Goal: Answer question/provide support: Share knowledge or assist other users

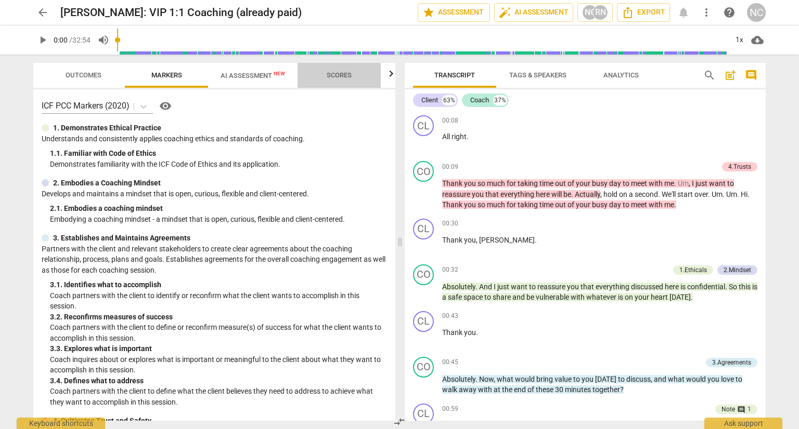
click at [351, 71] on span "Scores" at bounding box center [338, 75] width 25 height 8
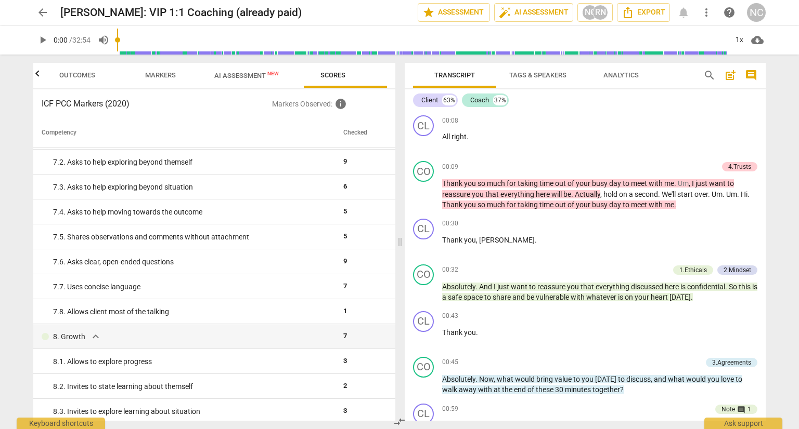
scroll to position [747, 0]
click at [625, 75] on span "Analytics" at bounding box center [620, 75] width 35 height 8
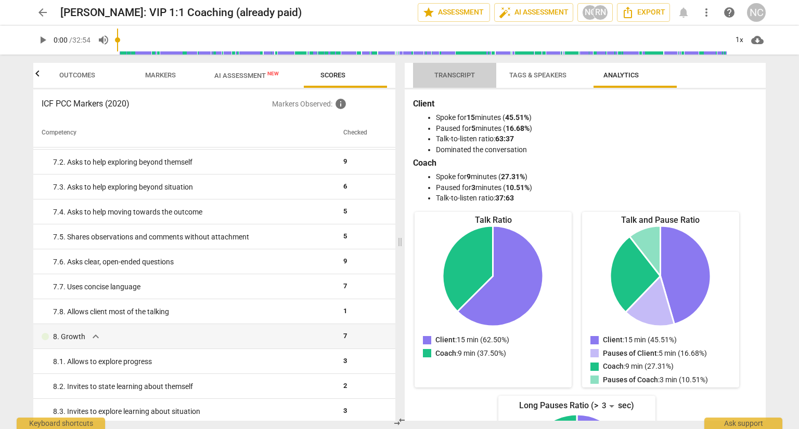
click at [444, 78] on span "Transcript" at bounding box center [454, 75] width 41 height 8
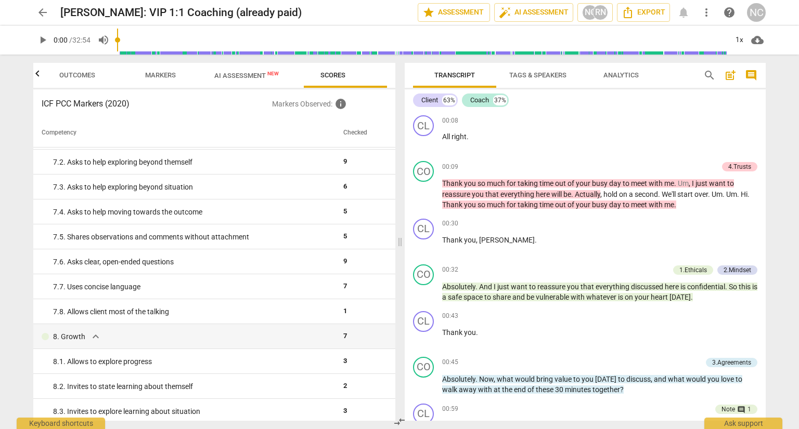
click at [756, 74] on span "comment" at bounding box center [750, 75] width 12 height 12
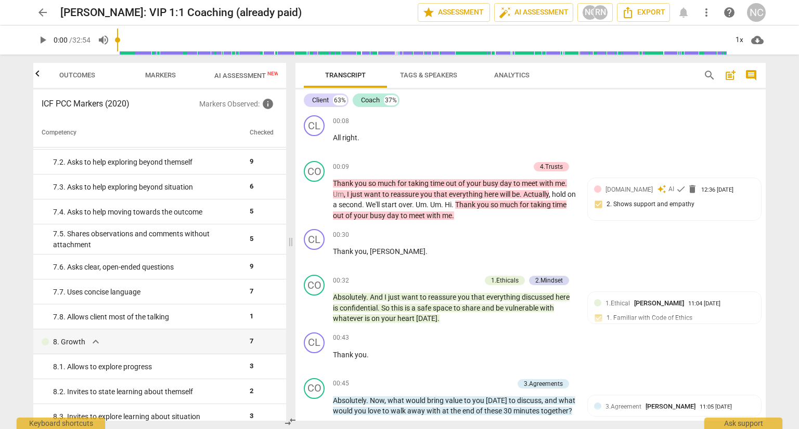
scroll to position [778, 0]
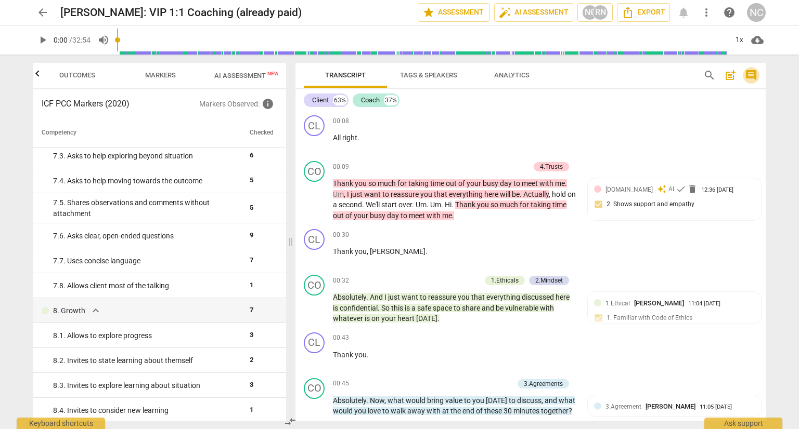
click at [753, 75] on span "comment" at bounding box center [750, 75] width 12 height 12
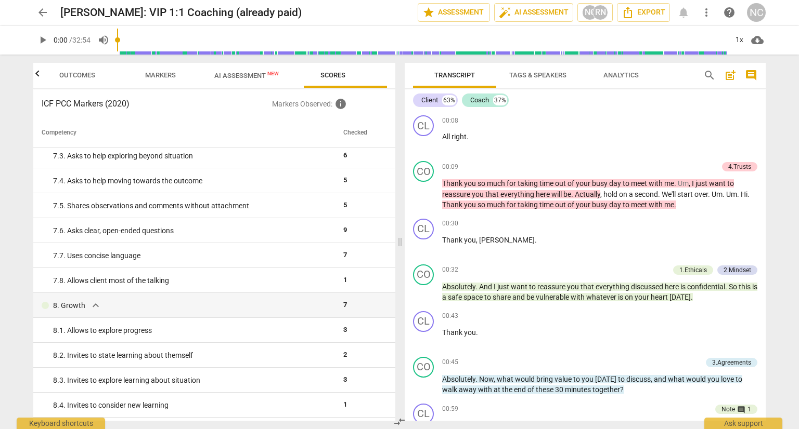
scroll to position [747, 0]
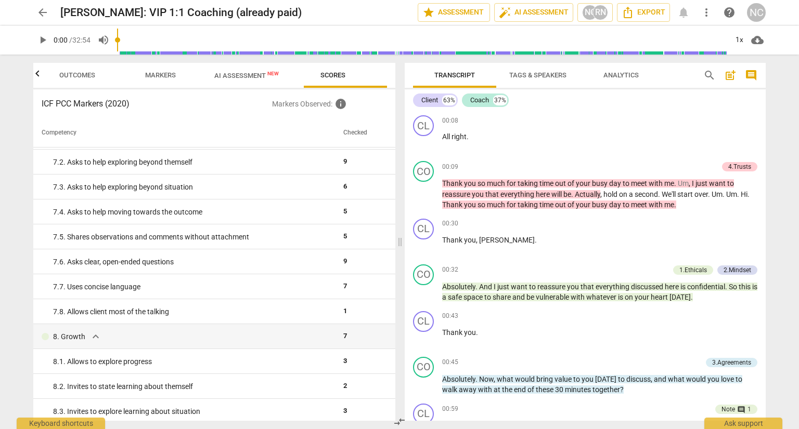
click at [729, 76] on span "post_add" at bounding box center [730, 75] width 12 height 12
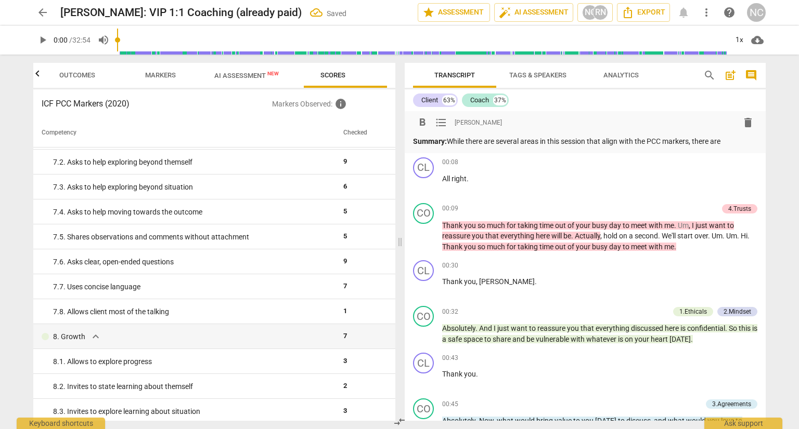
drag, startPoint x: 496, startPoint y: 152, endPoint x: 468, endPoint y: 141, distance: 30.8
click at [468, 141] on p "Summary: While there are several areas in this session that align with the PCC …" at bounding box center [585, 141] width 344 height 11
click at [462, 139] on p "Summary: While there are several areas in this session that align with the PCC …" at bounding box center [585, 141] width 344 height 11
drag, startPoint x: 462, startPoint y: 140, endPoint x: 495, endPoint y: 153, distance: 35.5
click at [495, 147] on p "Summary: While there are several areas in this session that align with the PCC …" at bounding box center [585, 141] width 344 height 11
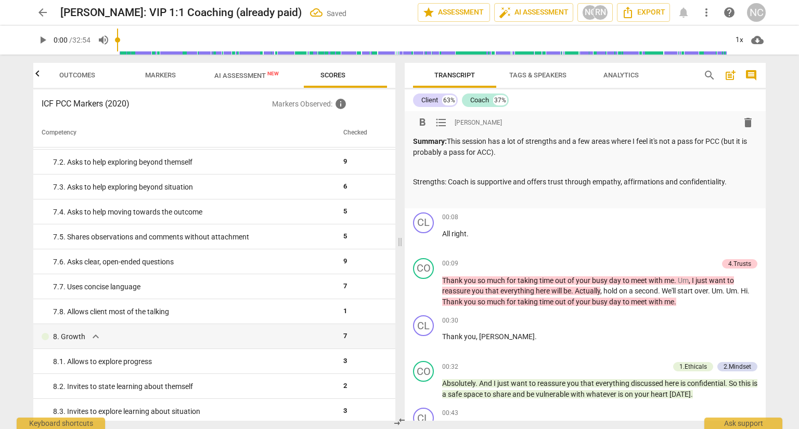
click at [456, 188] on p "Strengths: Coach is supportive and offers trust through empathy, affirmations a…" at bounding box center [585, 182] width 344 height 11
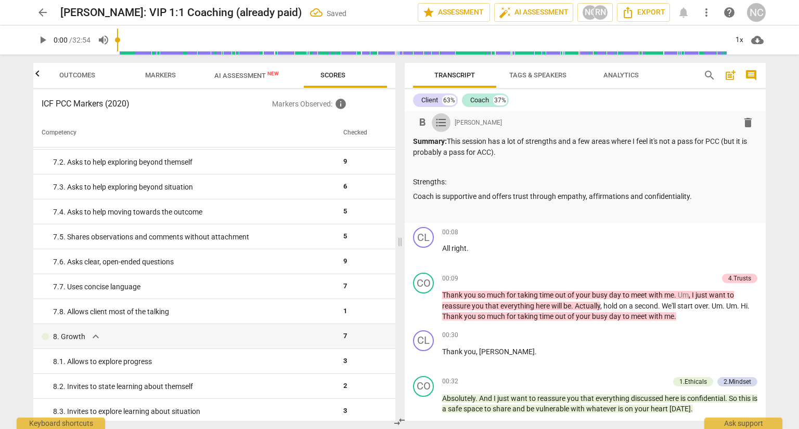
click at [447, 125] on span "format_list_bulleted" at bounding box center [440, 122] width 19 height 12
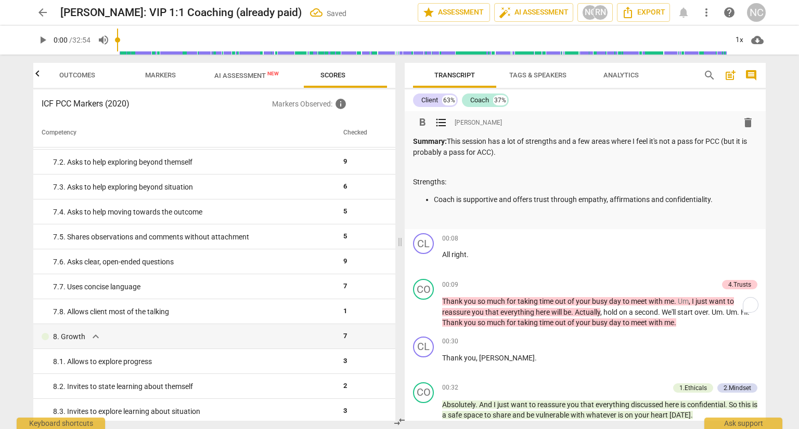
click at [510, 205] on p "Coach is supportive and offers trust through empathy, affirmations and confiden…" at bounding box center [595, 199] width 323 height 11
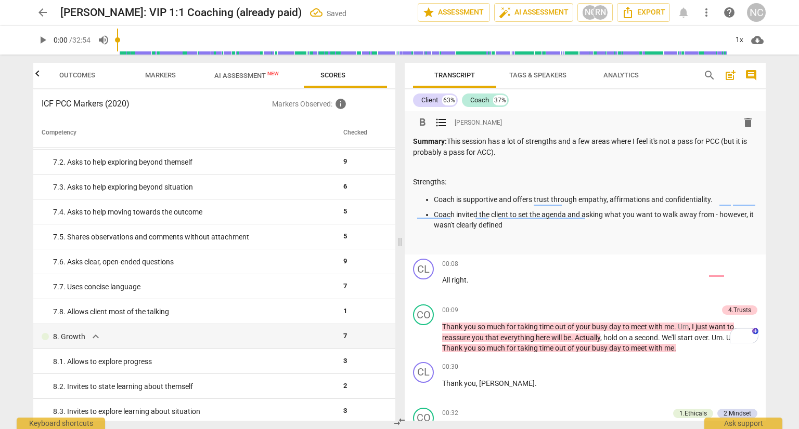
click at [52, 77] on span "Outcomes" at bounding box center [77, 76] width 61 height 14
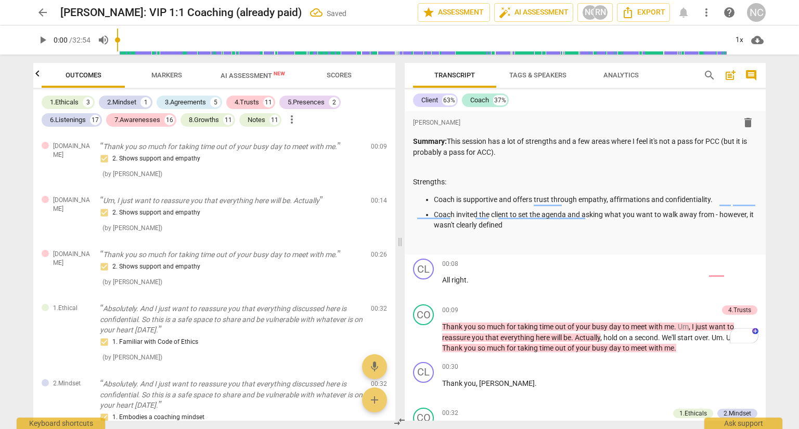
scroll to position [0, 0]
click at [139, 73] on span "Markers" at bounding box center [167, 76] width 56 height 14
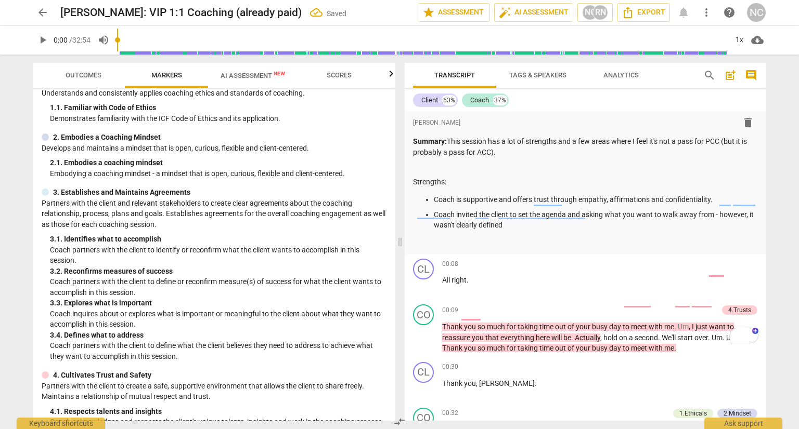
scroll to position [208, 0]
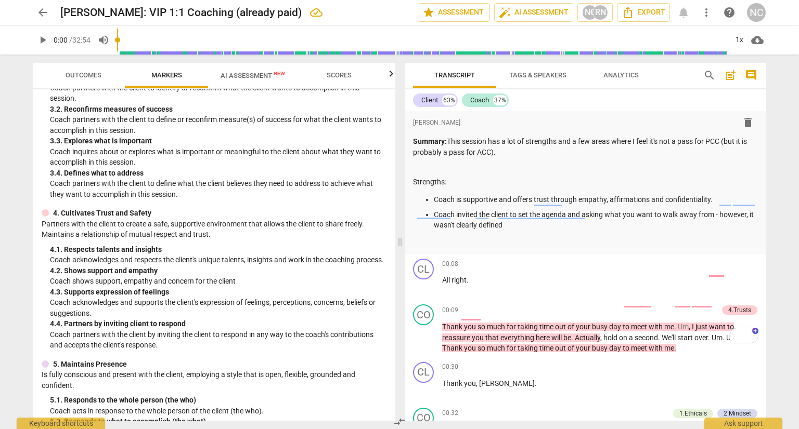
click at [269, 75] on span "AI Assessment New" at bounding box center [252, 76] width 64 height 8
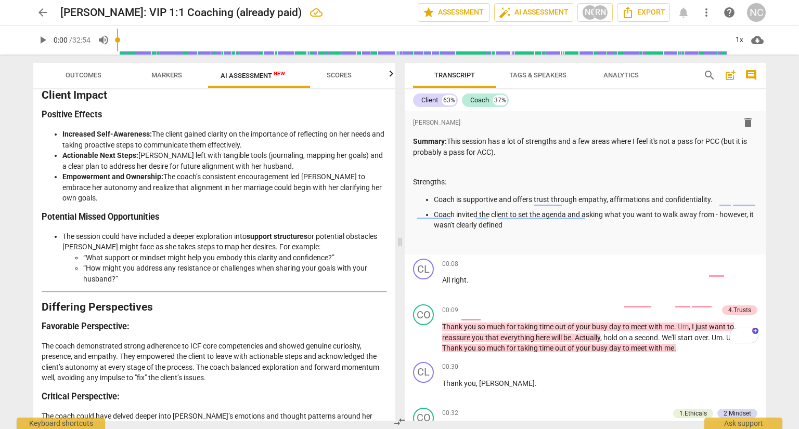
scroll to position [1456, 0]
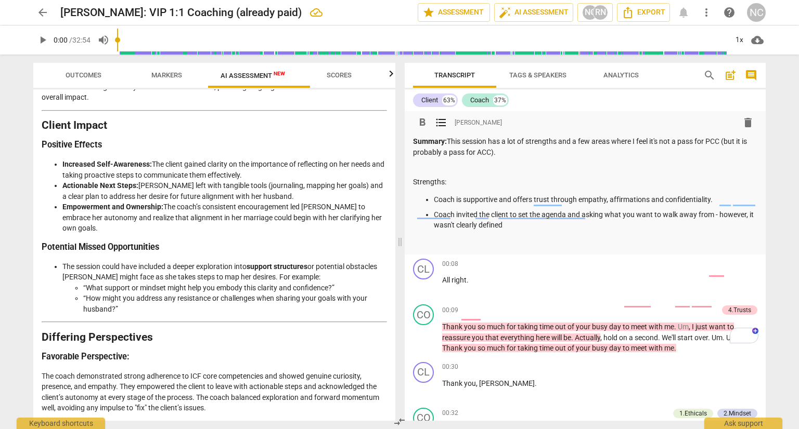
click at [624, 231] on p "Coach invited the client to set the agenda and asking what you want to walk awa…" at bounding box center [595, 220] width 323 height 21
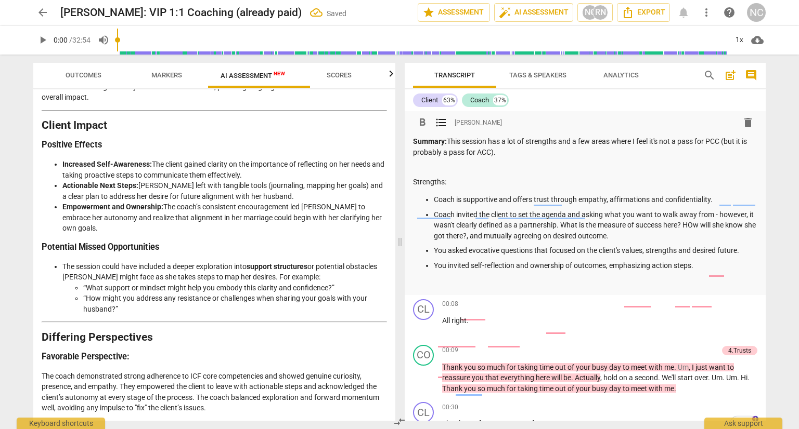
click at [462, 205] on p "Coach is supportive and offers trust through empathy, affirmations and confiden…" at bounding box center [595, 199] width 323 height 11
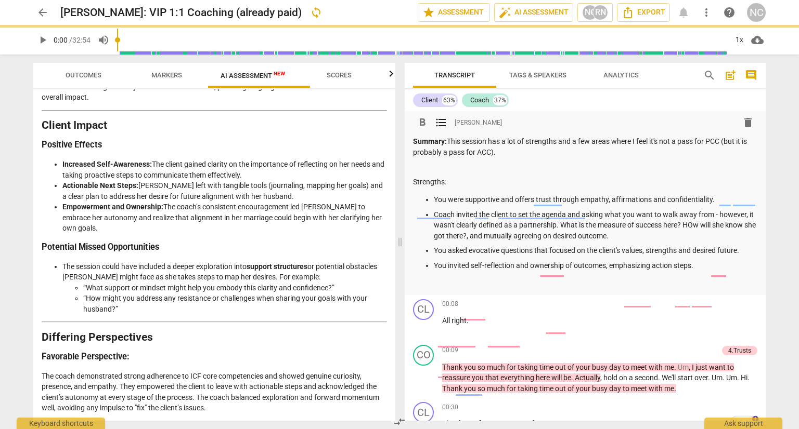
click at [566, 205] on p "You were supportive and offers trust through empathy, affirmations and confiden…" at bounding box center [595, 199] width 323 height 11
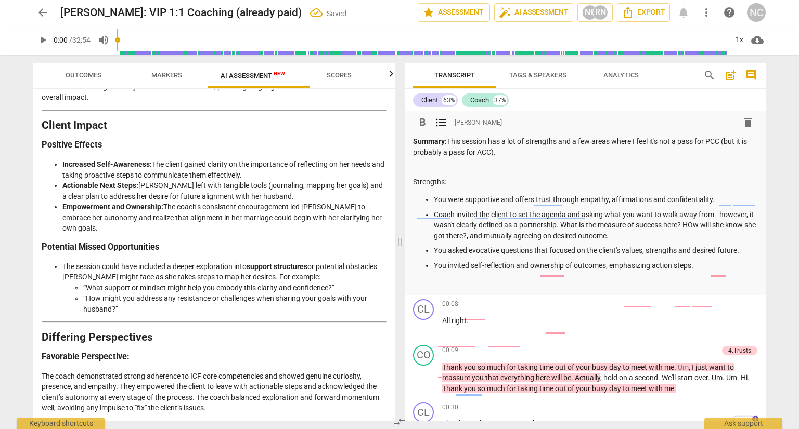
click at [560, 205] on p "You were supportive and offers trust through empathy, affirmations and confiden…" at bounding box center [595, 199] width 323 height 11
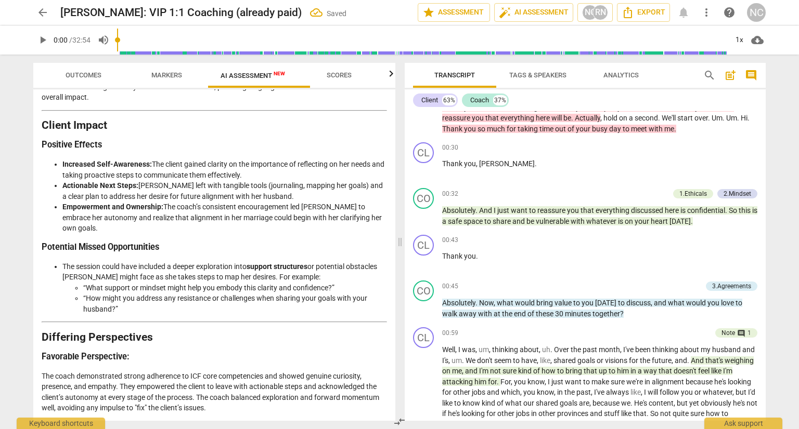
scroll to position [0, 0]
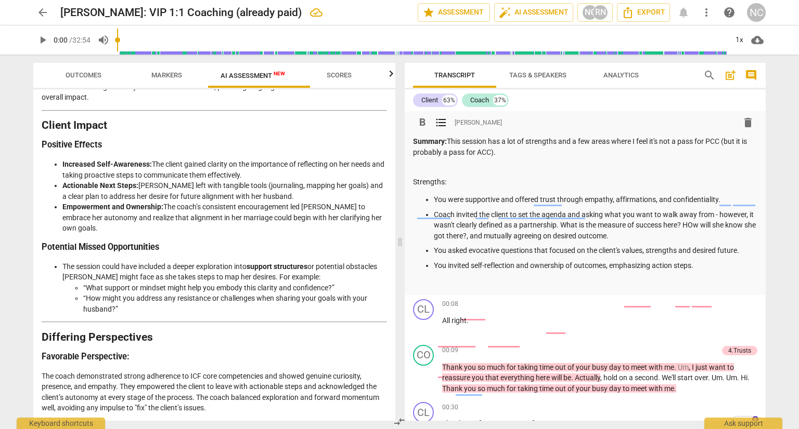
click at [634, 256] on p "You asked evocative questions that focused on the client's values, strengths an…" at bounding box center [595, 250] width 323 height 11
click at [471, 256] on p "You asked evocative questions that focused on the client's values, strengths an…" at bounding box center [595, 250] width 323 height 11
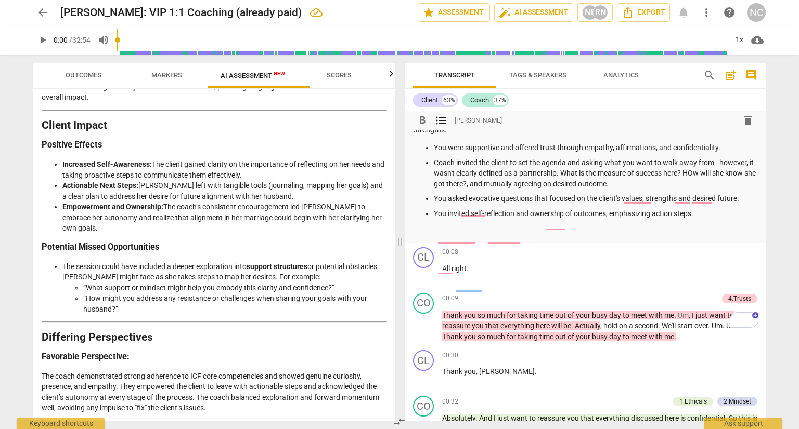
click at [484, 219] on p "You invited self-reflection and ownership of outcomes, emphasizing action steps." at bounding box center [595, 213] width 323 height 11
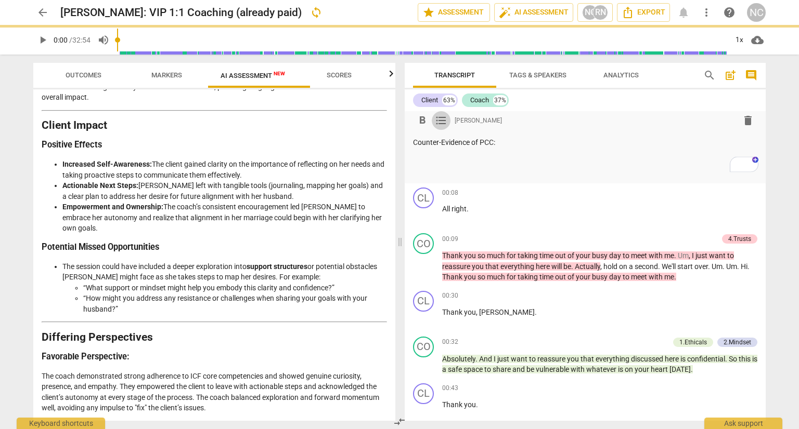
click at [440, 121] on span "format_list_bulleted" at bounding box center [441, 120] width 12 height 12
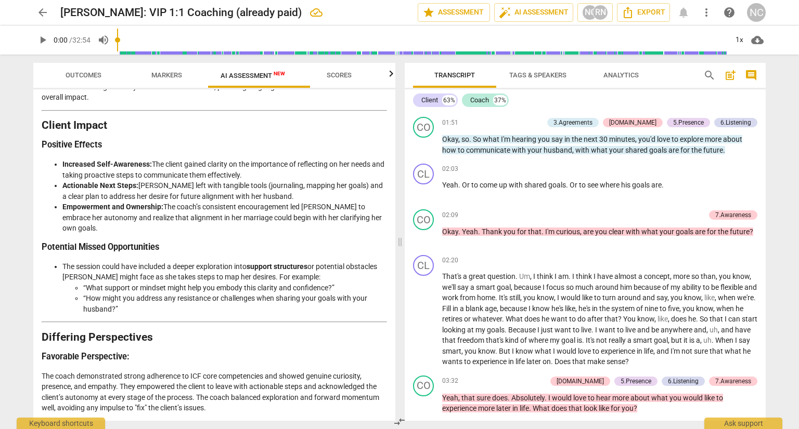
scroll to position [676, 0]
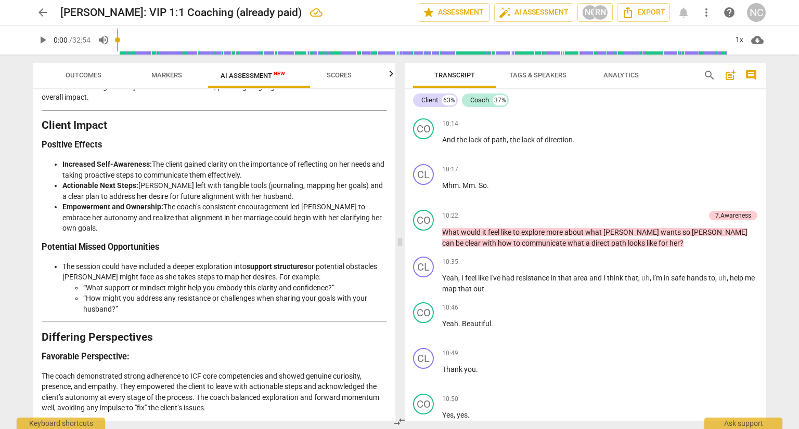
type input "510"
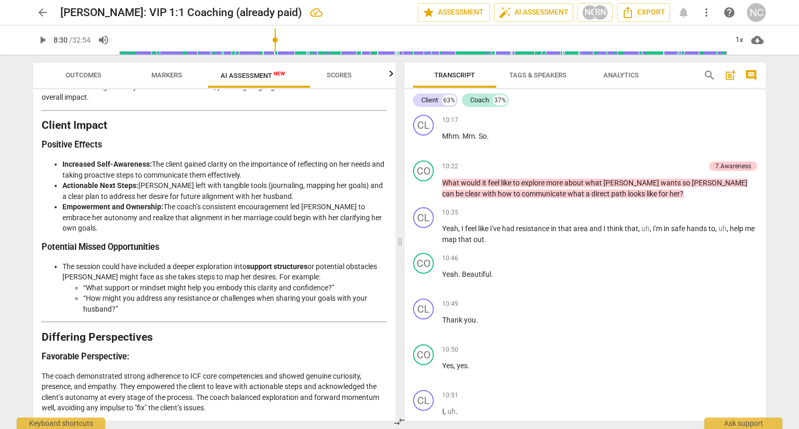
scroll to position [2391, 0]
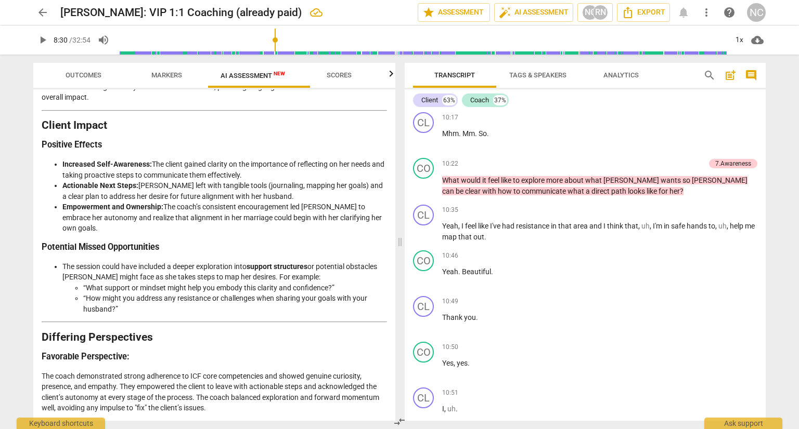
drag, startPoint x: 528, startPoint y: 161, endPoint x: 536, endPoint y: 170, distance: 12.5
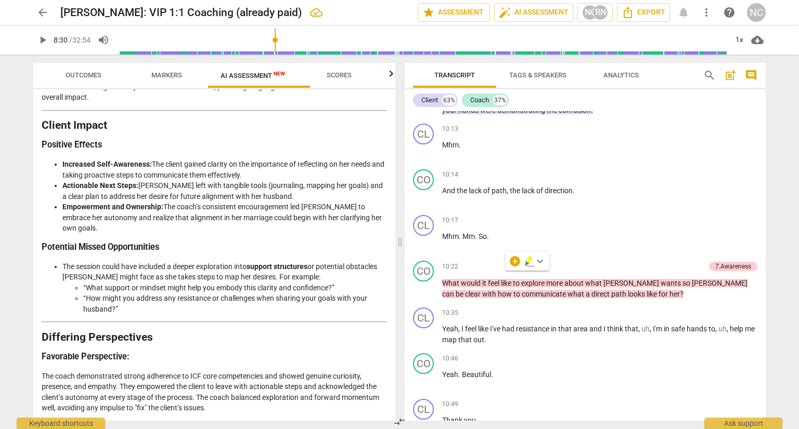
scroll to position [2287, 0]
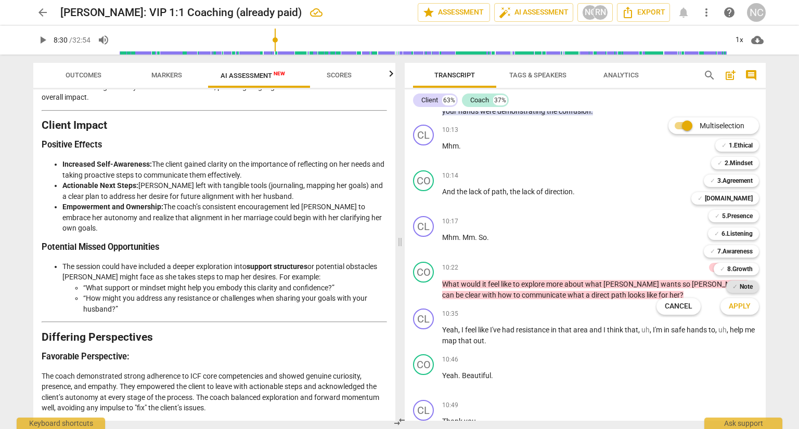
click at [750, 290] on div "✓ Note" at bounding box center [742, 287] width 33 height 12
click at [742, 307] on span "Apply" at bounding box center [739, 307] width 22 height 10
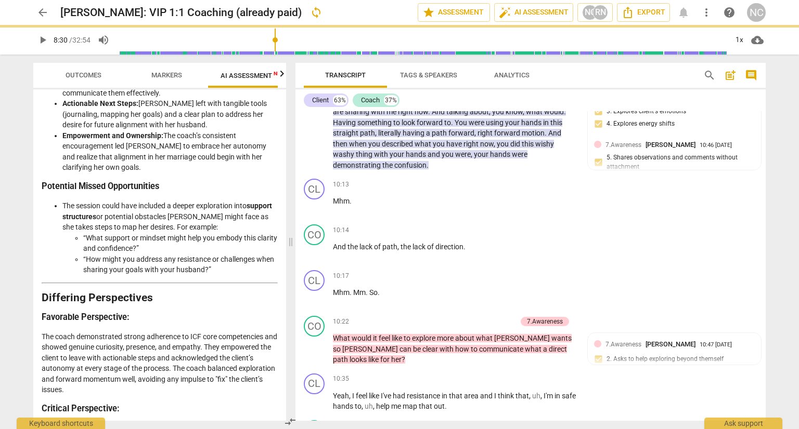
scroll to position [2414, 0]
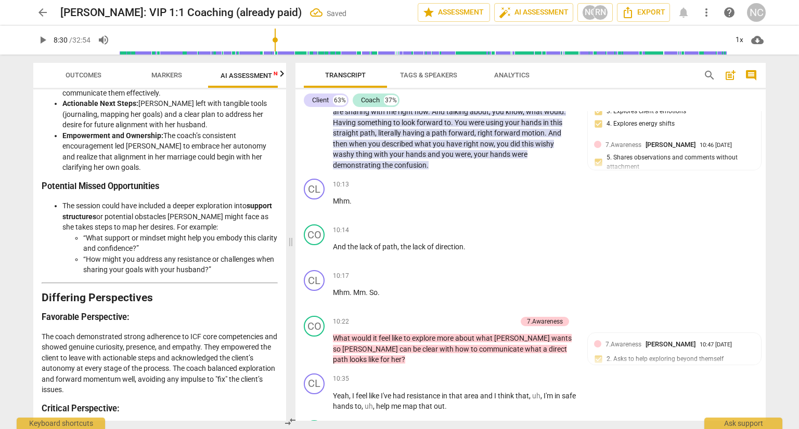
type textarea "H"
type textarea "He"
type textarea "Her"
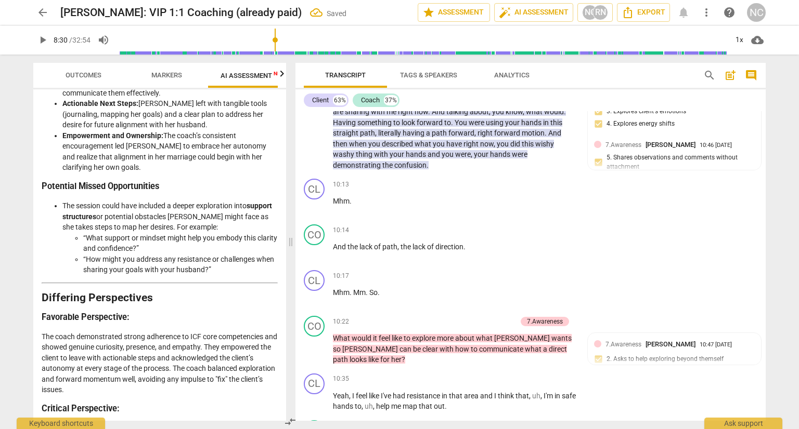
type textarea "Her"
type textarea "Her q"
type textarea "Her qu"
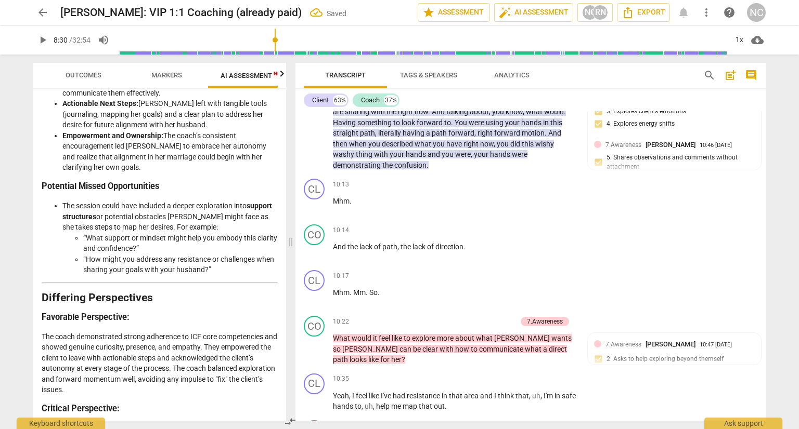
type textarea "Her qu"
type textarea "Her que"
type textarea "Her ques"
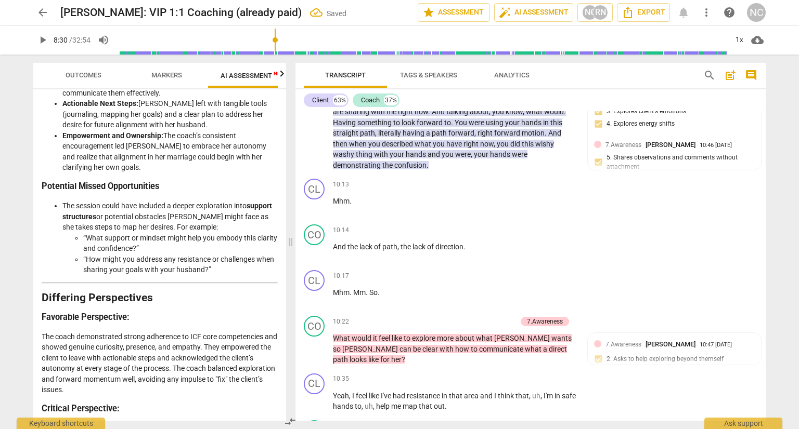
type textarea "Her quest"
type textarea "Her questi"
type textarea "Her questio"
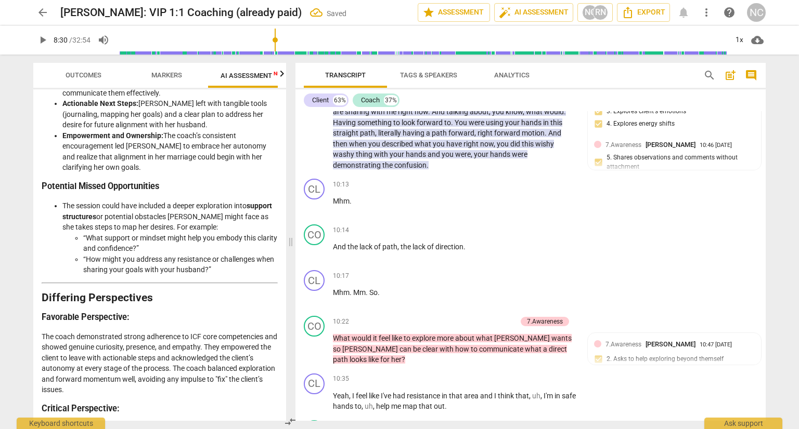
type textarea "Her questio"
type textarea "Her question"
type textarea "Her question o"
type textarea "Her question o f"
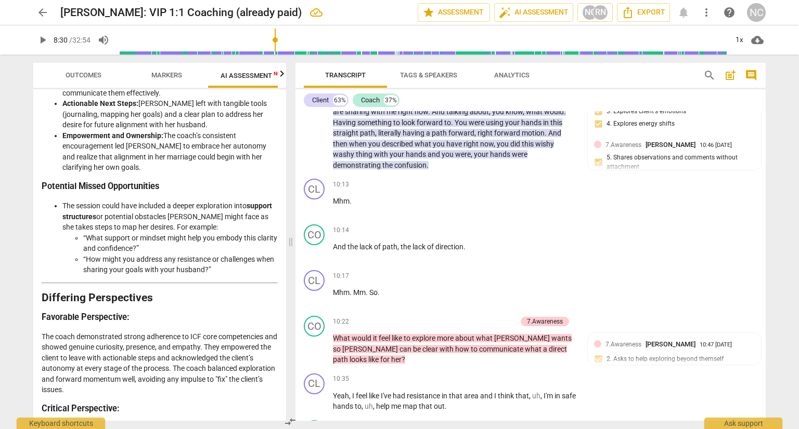
type textarea "Her question o"
type textarea "Her question of"
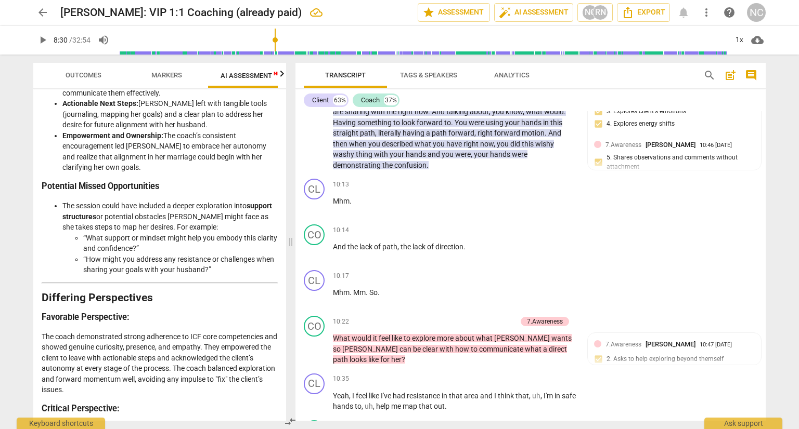
type textarea "Her question of"
type textarea "Her question of w"
type textarea "Her question of wh"
type textarea "Her question of wha"
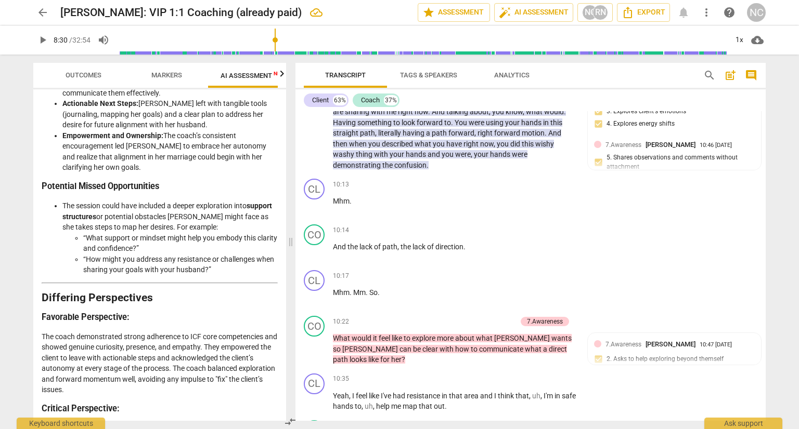
type textarea "Her question of what"
type textarea "Her question of what d"
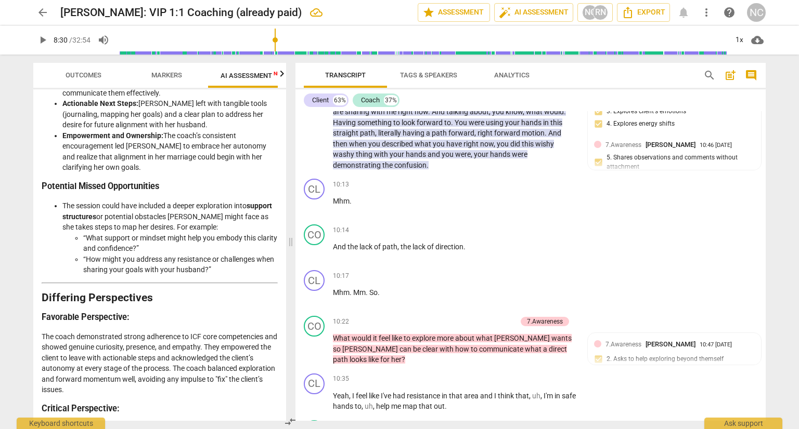
type textarea "Her question of what d"
type textarea "Her question of what do"
type textarea "Her question of what doe"
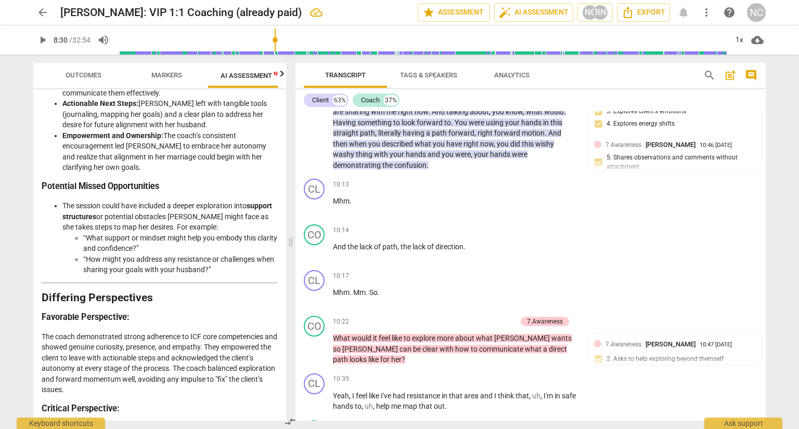
type textarea "Her question of what does"
type textarea "Her question of what does s"
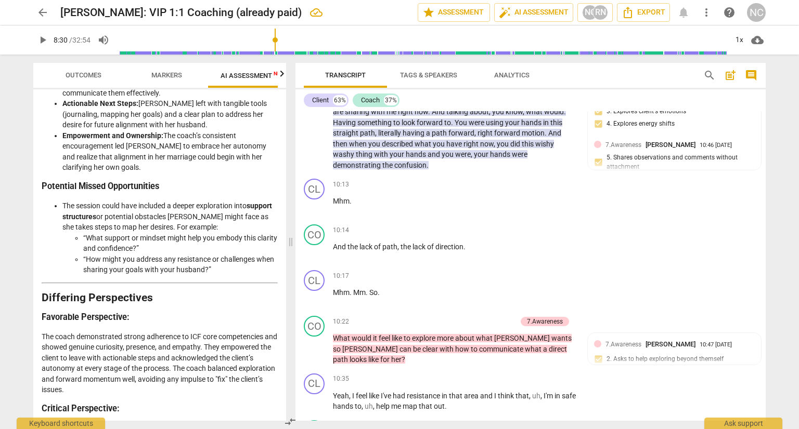
type textarea "Her question of what does sh"
type textarea "Her question of what does she"
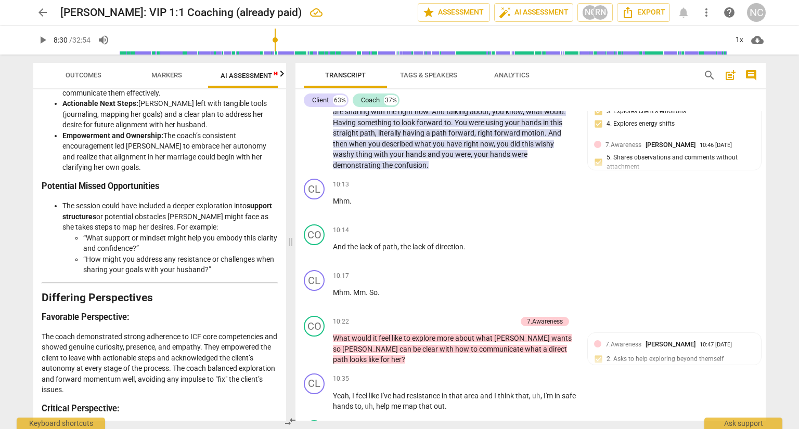
type textarea "Her question of what does she w"
type textarea "Her question of what does she wa"
type textarea "Her question of what does she wan"
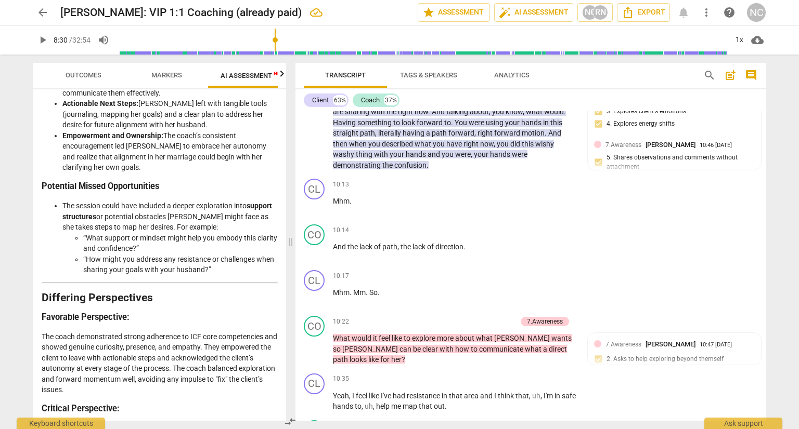
type textarea "Her question of what does she want"
type textarea "Her question of what does she want d"
type textarea "Her question of what does she want di"
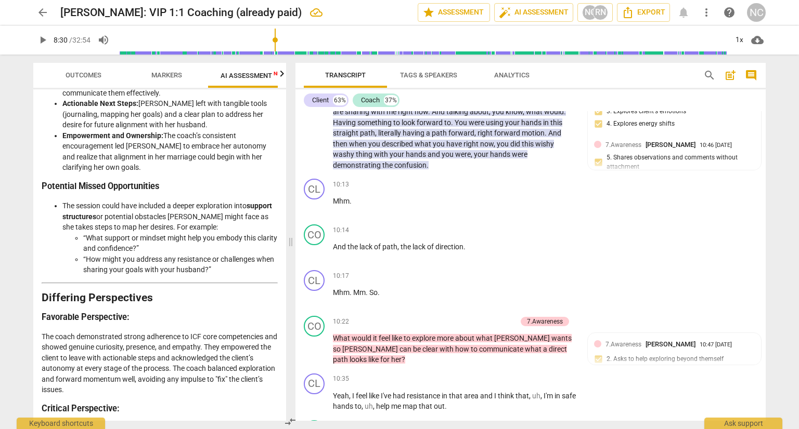
type textarea "Her question of what does she want did"
type textarea "Her question of what does she want didn"
type textarea "Her question of what does she want didn't"
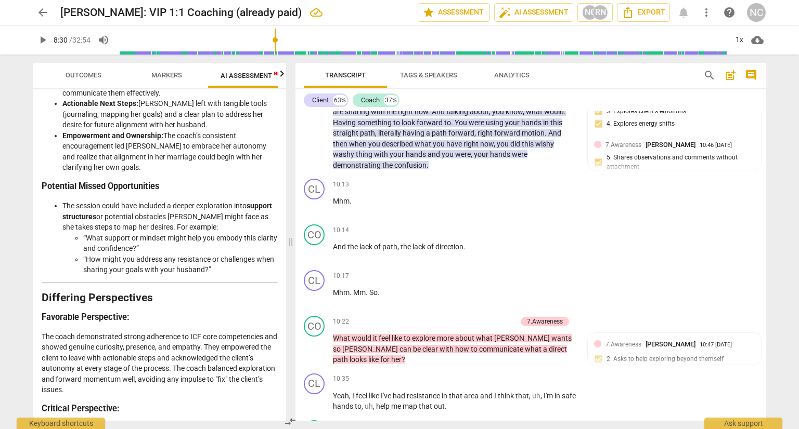
type textarea "Her question of what does she want didn't"
type textarea "Her question of what does she want didn't g"
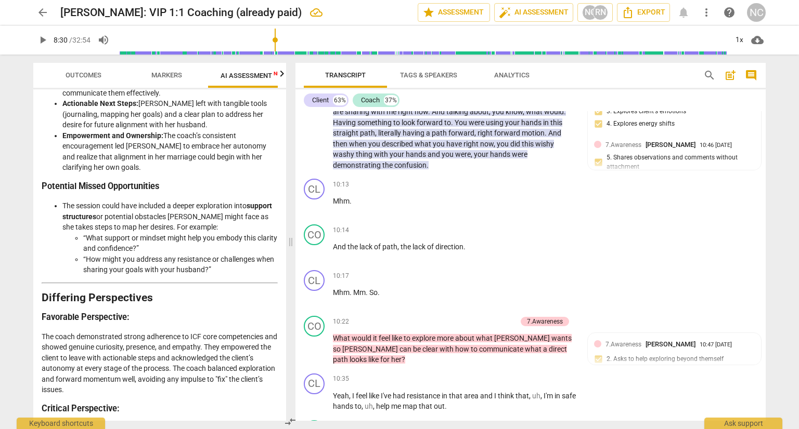
type textarea "Her question of what does she want didn't ge"
type textarea "Her question of what does she want didn't get"
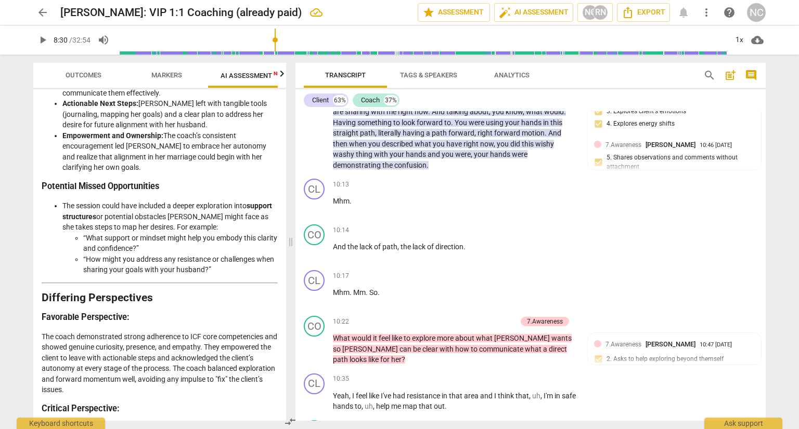
type textarea "Her question of what does she want didn't get"
type textarea "Her question of what does she want didn't get a"
type textarea "Her question of what does she want didn't get an"
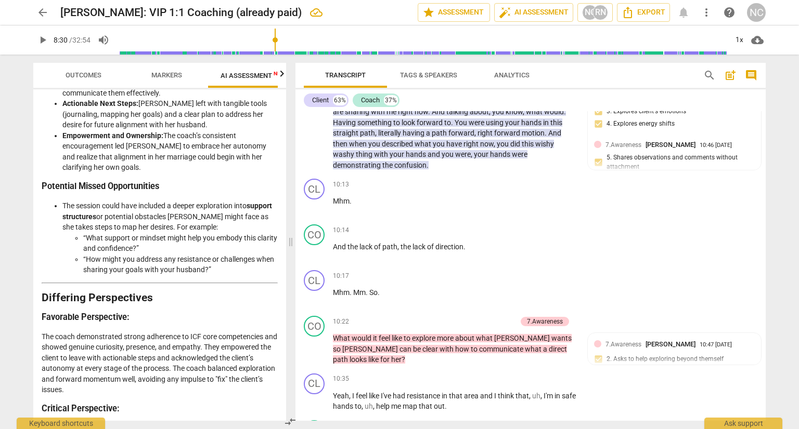
type textarea "Her question of what does she want didn't get ans"
type textarea "Her question of what does she want didn't get answ"
type textarea "Her question of what does she want didn't get answe"
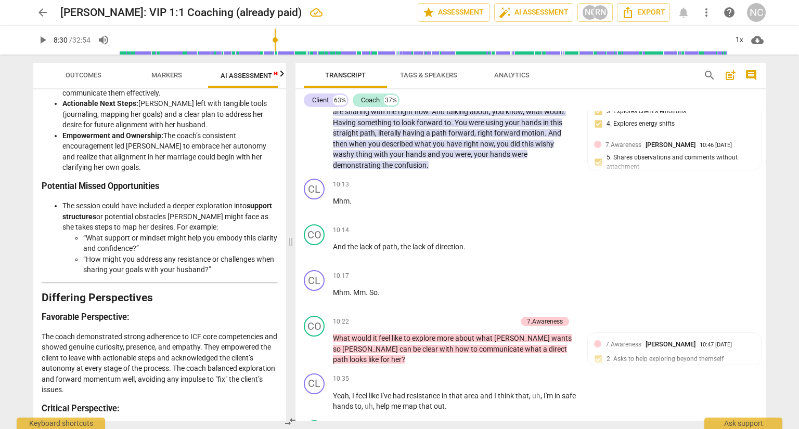
type textarea "Her question of what does she want didn't get answe"
type textarea "Her question of what does she want didn't get answer"
type textarea "Her question of what does she want didn't get answere"
type textarea "Her question of what does she want didn't get answered"
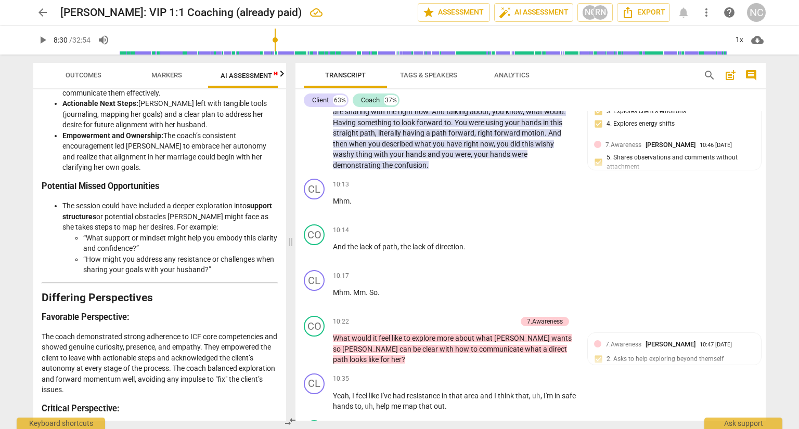
type textarea "Her question of what does she want didn't get answered."
type textarea "Her question of what does she want didn't get answered. O"
type textarea "Her question of what does she want didn't get answered. Op"
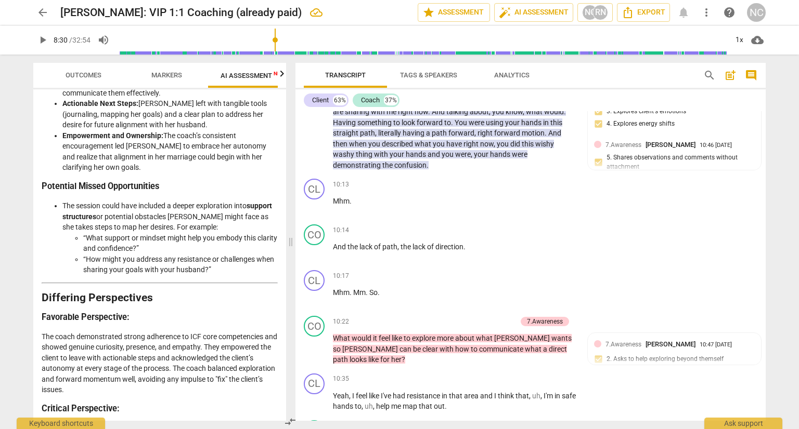
type textarea "Her question of what does she want didn't get answered. Op"
type textarea "Her question of what does she want didn't get answered. Opp"
type textarea "Her question of what does she want didn't get answered. Oppo"
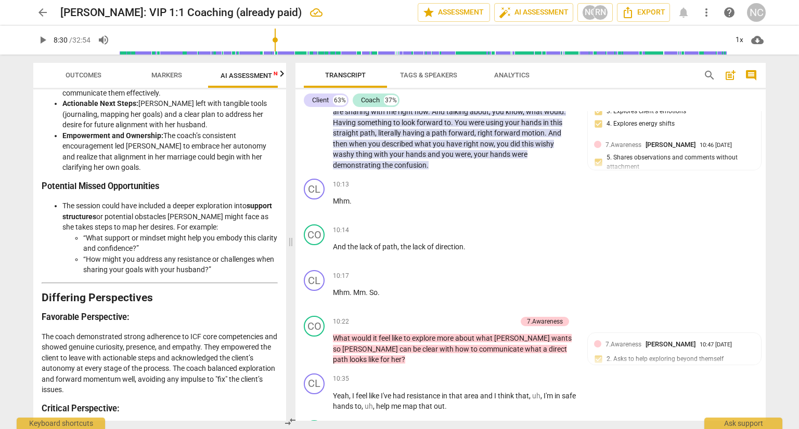
type textarea "Her question of what does she want didn't get answered. Oppor"
type textarea "Her question of what does she want didn't get answered. [GEOGRAPHIC_DATA]"
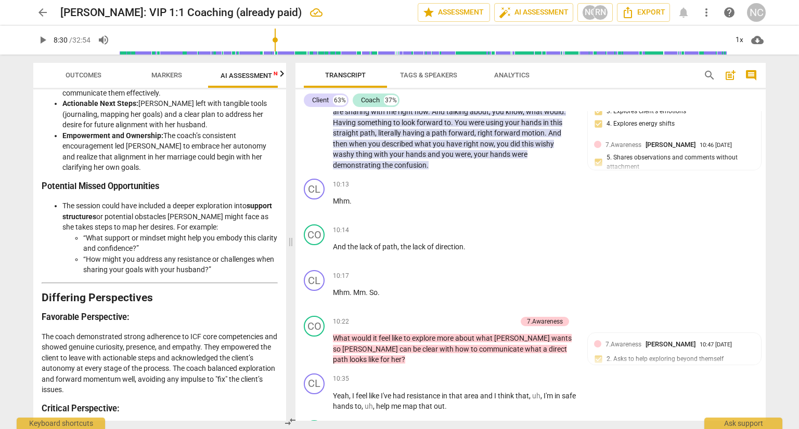
type textarea "Her question of what does she want didn't get answered. [GEOGRAPHIC_DATA]"
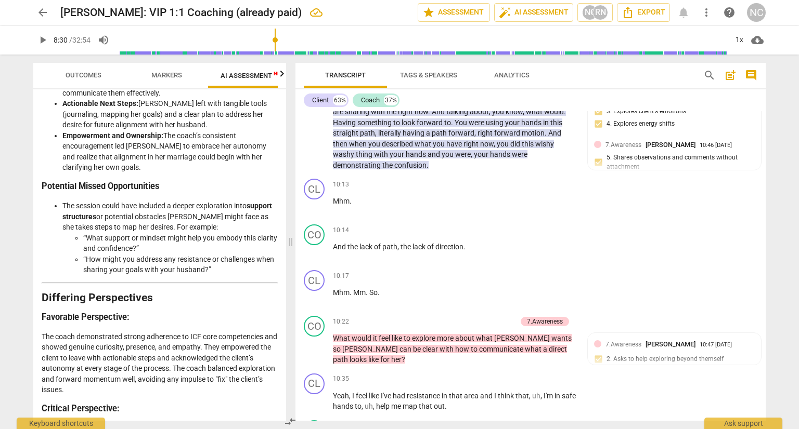
type textarea "Her question of what does she want didn't get answered. Opportunit"
type textarea "Her question of what does she want didn't get answered. Opportunity"
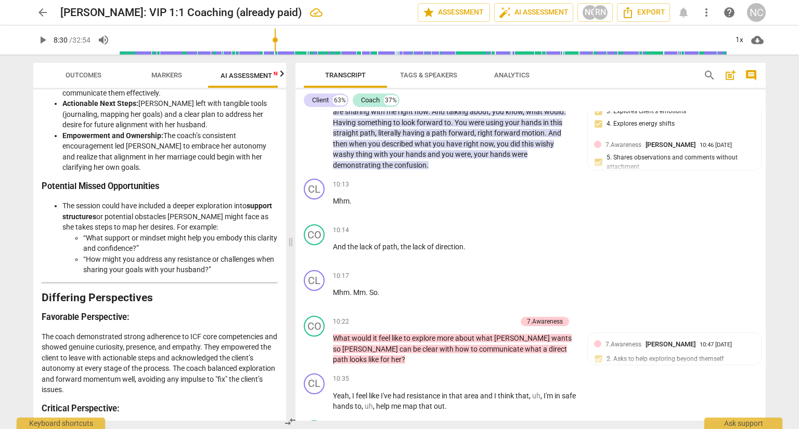
type textarea "Her question of what does she want didn't get answered. Opportunity t"
type textarea "Her question of what does she want didn't get answered. Opportunity to"
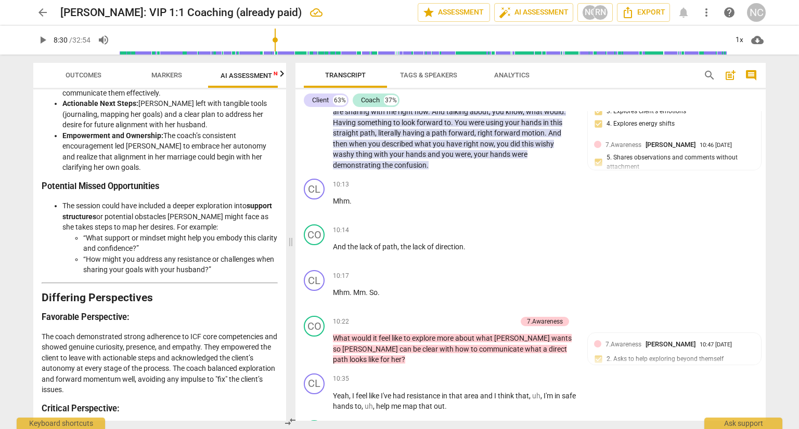
type textarea "Her question of what does she want didn't get answered. Opportunity to g"
type textarea "Her question of what does she want didn't get answered. Opportunity to go"
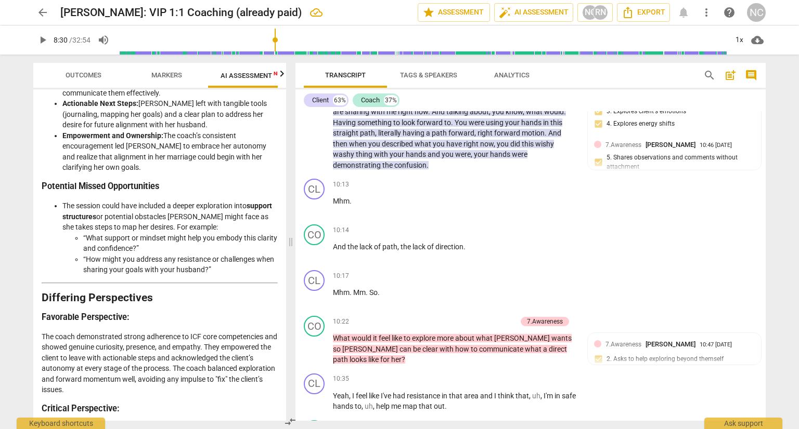
type textarea "Her question of what does she want didn't get answered. Opportunity to go"
type textarea "Her question of what does she want didn't get answered. Opportunity to go i"
type textarea "Her question of what does she want didn't get answered. Opportunity to go in"
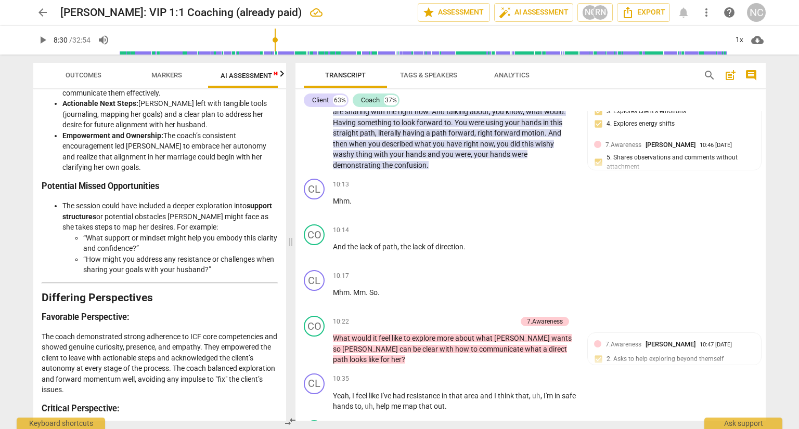
type textarea "Her question of what does she want didn't get answered. Opportunity to go int"
type textarea "Her question of what does she want didn't get answered. Opportunity to go into"
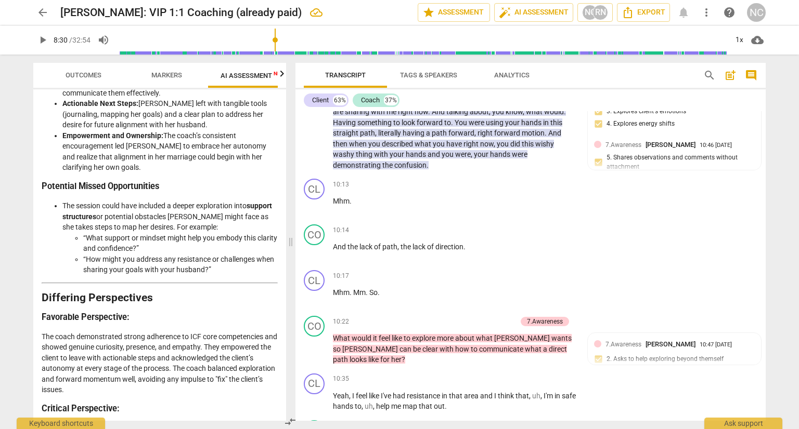
type textarea "Her question of what does she want didn't get answered. Opportunity to go into t"
type textarea "Her question of what does she want didn't get answered. Opportunity to go into …"
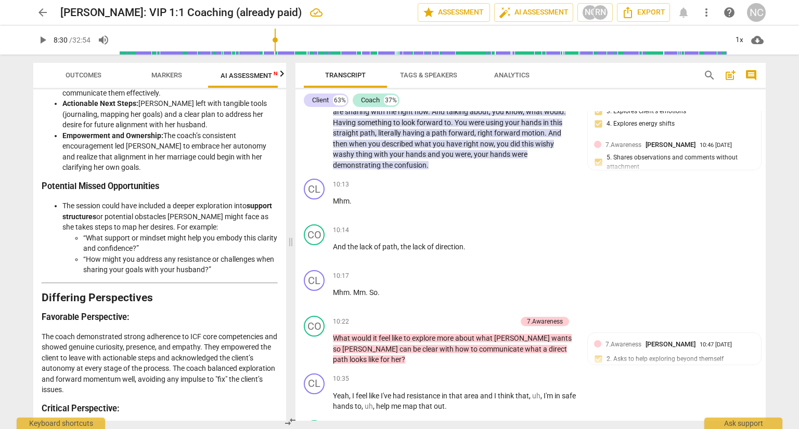
type textarea "Her question of what does she want didn't get answered. Opportunity to go into …"
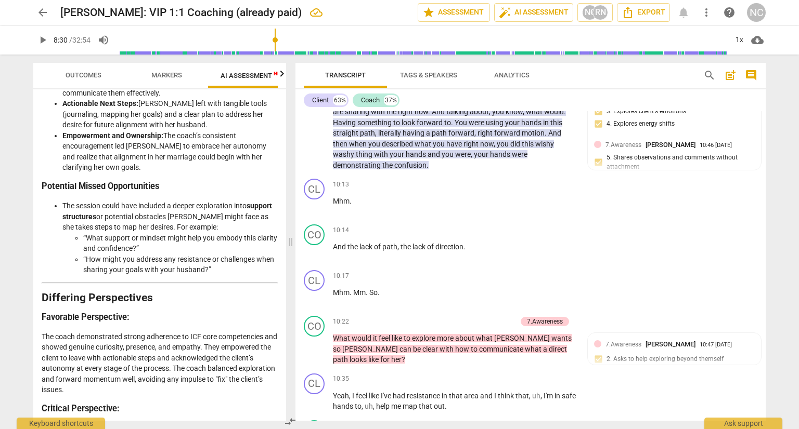
type textarea "Her question of what does she want didn't get answered. Opportunity to go into …"
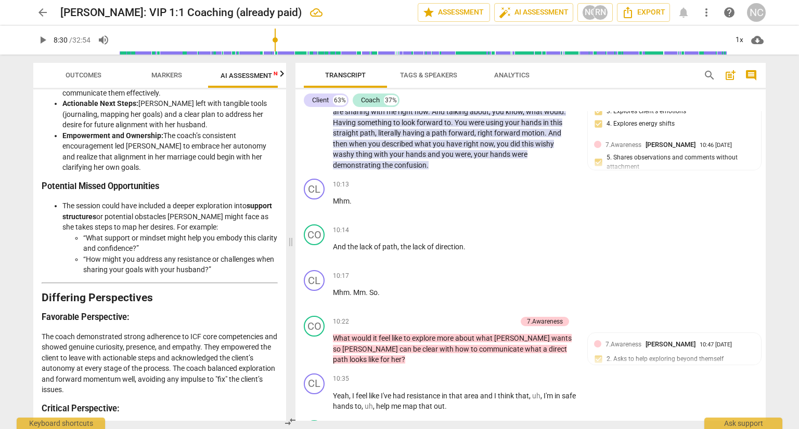
type textarea "Her question of what does she want didn't get answered. Opportunity to go into …"
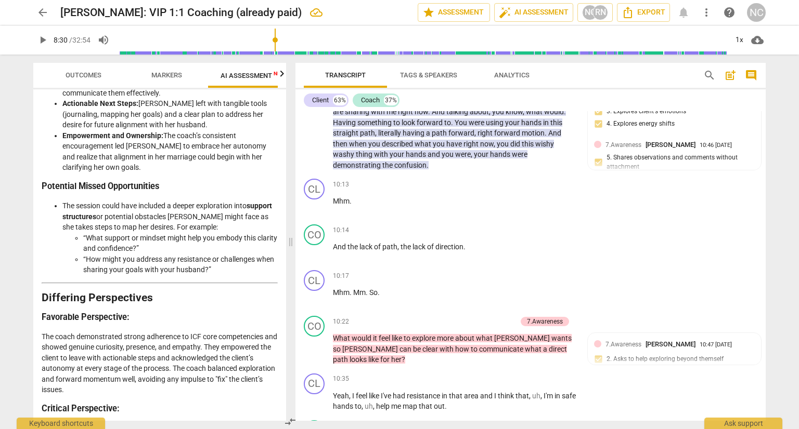
type textarea "Her question of what does she want didn't get answered. Opportunity to go into …"
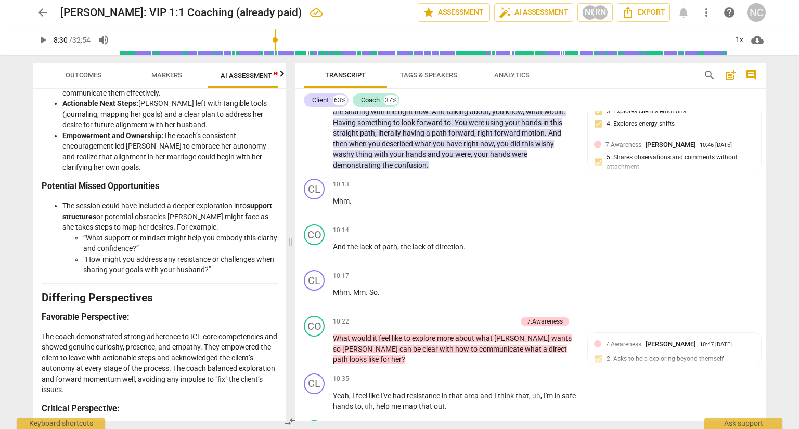
type textarea "Her question of what does she want didn't get answered. Opportunity to go into …"
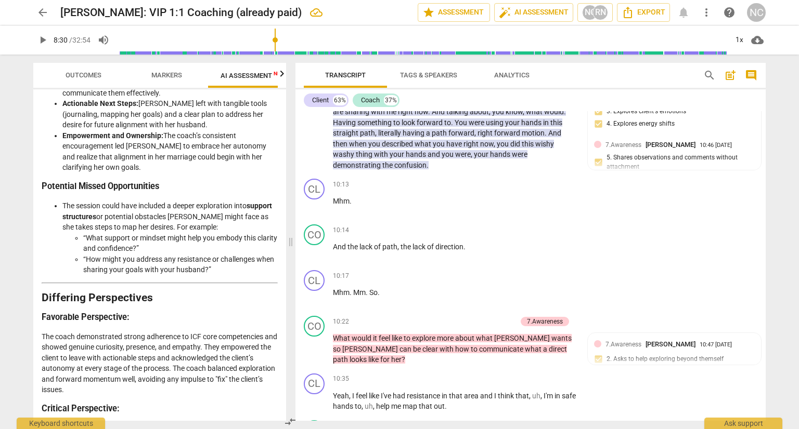
type textarea "Her question of what does she want didn't get answered. Opportunity to go into …"
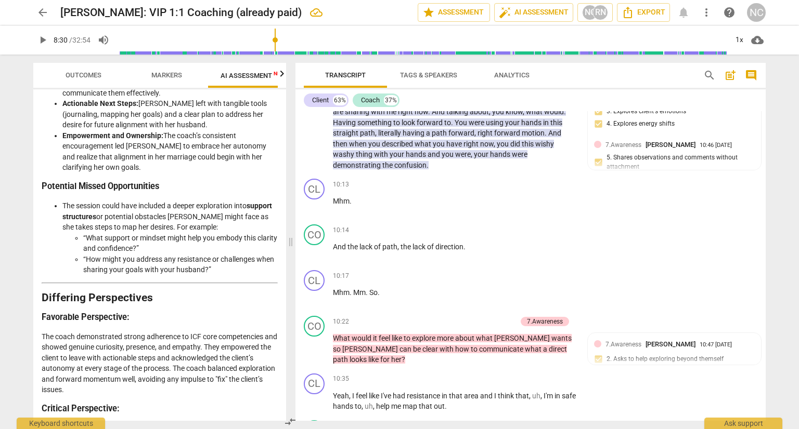
type textarea "Her question of what does she want didn't get answered. Opportunity to go into …"
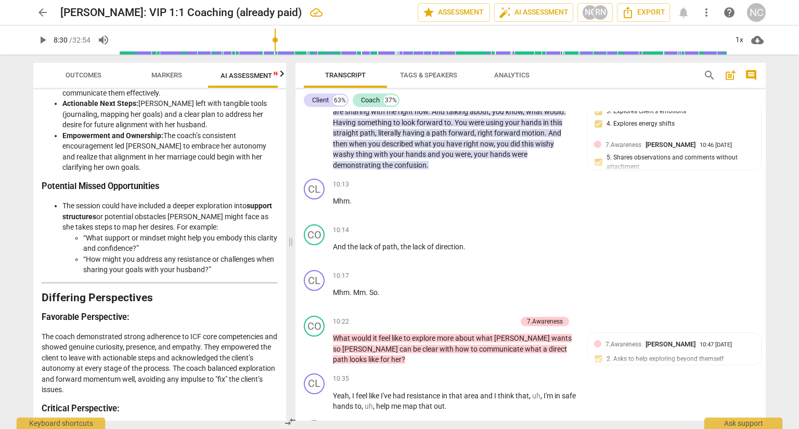
type textarea "Her question of what does she want didn't get answered. Opportunity to go into …"
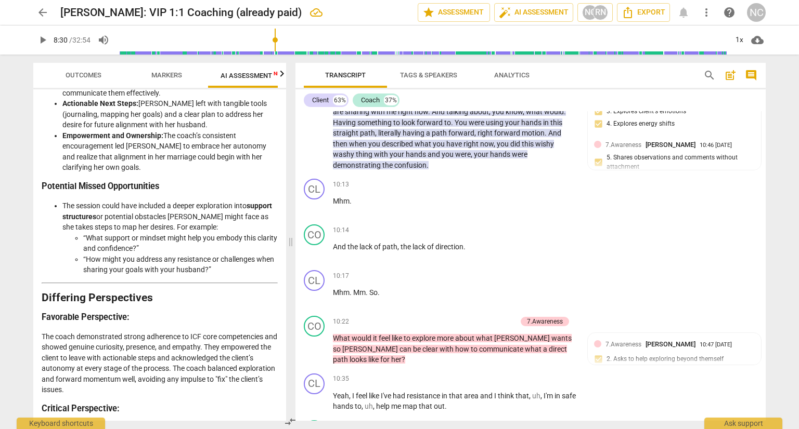
type textarea "Her question of what does she want didn't get answered. Opportunity to go into …"
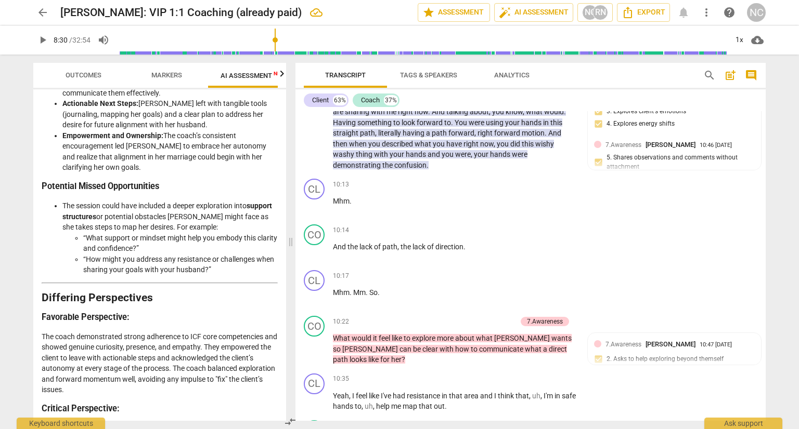
type textarea "Her question of what does she want didn't get answered. Opportunity to go into …"
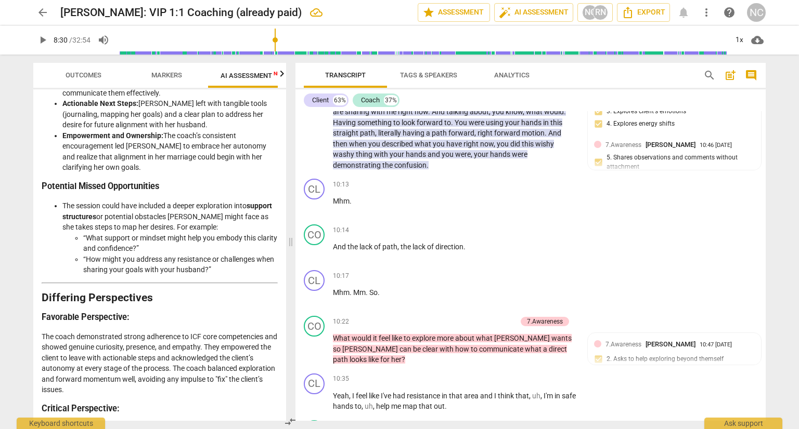
type textarea "Her question of what does she want didn't get answered. Opportunity to go into …"
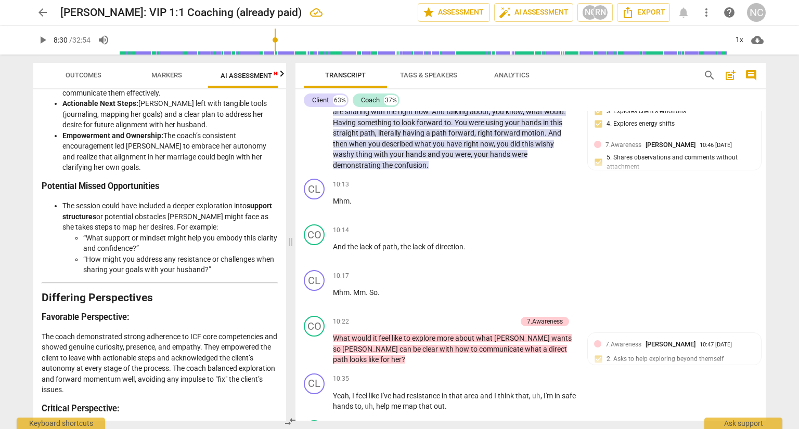
type textarea "Her question of what does she want didn't get answered. Opportunity to go into …"
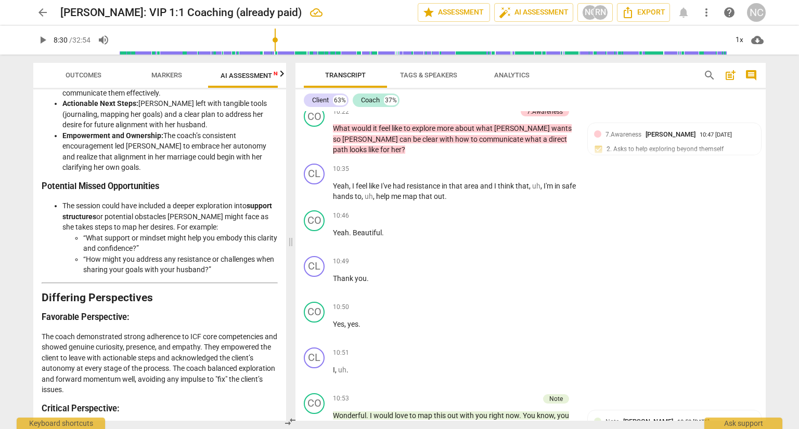
scroll to position [2792, 0]
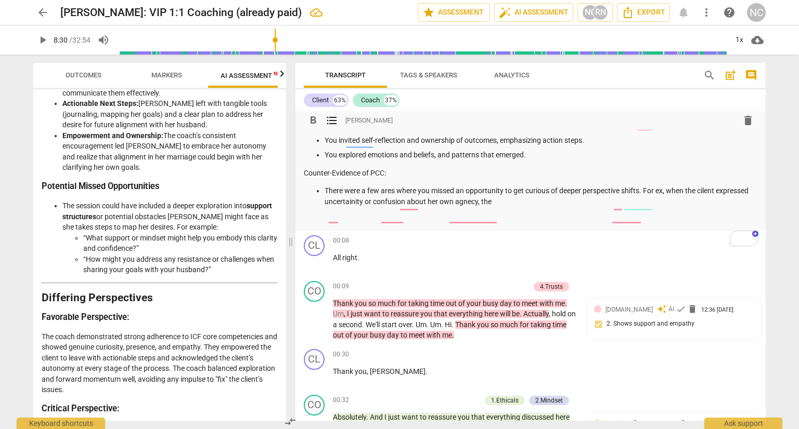
click at [407, 225] on div "Summary: This session has a lot of strengths and a few areas where I feel it's …" at bounding box center [530, 128] width 453 height 193
click at [677, 207] on p "There were a few ares where you missed an opportunity to get curious of deeper …" at bounding box center [540, 196] width 433 height 21
click at [636, 207] on p "There were a few ares where you missed an opportunity to get curious of deeper …" at bounding box center [540, 196] width 433 height 21
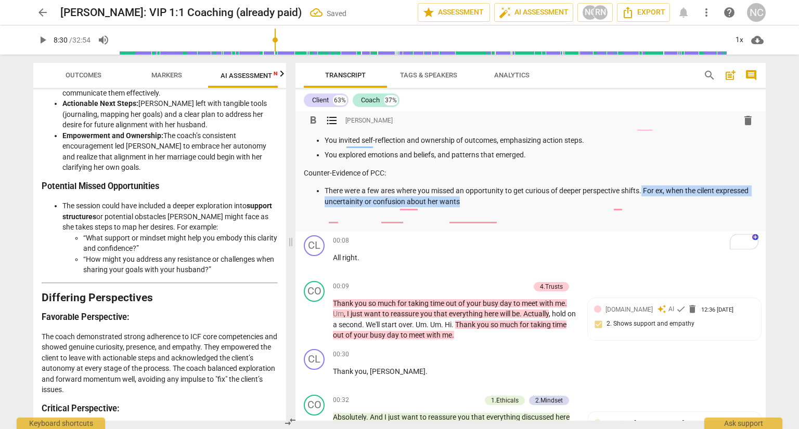
drag, startPoint x: 724, startPoint y: 253, endPoint x: 726, endPoint y: 267, distance: 14.2
click at [726, 207] on p "There were a few ares where you missed an opportunity to get curious of deeper …" at bounding box center [540, 196] width 433 height 21
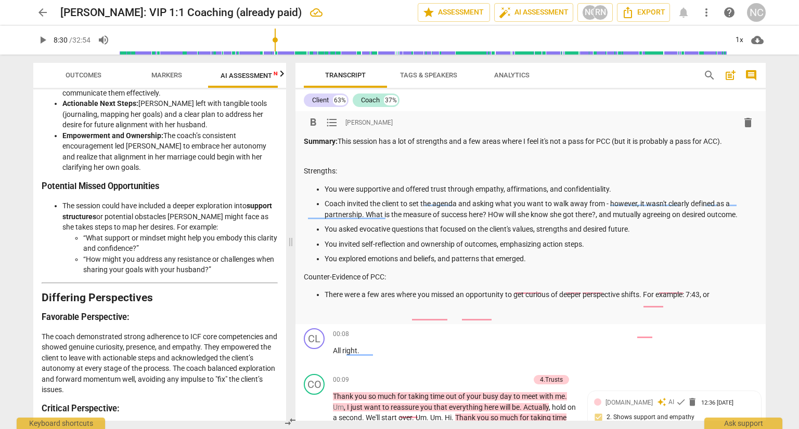
click at [405, 300] on p "There were a few ares where you missed an opportunity to get curious of deeper …" at bounding box center [540, 295] width 433 height 11
click at [399, 300] on p "There were a few ares where you missed an opportunity to get curious of deeper …" at bounding box center [540, 295] width 433 height 11
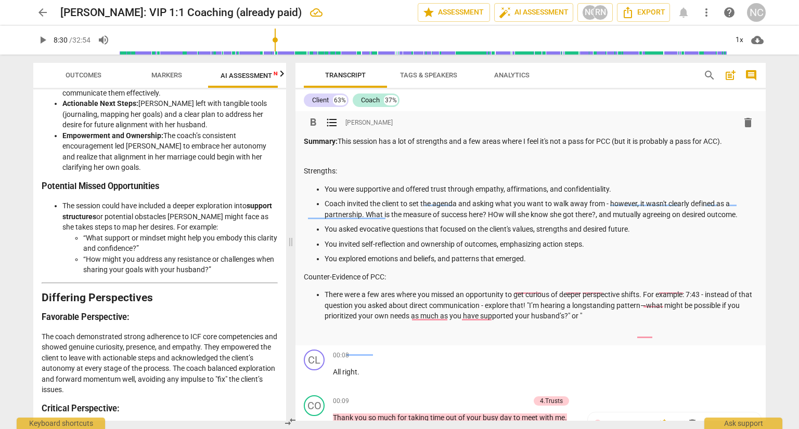
click at [474, 322] on p "There were a few ares where you missed an opportunity to get curious of deeper …" at bounding box center [540, 306] width 433 height 32
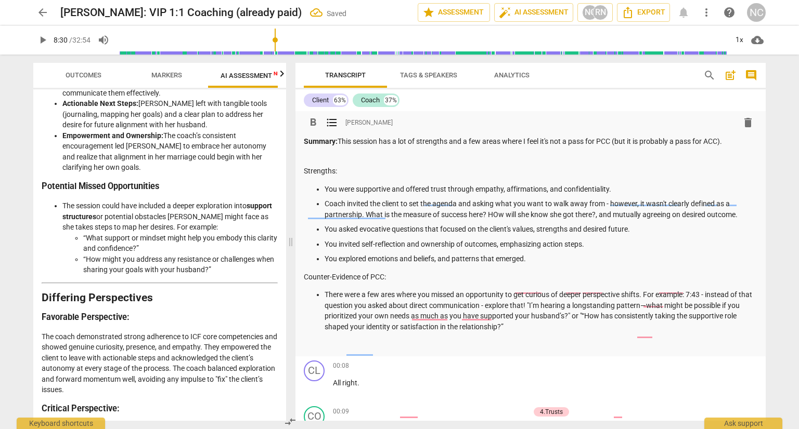
click at [451, 332] on p "There were a few ares where you missed an opportunity to get curious of deeper …" at bounding box center [540, 311] width 433 height 43
click at [467, 332] on p "There were a few ares where you missed an opportunity to get curious of deeper …" at bounding box center [540, 311] width 433 height 43
click at [506, 332] on p "There were a few ares where you missed an opportunity to get curious of deeper …" at bounding box center [540, 311] width 433 height 43
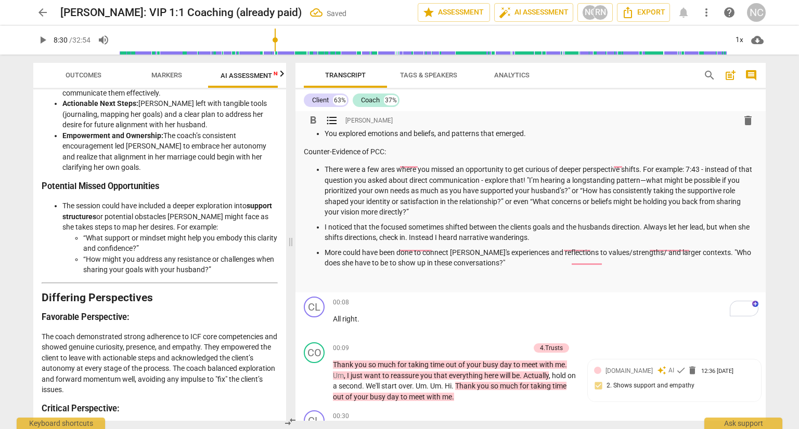
scroll to position [128, 0]
click at [582, 218] on p "There were a few ares where you missed an opportunity to get curious of deeper …" at bounding box center [540, 191] width 433 height 54
click at [586, 218] on p "There were a few ares where you missed an opportunity to get curious of deeper …" at bounding box center [540, 191] width 433 height 54
click at [605, 218] on p "There were a few ares where you missed an opportunity to get curious of deeper …" at bounding box center [540, 191] width 433 height 54
click at [405, 218] on p "There were a few ares where you missed an opportunity to get curious of deeper …" at bounding box center [540, 191] width 433 height 54
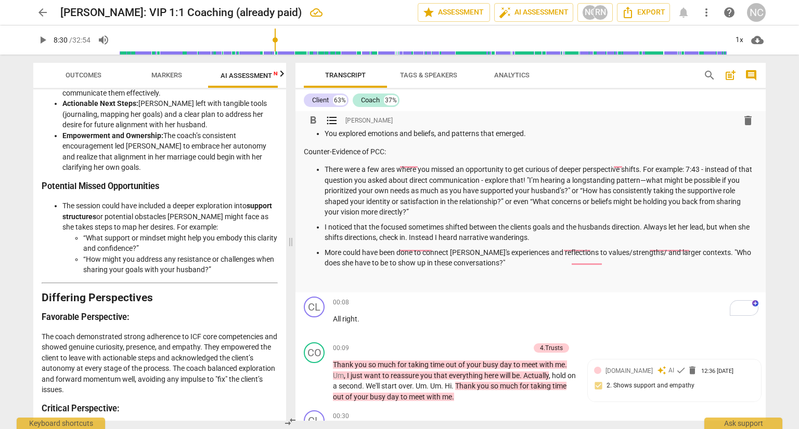
click at [411, 218] on p "There were a few ares where you missed an opportunity to get curious of deeper …" at bounding box center [540, 191] width 433 height 54
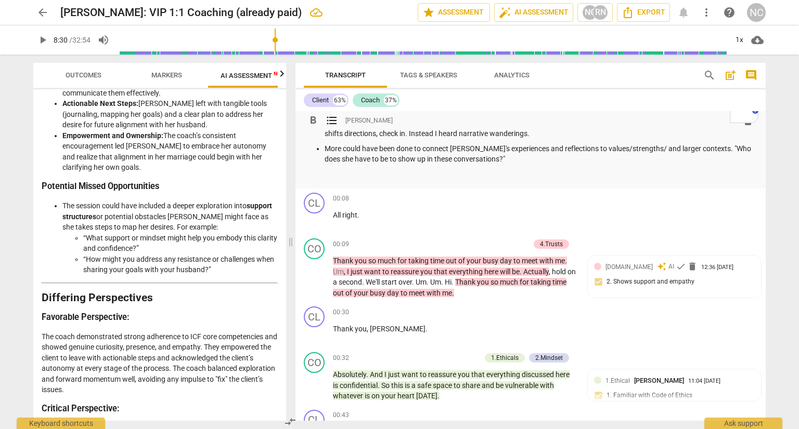
scroll to position [229, 0]
click at [632, 165] on p "More could have been done to connect [PERSON_NAME]'s experiences and reflection…" at bounding box center [540, 153] width 433 height 21
click at [326, 165] on p "More could have been done to connect [PERSON_NAME]'s experiences and reflection…" at bounding box center [540, 153] width 433 height 21
drag, startPoint x: 742, startPoint y: 250, endPoint x: 732, endPoint y: 251, distance: 9.4
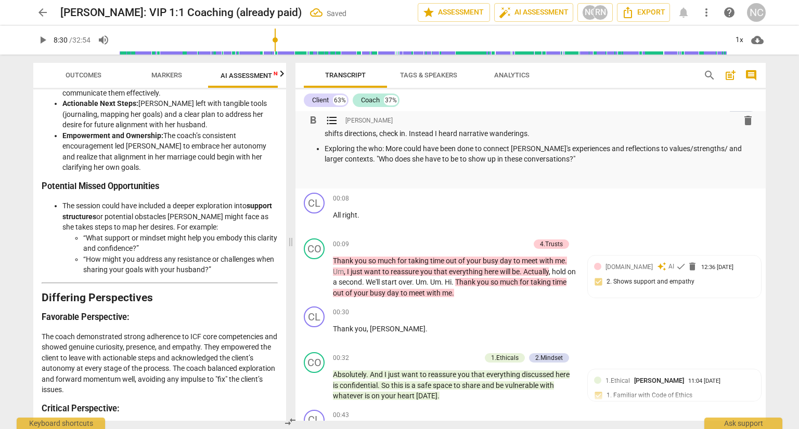
click at [742, 165] on p "Exploring the who: More could have been done to connect [PERSON_NAME]'s experie…" at bounding box center [540, 153] width 433 height 21
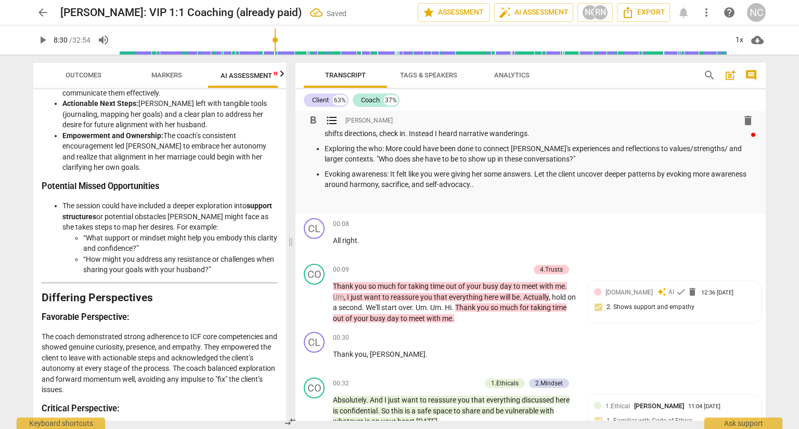
scroll to position [233, 0]
click at [737, 190] on p "Evoking awareness: It felt like you were giving her some answers. Let the clien…" at bounding box center [540, 179] width 433 height 21
click at [491, 190] on p "Evoking awareness: It felt like you were giving her some answers. Let the clien…" at bounding box center [540, 179] width 433 height 21
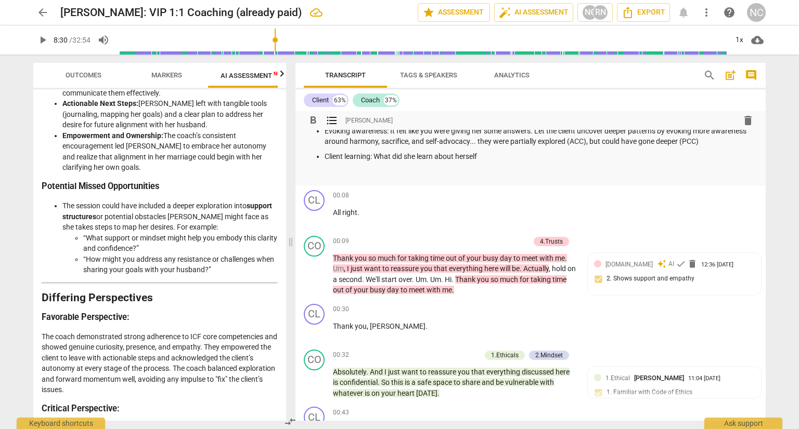
scroll to position [281, 0]
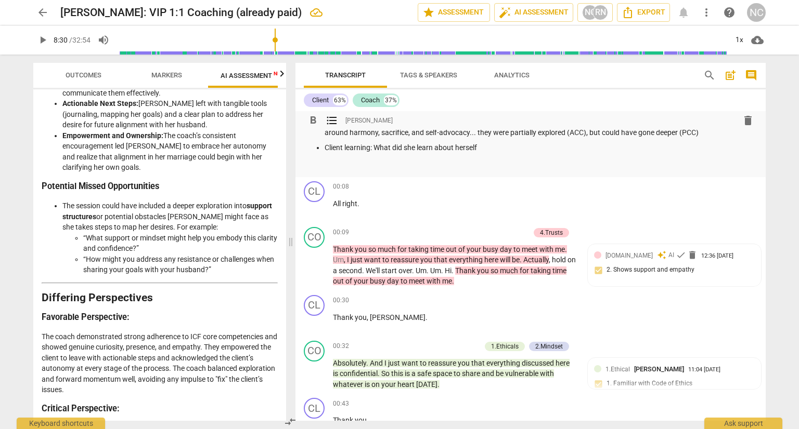
drag, startPoint x: 557, startPoint y: 267, endPoint x: 341, endPoint y: 257, distance: 216.5
click at [341, 153] on p "Client learning: What did she learn about herself" at bounding box center [540, 147] width 433 height 11
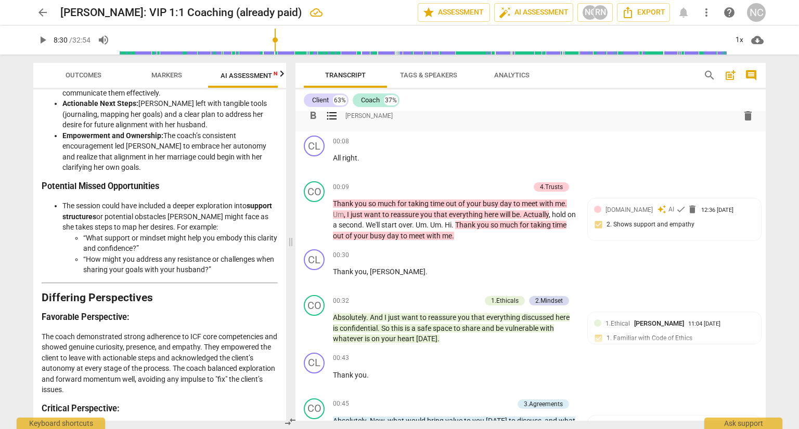
scroll to position [438, 0]
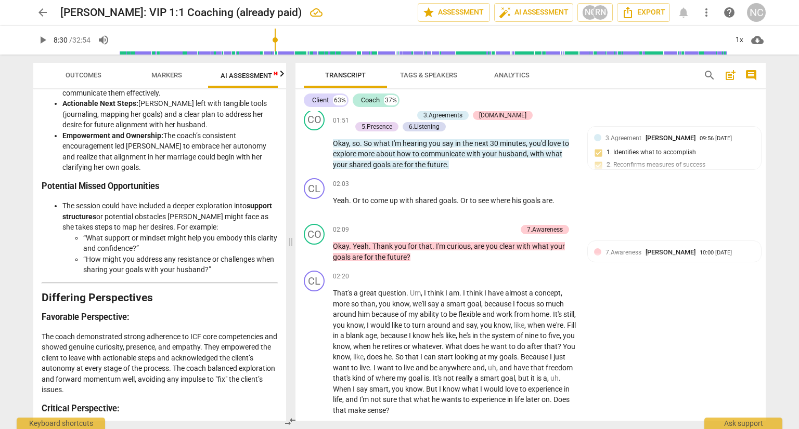
click at [35, 9] on span "arrow_back" at bounding box center [42, 12] width 19 height 12
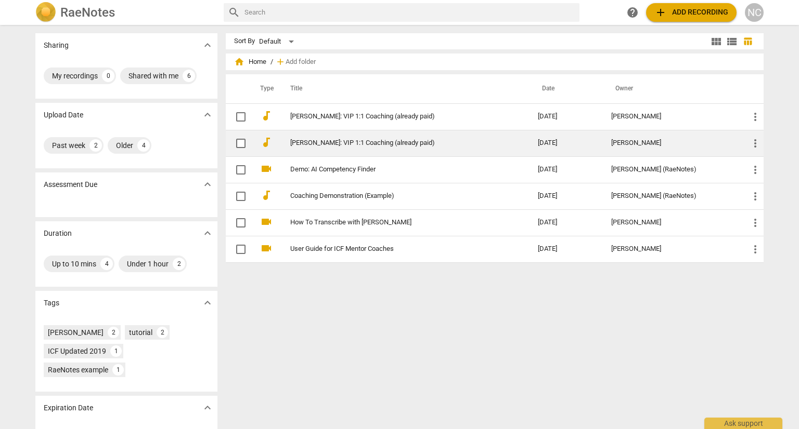
click at [317, 137] on td "[PERSON_NAME]: VIP 1:1 Coaching (already paid)" at bounding box center [404, 143] width 252 height 27
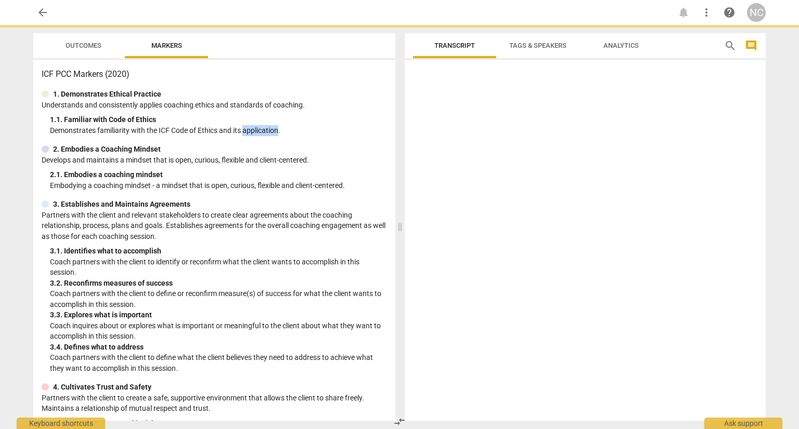
click at [317, 136] on p "Demonstrates familiarity with the ICF Code of Ethics and its application." at bounding box center [218, 130] width 337 height 11
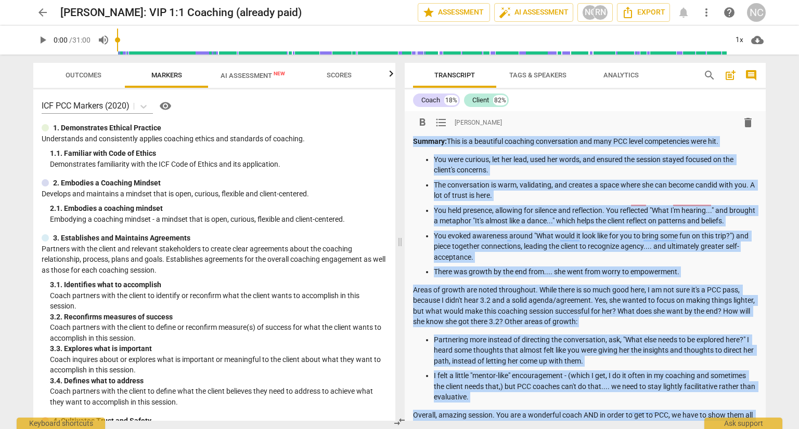
drag, startPoint x: 704, startPoint y: 352, endPoint x: 410, endPoint y: 130, distance: 368.7
click at [410, 130] on div "format_bold format_list_bulleted [PERSON_NAME] delete Summary: This is a beauti…" at bounding box center [584, 279] width 361 height 337
copy div "Summary: This is a beautiful coaching conversation and many PCC level competenc…"
click at [38, 10] on span "arrow_back" at bounding box center [42, 12] width 12 height 12
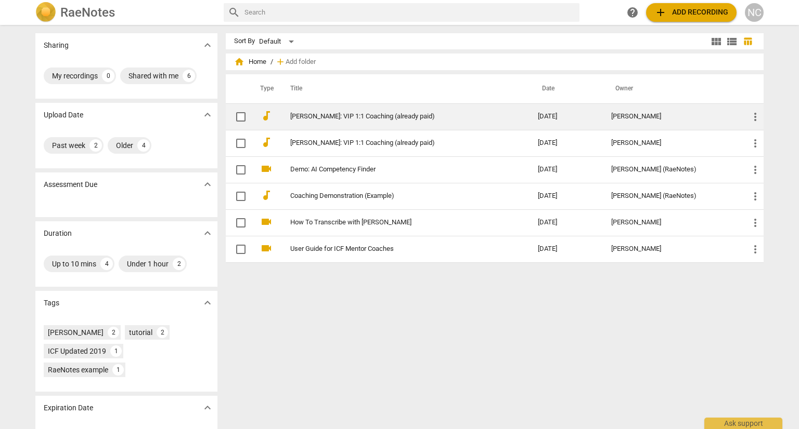
click at [325, 121] on td "[PERSON_NAME]: VIP 1:1 Coaching (already paid)" at bounding box center [404, 116] width 252 height 27
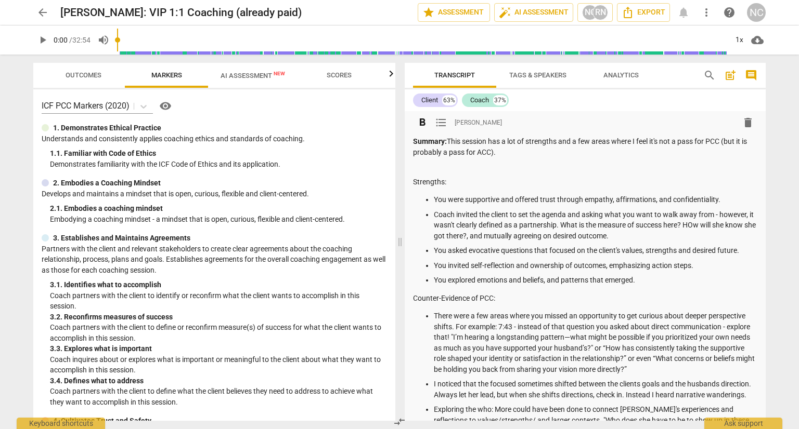
click at [474, 152] on p "Summary: This session has a lot of strengths and a few areas where I feel it's …" at bounding box center [585, 146] width 344 height 21
drag, startPoint x: 462, startPoint y: 142, endPoint x: 512, endPoint y: 189, distance: 68.4
click at [512, 189] on div "Summary: This session has a lot of strengths and a few areas where I feel it's …" at bounding box center [585, 313] width 344 height 355
click at [460, 147] on p "Summary: This session has a lot of strengths and a few areas where I feel it's …" at bounding box center [585, 146] width 344 height 21
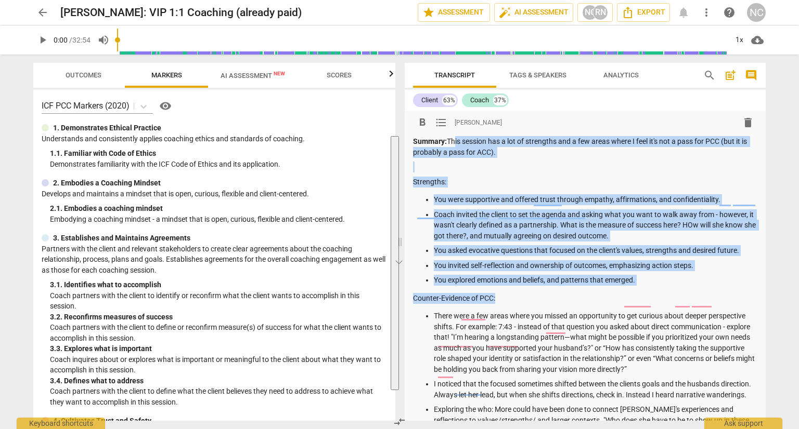
drag, startPoint x: 460, startPoint y: 142, endPoint x: 640, endPoint y: 381, distance: 299.9
click at [640, 381] on div "Summary: This session has a lot of strengths and a few areas where I feel it's …" at bounding box center [585, 313] width 344 height 355
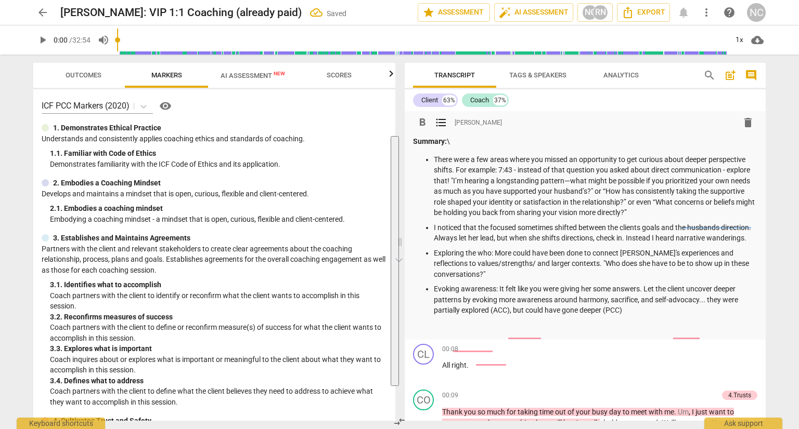
drag, startPoint x: 573, startPoint y: 404, endPoint x: 429, endPoint y: 152, distance: 289.9
click at [429, 152] on div "Summary: \ There were a few areas where you missed an opportunity to get curiou…" at bounding box center [585, 235] width 344 height 198
click at [513, 151] on div "Summary: \ There were a few areas where you missed an opportunity to get curiou…" at bounding box center [585, 235] width 344 height 198
click at [512, 150] on div "Summary: \ There were a few areas where you missed an opportunity to get curiou…" at bounding box center [585, 235] width 344 height 198
click at [514, 140] on p "Summary: \" at bounding box center [585, 141] width 344 height 11
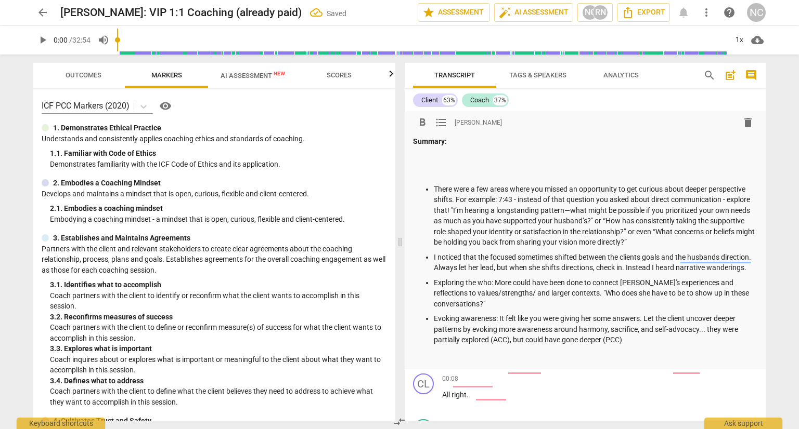
click at [423, 161] on p "To enrich screen reader interactions, please activate Accessibility in Grammarl…" at bounding box center [585, 156] width 344 height 11
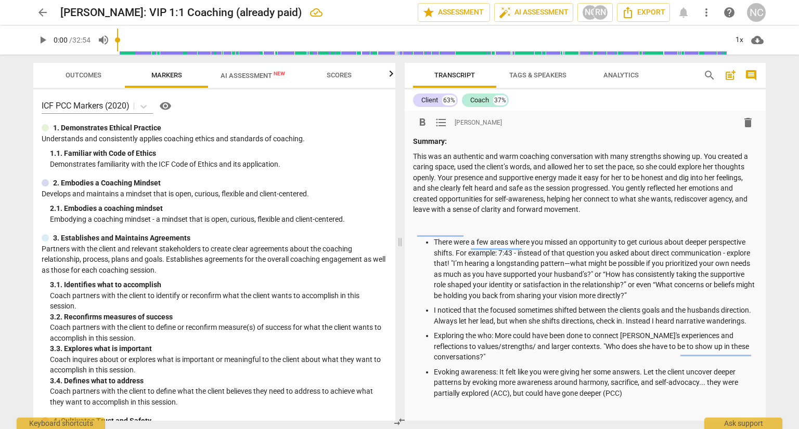
click at [466, 171] on p "This was an authentic and warm coaching conversation with many strengths showin…" at bounding box center [585, 183] width 344 height 64
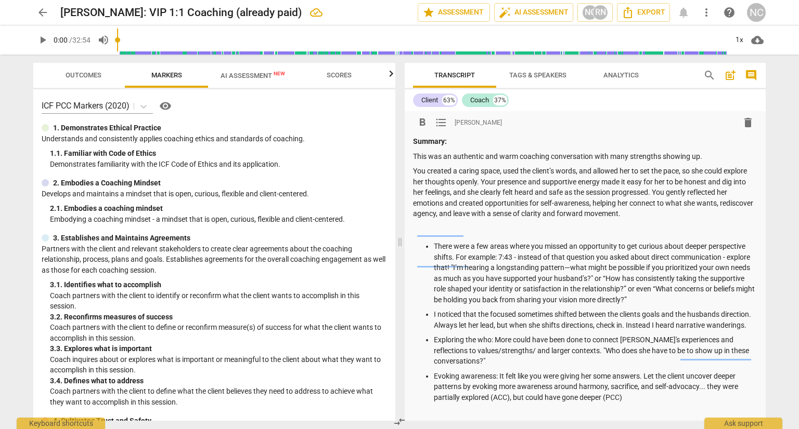
click at [444, 121] on span "format_list_bulleted" at bounding box center [441, 122] width 12 height 12
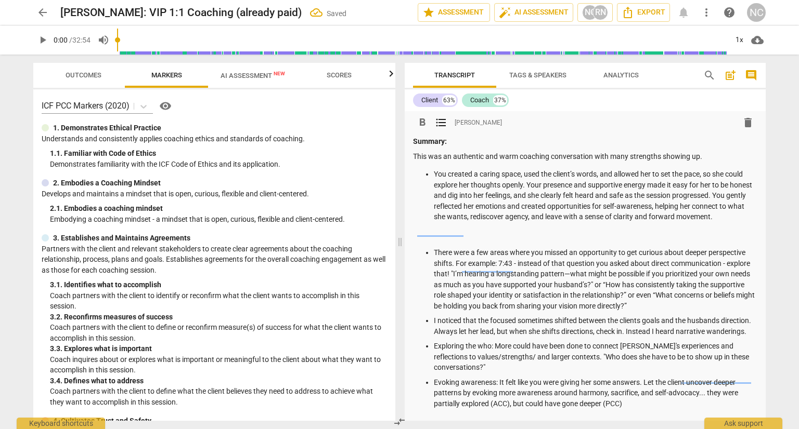
click at [627, 210] on p "You created a caring space, used the client’s words, and allowed her to set the…" at bounding box center [595, 196] width 323 height 54
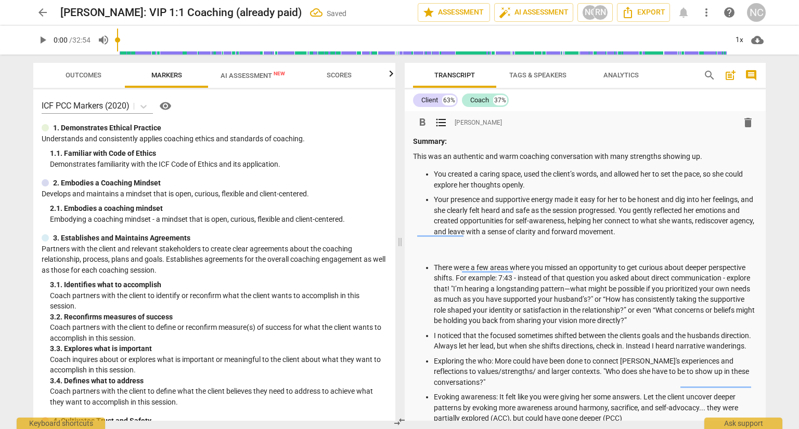
click at [435, 237] on p "Your presence and supportive energy made it easy for her to be honest and dig i…" at bounding box center [595, 215] width 323 height 43
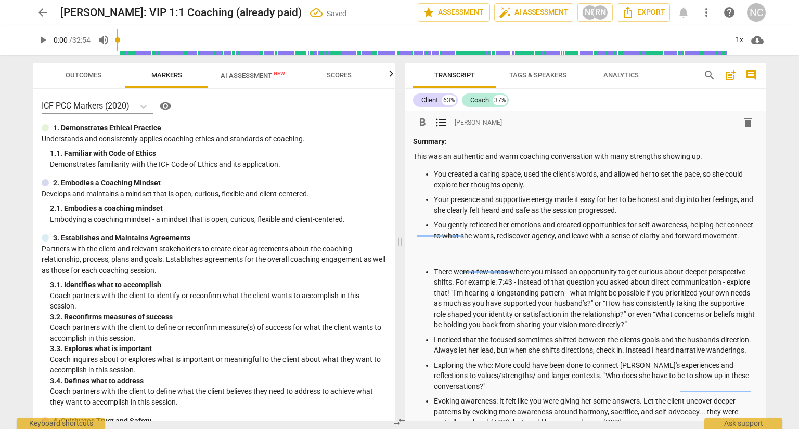
scroll to position [52, 0]
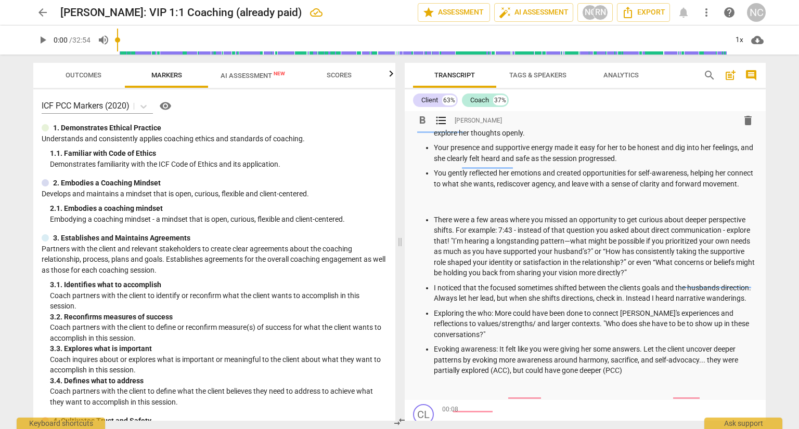
click at [425, 207] on p "To enrich screen reader interactions, please activate Accessibility in Grammarl…" at bounding box center [585, 202] width 344 height 11
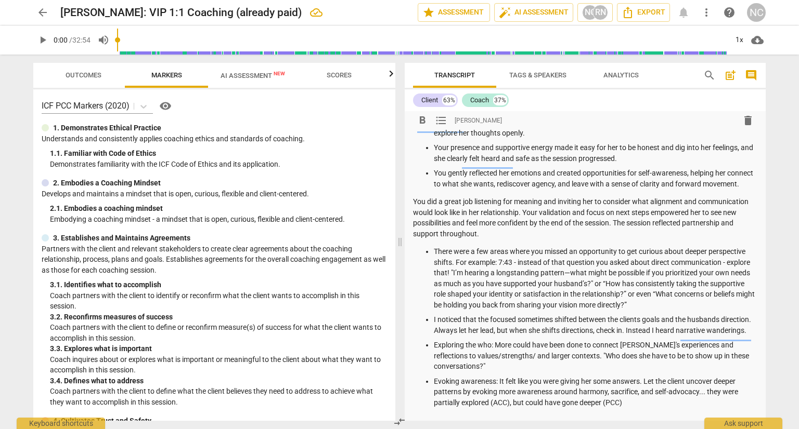
click at [414, 239] on p "You did a great job listening for meaning and inviting her to consider what ali…" at bounding box center [585, 218] width 344 height 43
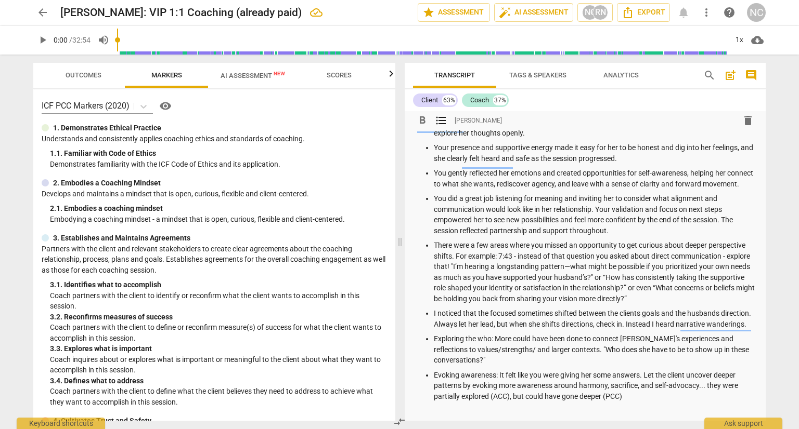
click at [697, 236] on p "You did a great job listening for meaning and inviting her to consider what ali…" at bounding box center [595, 214] width 323 height 43
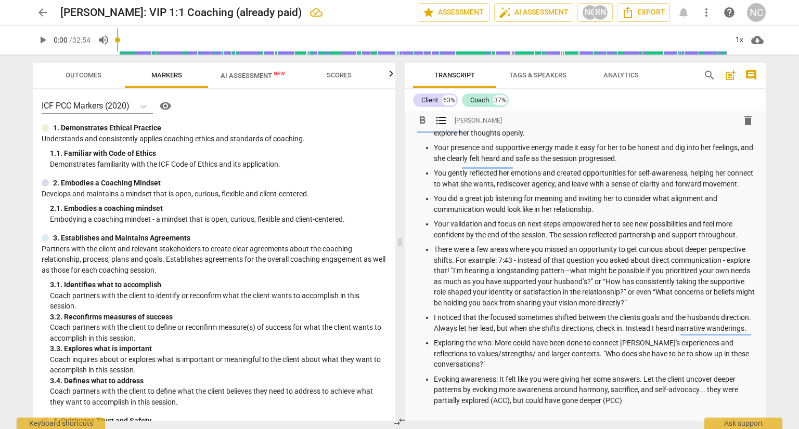
scroll to position [104, 0]
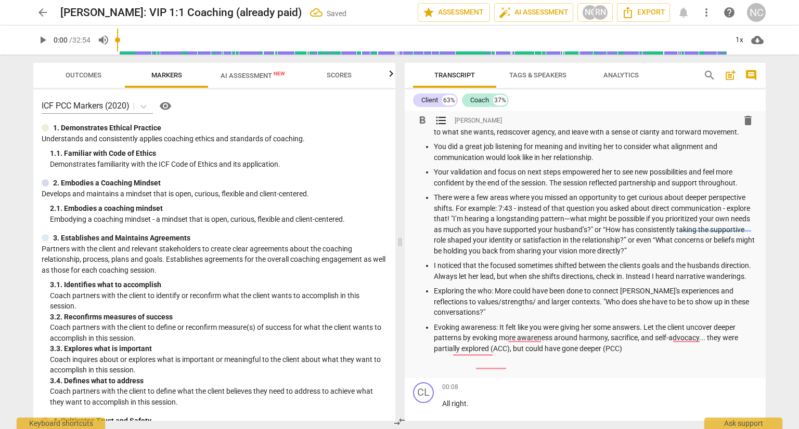
click at [691, 188] on p "Your validation and focus on next steps empowered her to see new possibilities …" at bounding box center [595, 177] width 323 height 21
click at [651, 188] on p "Your validation and focus on next steps empowered her to see new possibilities …" at bounding box center [595, 177] width 323 height 21
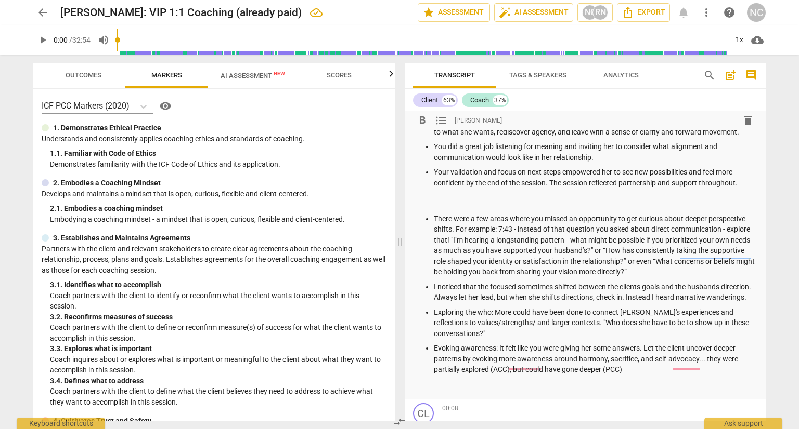
click at [413, 206] on p "To enrich screen reader interactions, please activate Accessibility in Grammarl…" at bounding box center [585, 200] width 344 height 11
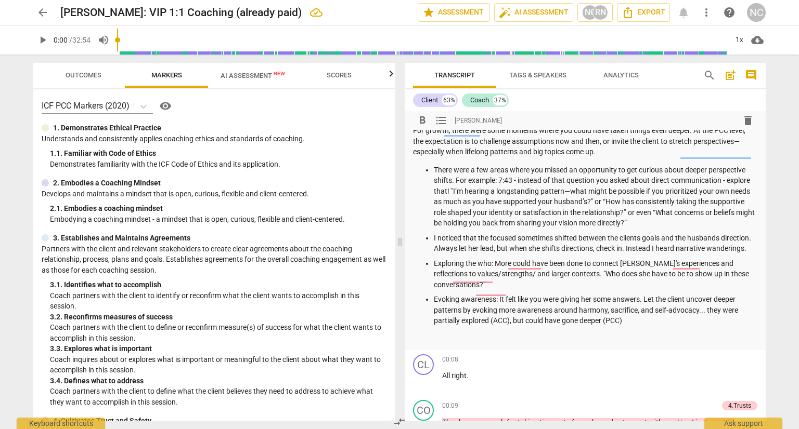
scroll to position [208, 0]
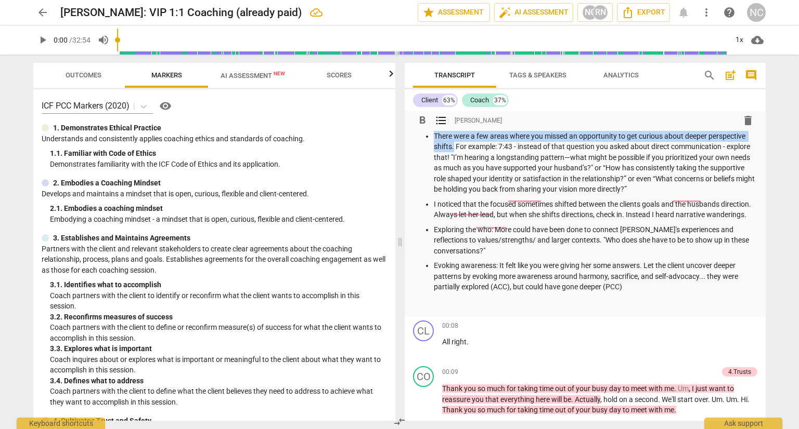
drag, startPoint x: 430, startPoint y: 232, endPoint x: 538, endPoint y: 247, distance: 108.1
click at [538, 247] on ul "There were a few areas where you missed an opportunity to get curious about dee…" at bounding box center [585, 212] width 344 height 162
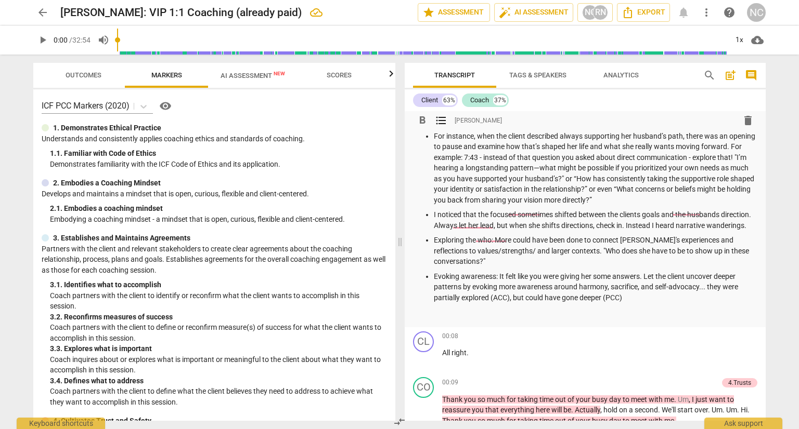
click at [603, 206] on p "For instance, when the client described always supporting her husband’s path, t…" at bounding box center [595, 168] width 323 height 75
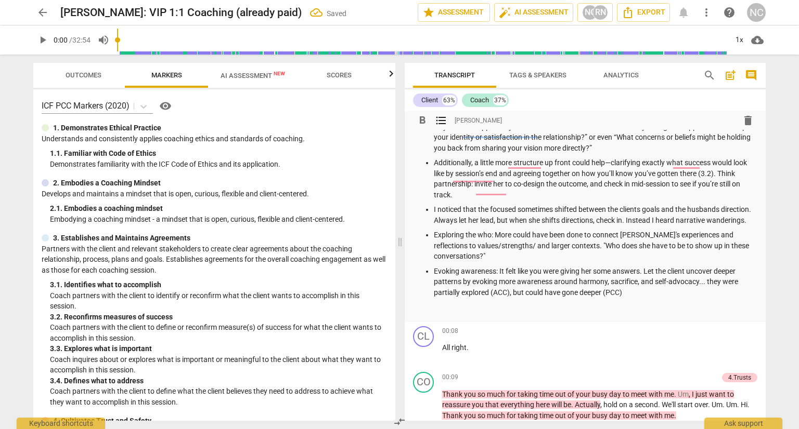
scroll to position [312, 0]
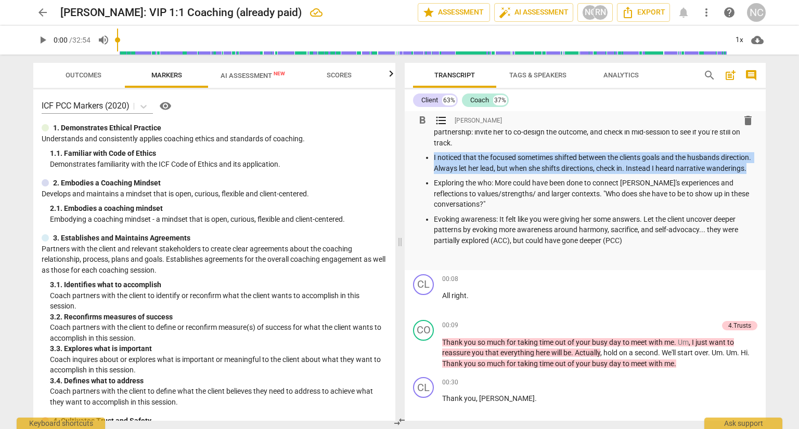
drag, startPoint x: 633, startPoint y: 342, endPoint x: 433, endPoint y: 320, distance: 200.8
click at [434, 174] on p "I noticed that the focused sometimes shifted between the clients goals and the …" at bounding box center [595, 162] width 323 height 21
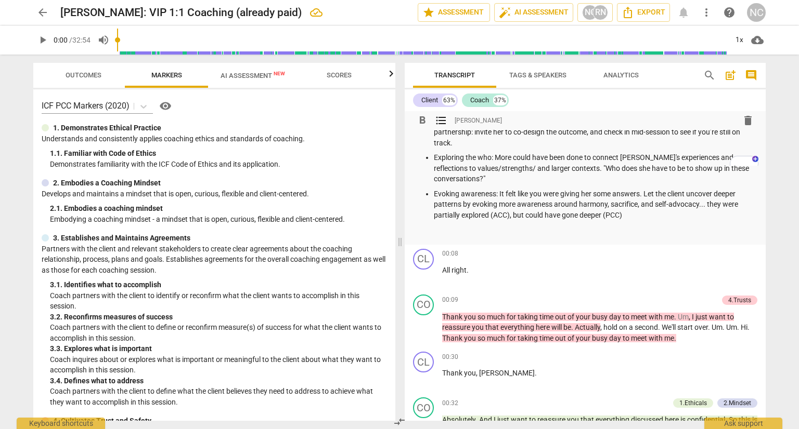
scroll to position [364, 0]
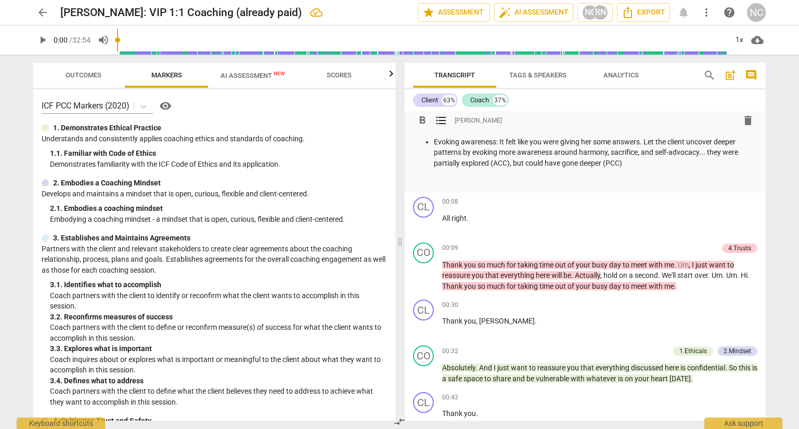
click at [574, 169] on p "Evoking awareness: It felt like you were giving her some answers. Let the clien…" at bounding box center [595, 153] width 323 height 32
click at [447, 187] on p "To enrich screen reader interactions, please activate Accessibility in Grammarl…" at bounding box center [585, 181] width 344 height 11
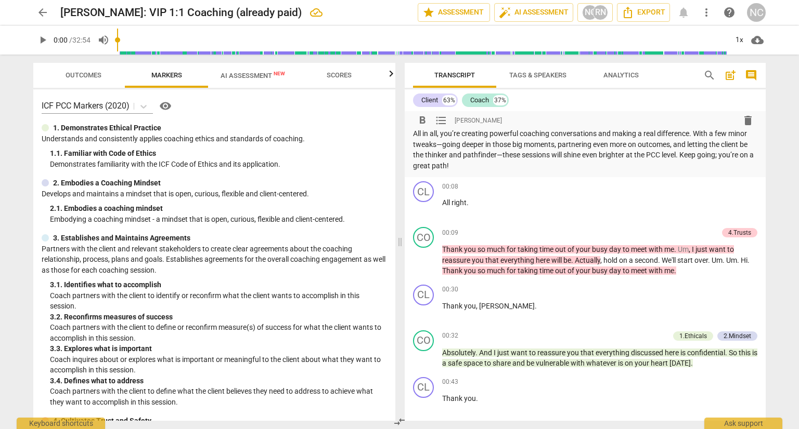
scroll to position [428, 0]
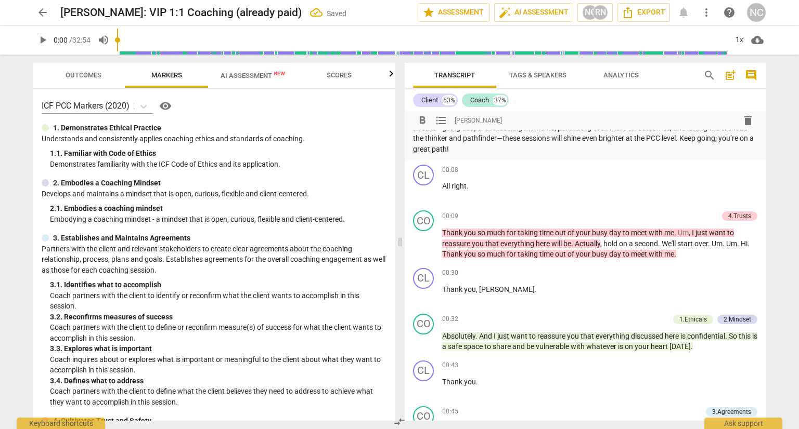
click at [567, 154] on p "All in all, you’re creating powerful coaching conversations and making a real d…" at bounding box center [585, 133] width 344 height 43
click at [722, 154] on p "All in all, you’re creating powerful coaching conversations and making a real d…" at bounding box center [585, 133] width 344 height 43
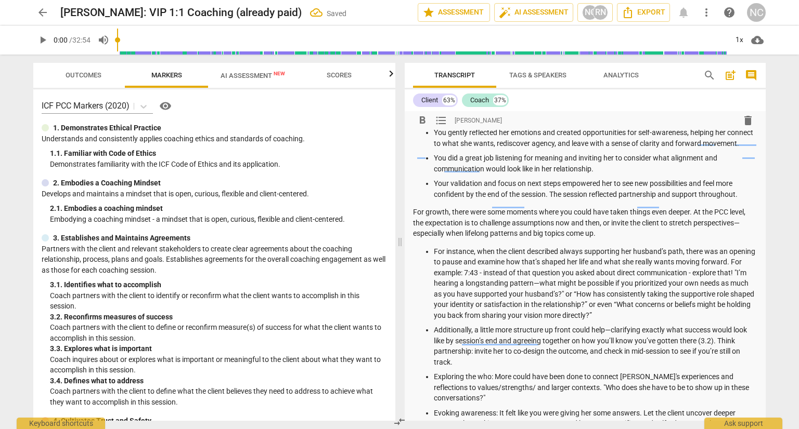
scroll to position [68, 0]
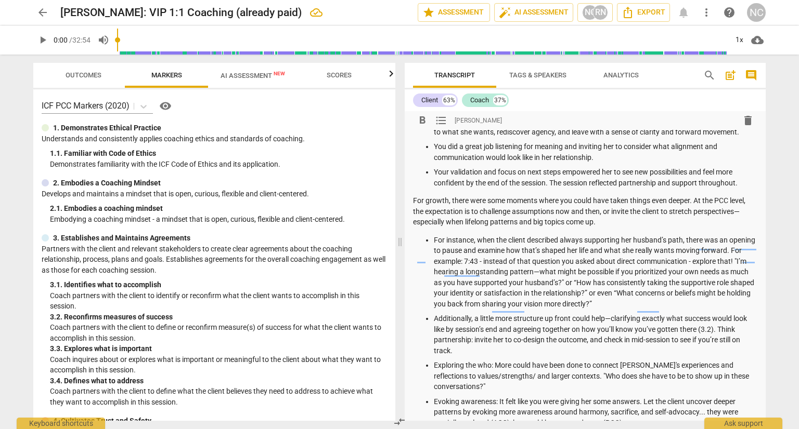
click at [586, 228] on p "For growth, there were some moments where you could have taken things even deep…" at bounding box center [585, 211] width 344 height 32
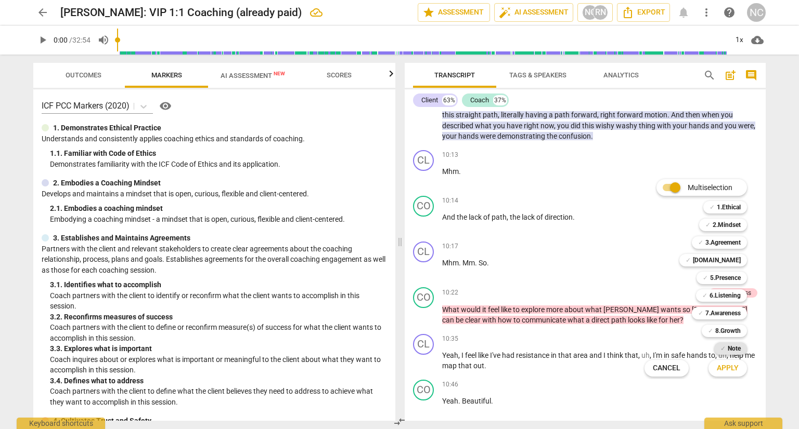
click at [740, 352] on b "Note" at bounding box center [733, 349] width 13 height 12
click at [732, 365] on span "Apply" at bounding box center [727, 368] width 22 height 10
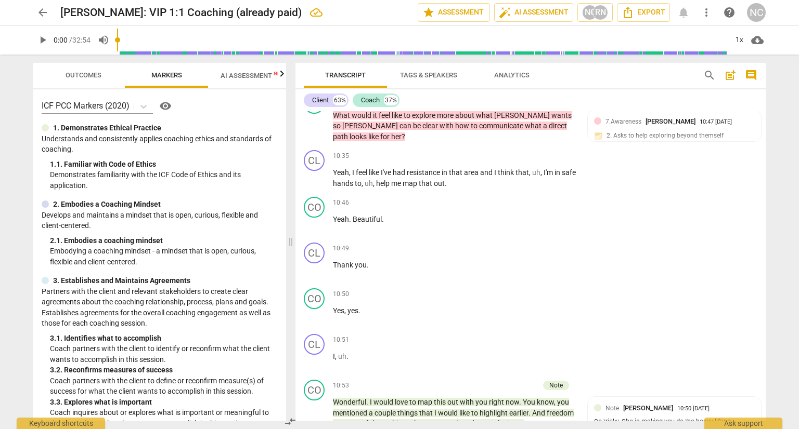
scroll to position [2895, 0]
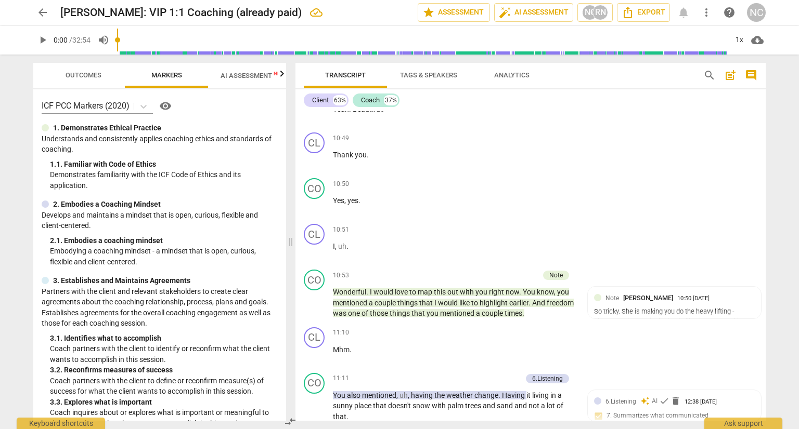
scroll to position [2999, 0]
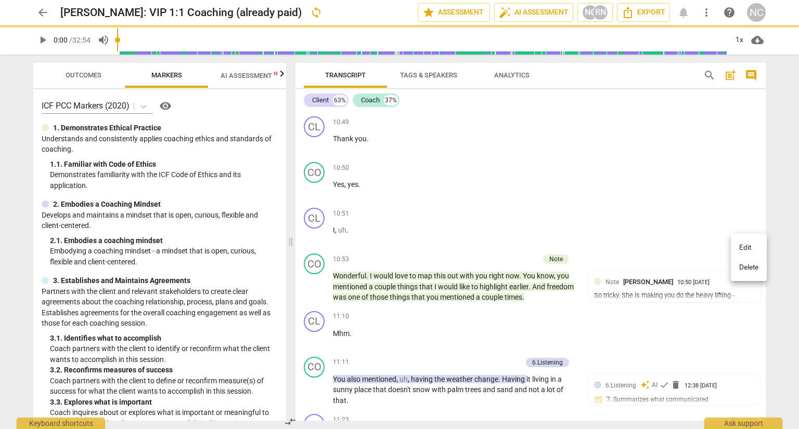
scroll to position [0, 0]
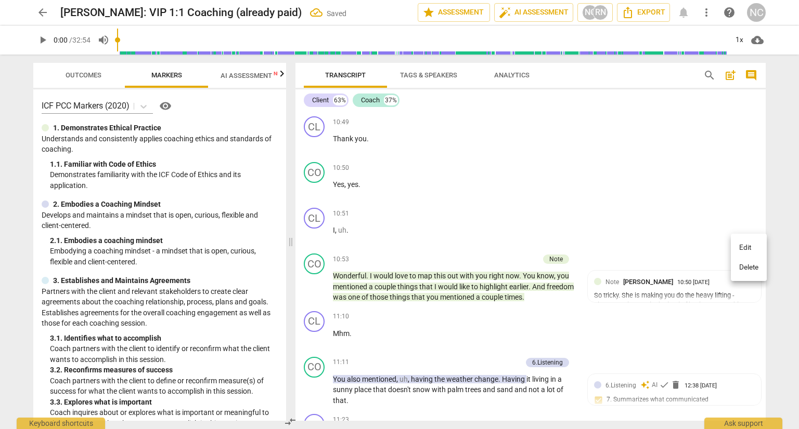
click at [764, 275] on li "Delete" at bounding box center [748, 268] width 36 height 20
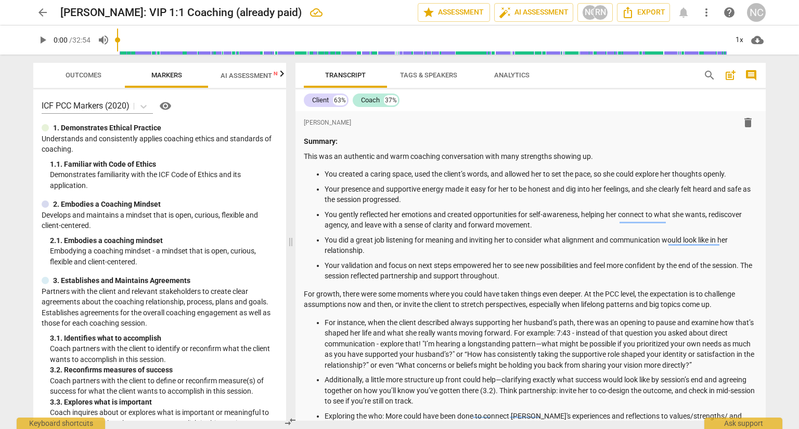
scroll to position [2895, 0]
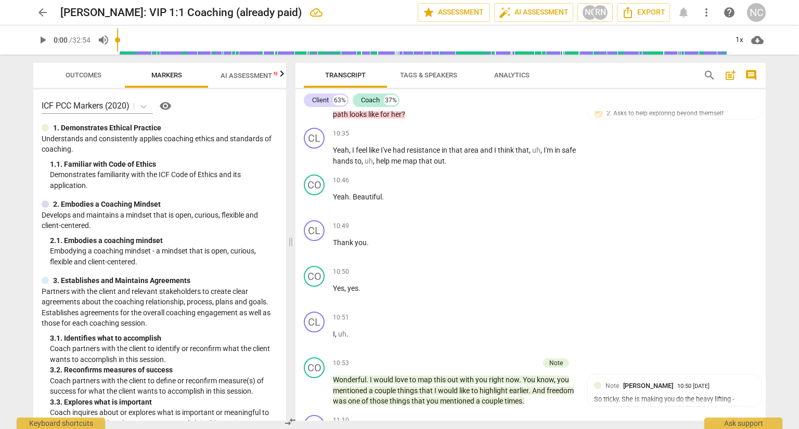
type textarea "Again - this pattern of her needs not being met.... Opportunity to go into that…"
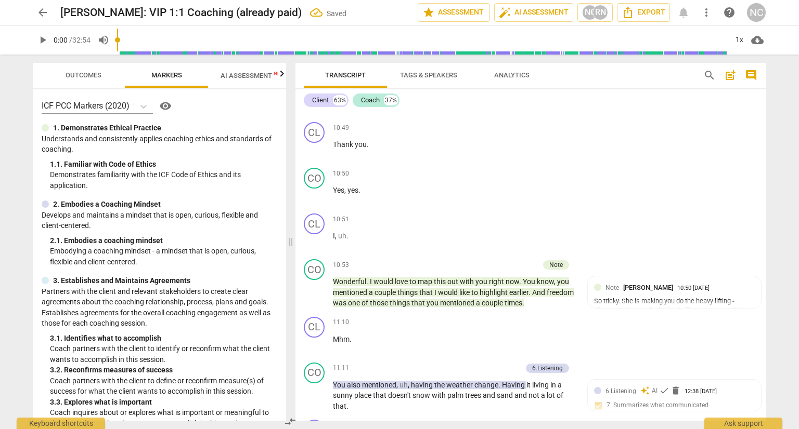
scroll to position [3051, 0]
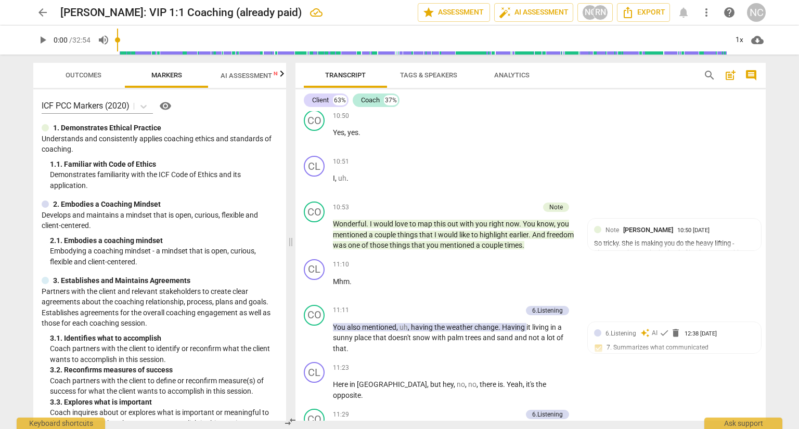
type textarea "W"
type textarea "Wh"
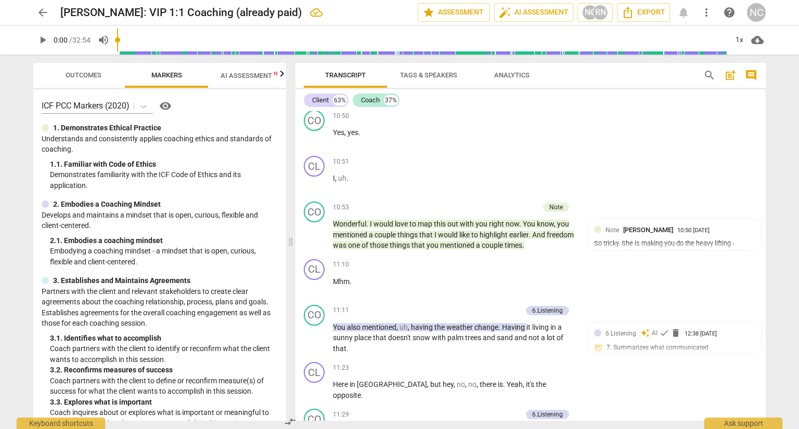
type textarea "Whi"
type textarea "Whil"
type textarea "While"
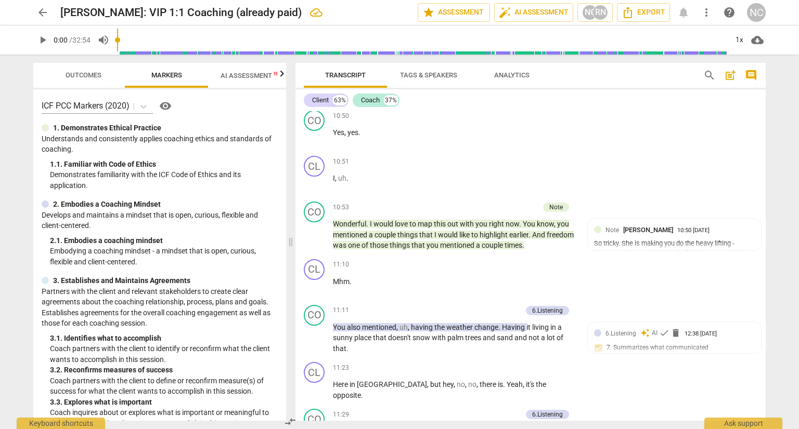
type textarea "While"
type textarea "While t"
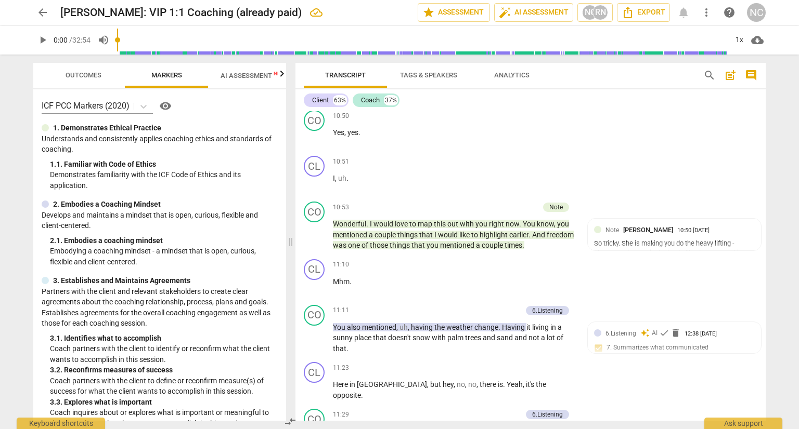
type textarea "While th"
type textarea "While thi"
type textarea "While this"
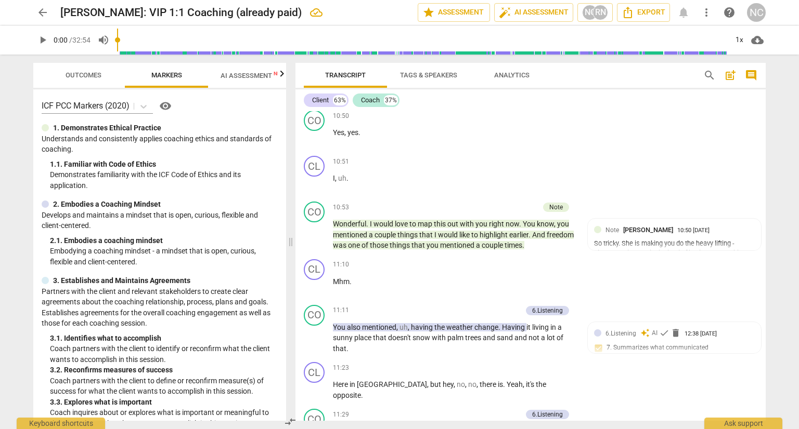
type textarea "While this"
type textarea "While this i"
type textarea "While this is"
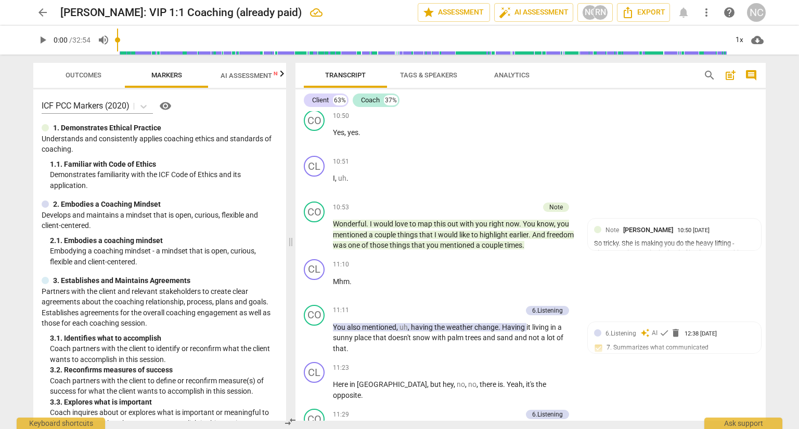
type textarea "While this is"
type textarea "While this is a"
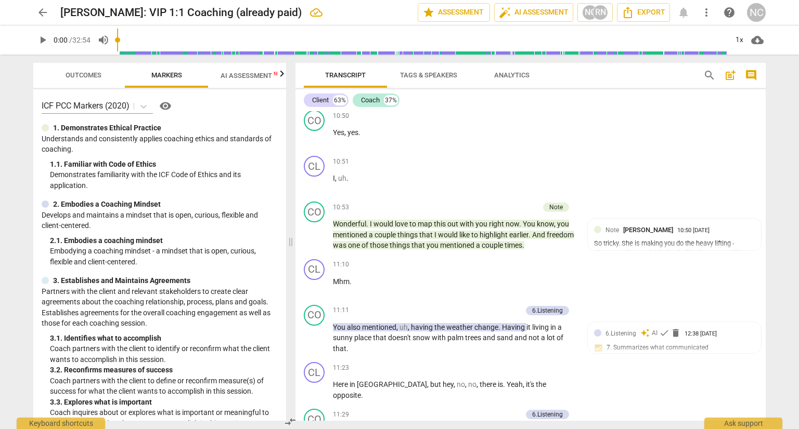
type textarea "While this is a"
type textarea "While this is a g"
type textarea "While this is a gr"
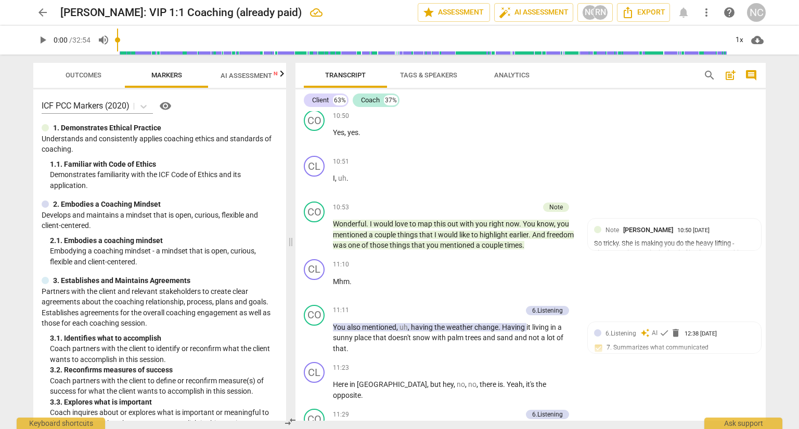
type textarea "While this is a gre"
type textarea "While this is a grea"
type textarea "While this is a great"
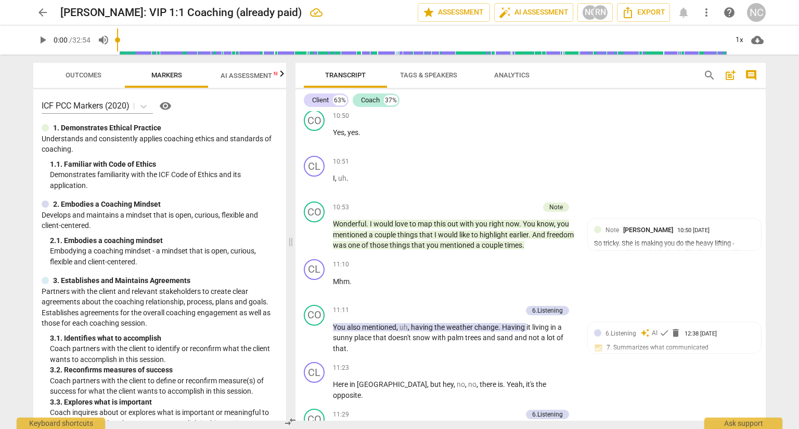
type textarea "While this is a great"
type textarea "While this is a great q"
type textarea "While this is a great qu"
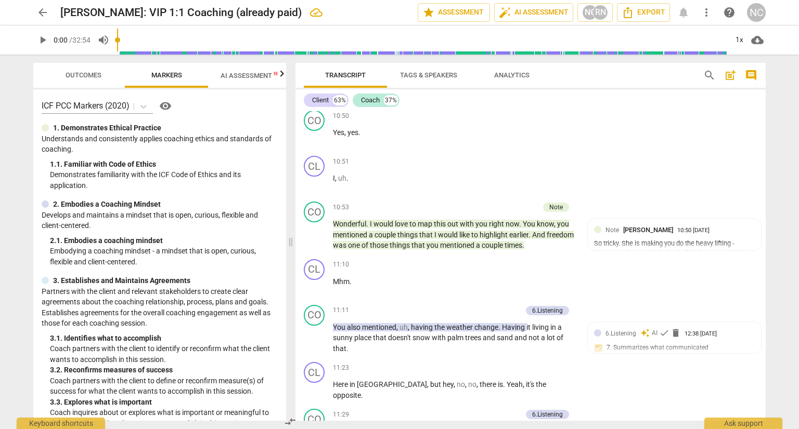
type textarea "While this is a great que"
type textarea "While this is a great ques"
type textarea "While this is a great quest"
type textarea "While this is a great questi"
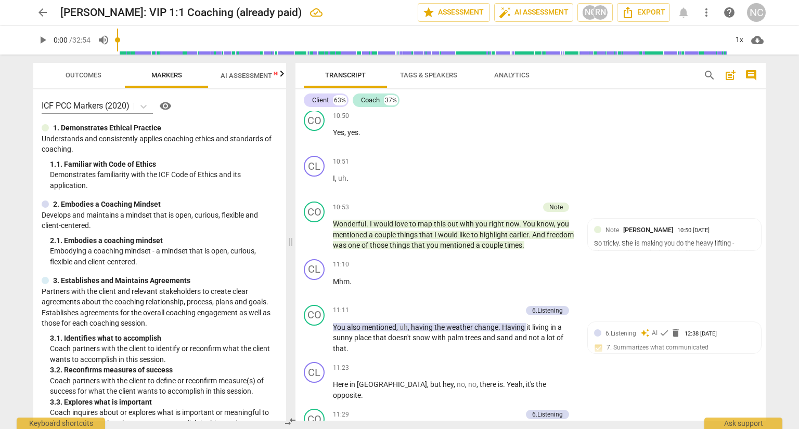
type textarea "While this is a great questi"
type textarea "While this is a great questio"
type textarea "While this is a great question"
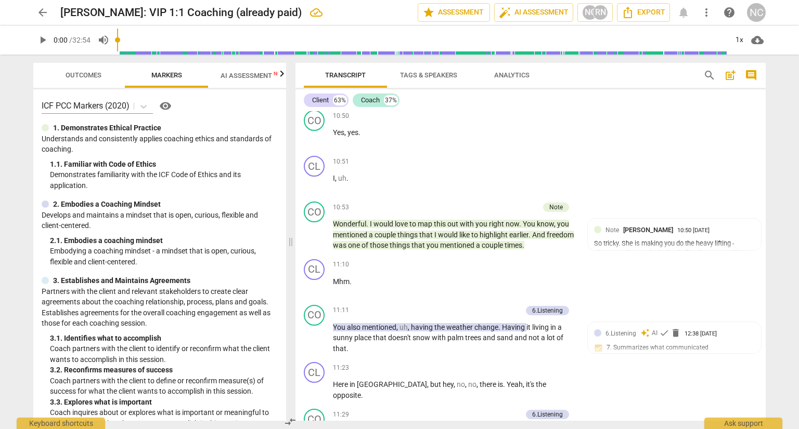
type textarea "While this is a great question"
type textarea "While this is a great question b"
type textarea "While this is a great question be"
type textarea "While this is a great question bec"
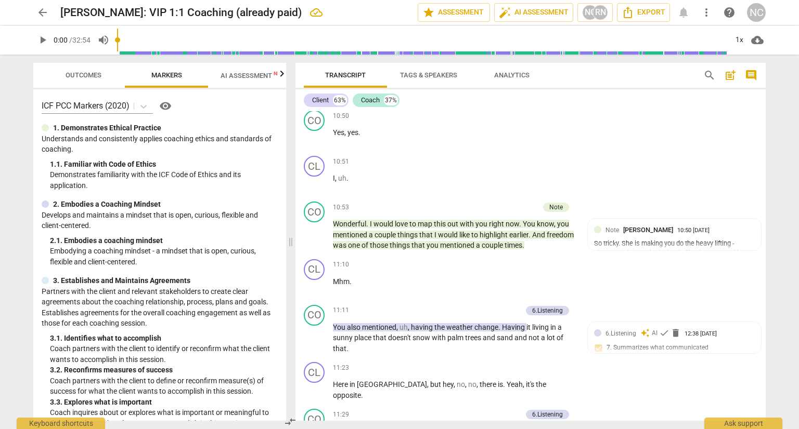
type textarea "While this is a great question bec"
type textarea "While this is a great question beca"
type textarea "While this is a great question becau"
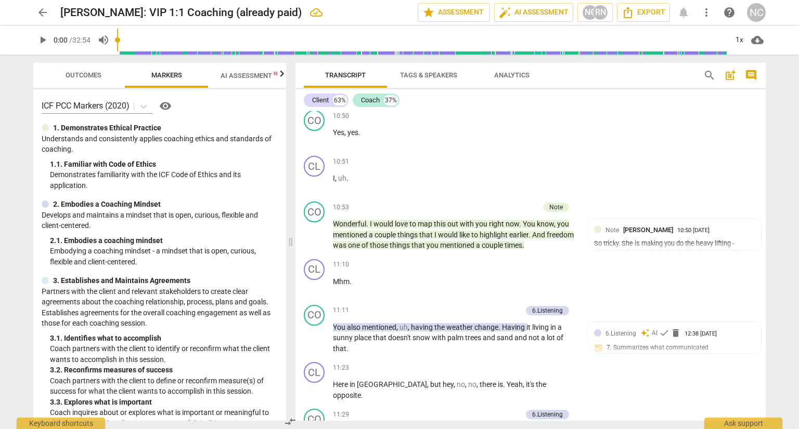
type textarea "While this is a great question becaus"
type textarea "While this is a great question because"
type textarea "While this is a great question because s"
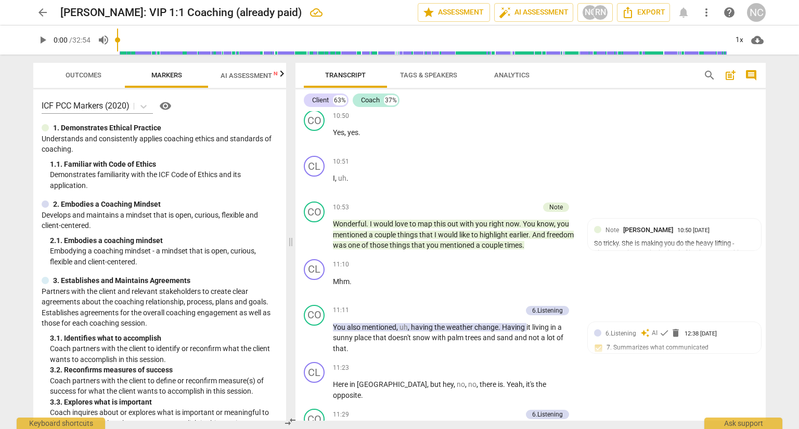
type textarea "While this is a great question because s"
type textarea "While this is a great question because sh"
type textarea "While this is a great question because she"
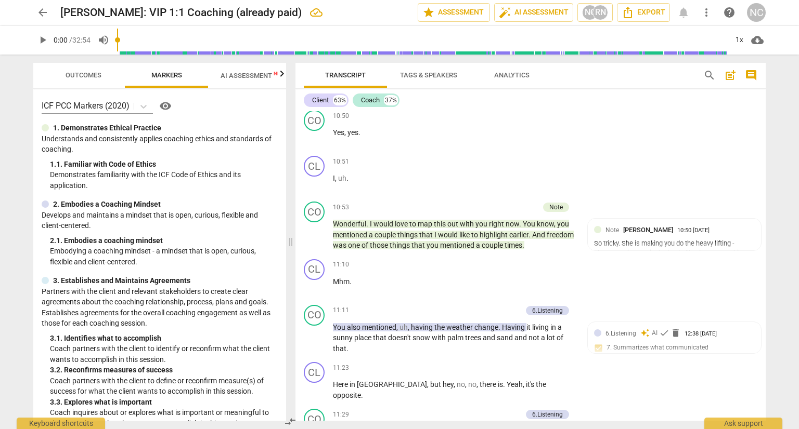
type textarea "While this is a great question because she"
type textarea "While this is a great question because sh"
type textarea "While this is a great question because s"
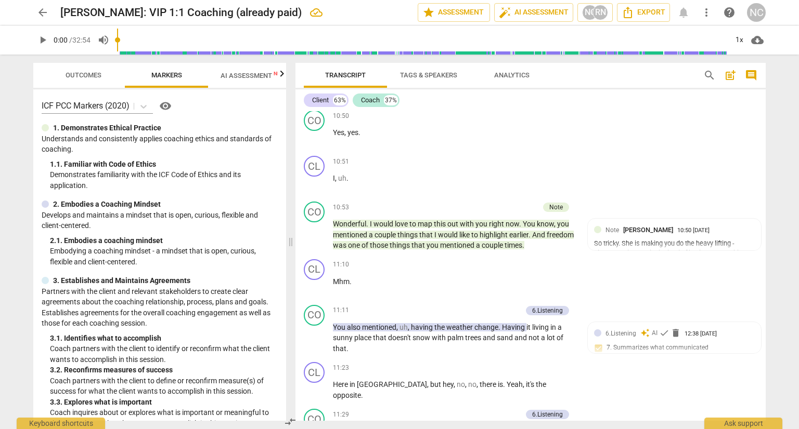
type textarea "While this is a great question because"
type textarea "While this is a great question because t"
type textarea "While this is a great question because ta"
type textarea "While this is a great question because tah"
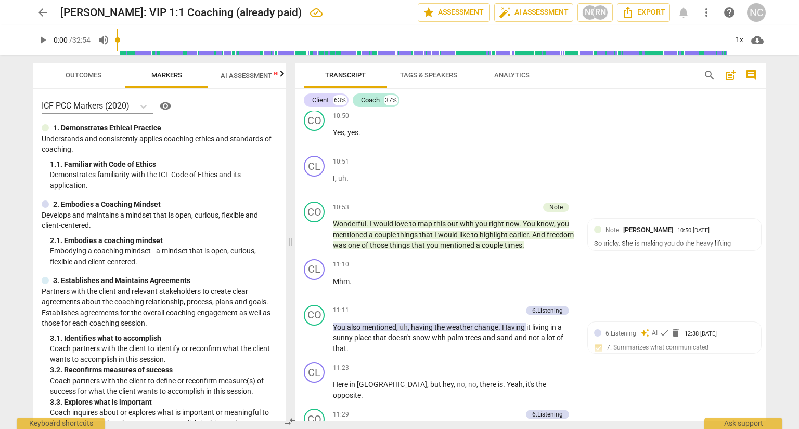
type textarea "While this is a great question because tah"
type textarea "While this is a great question because taht"
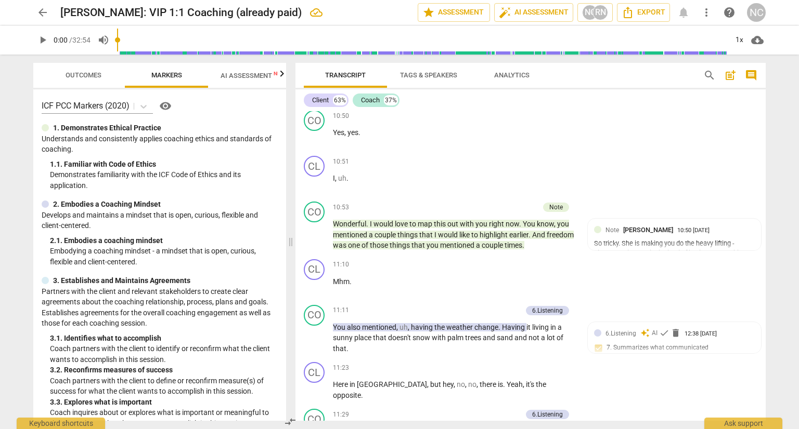
type textarea "While this is a great question because taht i"
type textarea "While this is a great question because taht is"
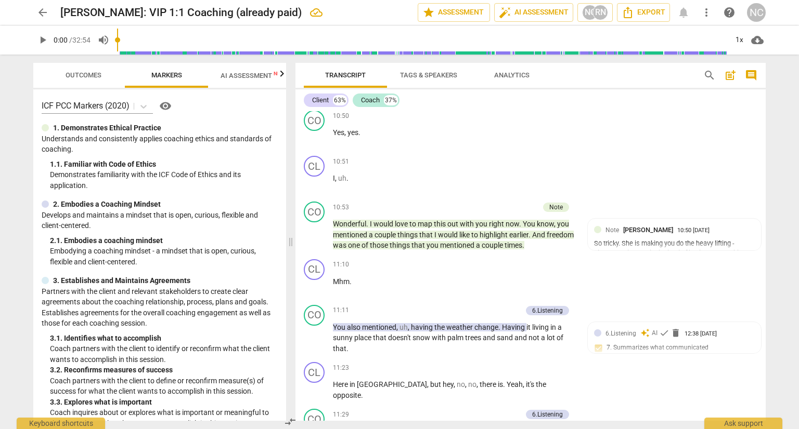
type textarea "While this is a great question because taht i"
type textarea "While this is a great question because taht"
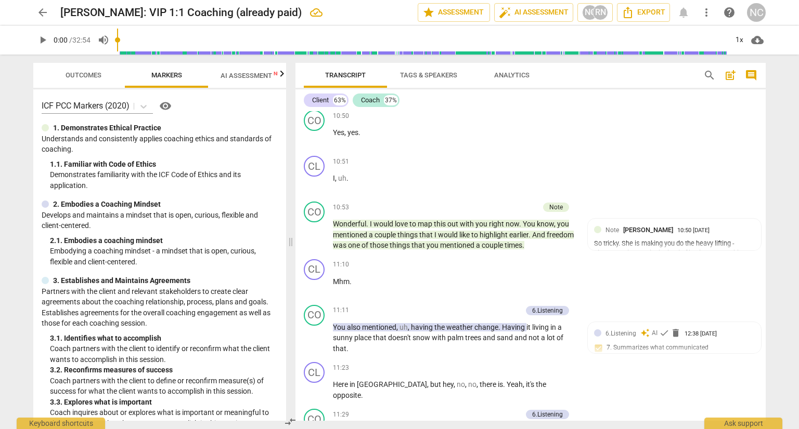
type textarea "While this is a great question because taht"
type textarea "While this is a great question because tah"
type textarea "While this is a great question because ta"
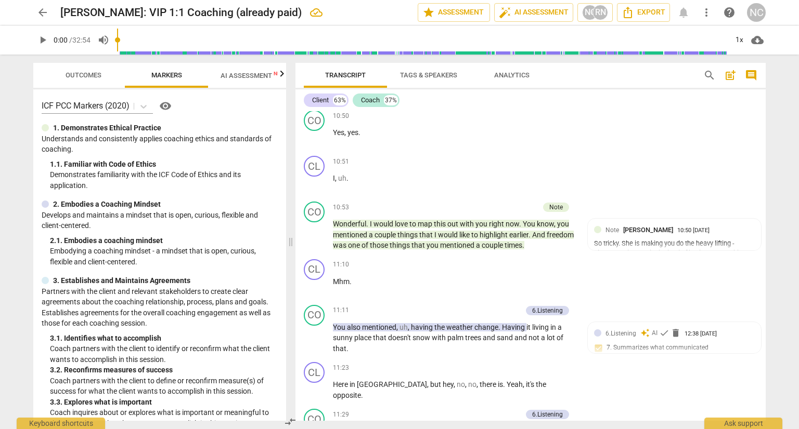
type textarea "While this is a great question because ta"
type textarea "While this is a great question because t"
type textarea "While this is a great question because th"
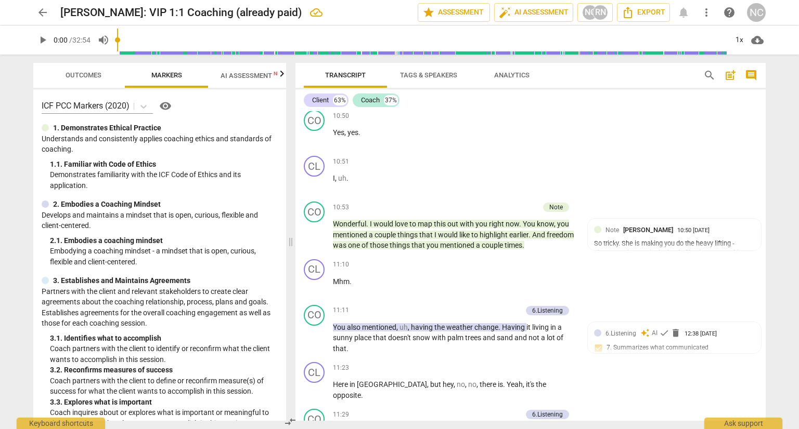
type textarea "While this is a great question because tha"
type textarea "While this is a great question because that"
type textarea "While this is a great question because that i"
type textarea "While this is a great question because that is"
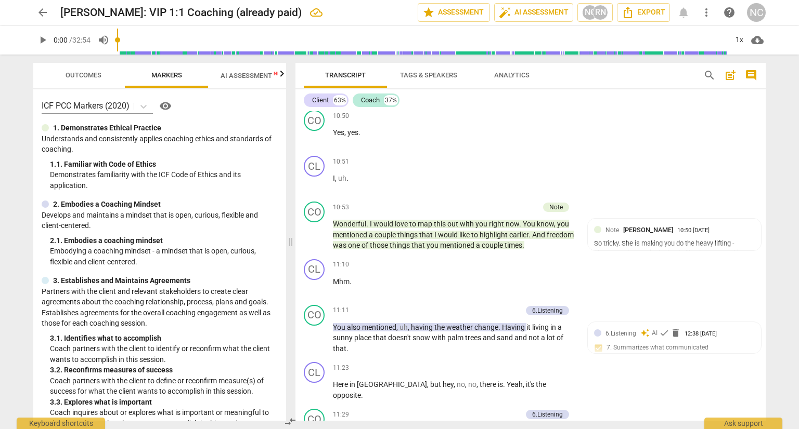
type textarea "While this is a great question because that is w"
type textarea "While this is a great question because that is wh"
type textarea "While this is a great question because that is wha"
type textarea "While this is a great question because that is what"
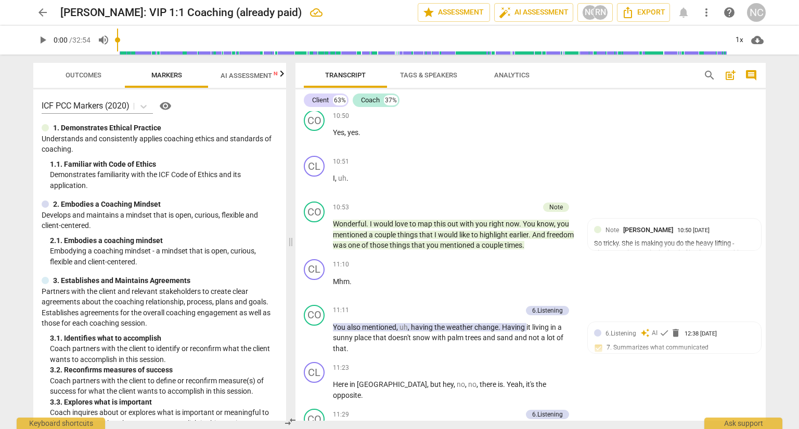
type textarea "While this is a great question because that is what"
type textarea "While this is a great question because that is what s"
type textarea "While this is a great question because that is what sh"
type textarea "While this is a great question because that is what she"
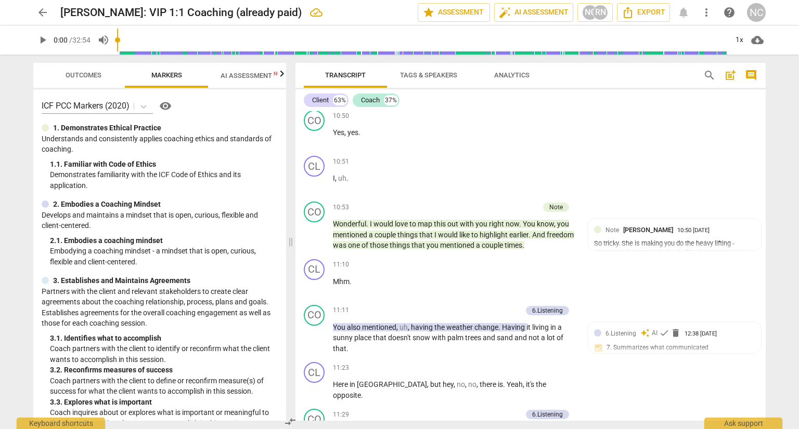
type textarea "While this is a great question because that is what she w"
type textarea "While this is a great question because that is what she wa"
type textarea "While this is a great question because that is what she wan"
type textarea "While this is a great question because that is what she want"
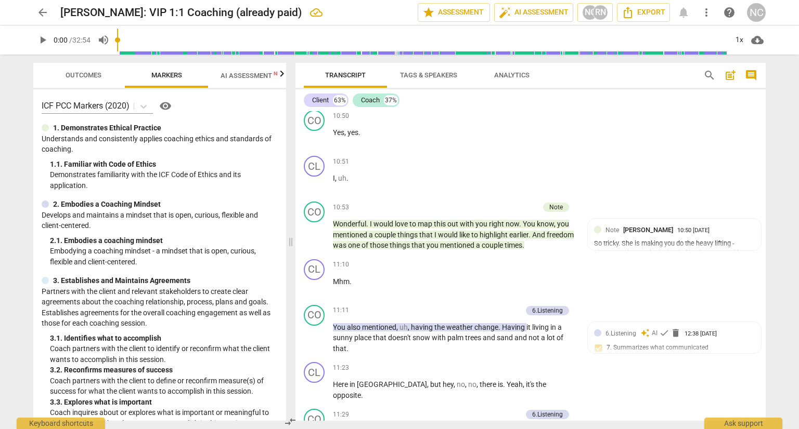
type textarea "While this is a great question because that is what she want"
type textarea "While this is a great question because that is what she wants"
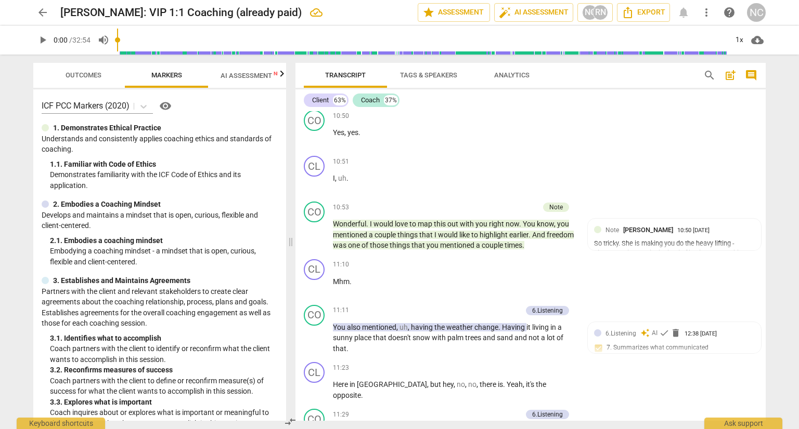
type textarea "While this is a great question because that is what she wants -"
type textarea "While this is a great question because that is what she wants - i"
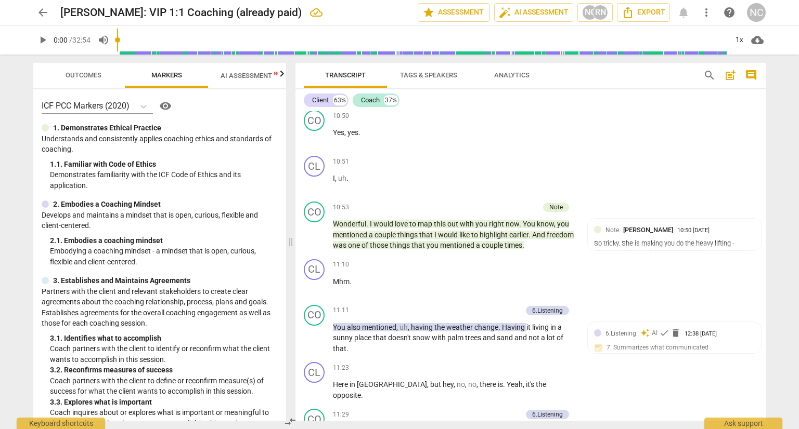
type textarea "While this is a great question because that is what she wants - it"
type textarea "While this is a great question because that is what she wants - it'"
type textarea "While this is a great question because that is what she wants - it's"
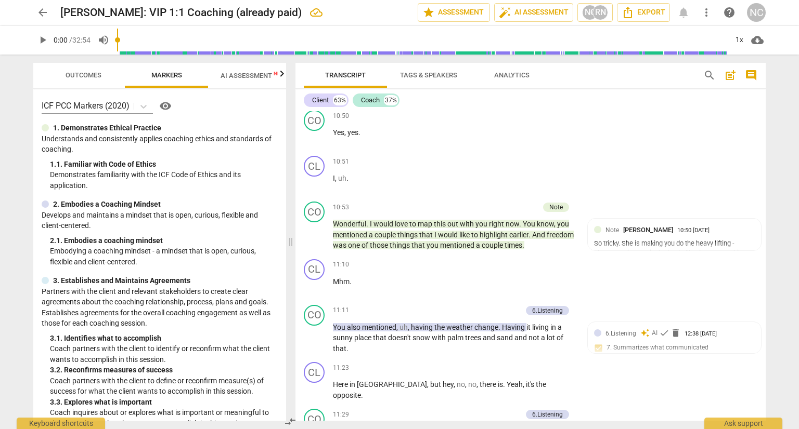
type textarea "While this is a great question because that is what she wants - it's"
type textarea "While this is a great question because that is what she wants - it's a"
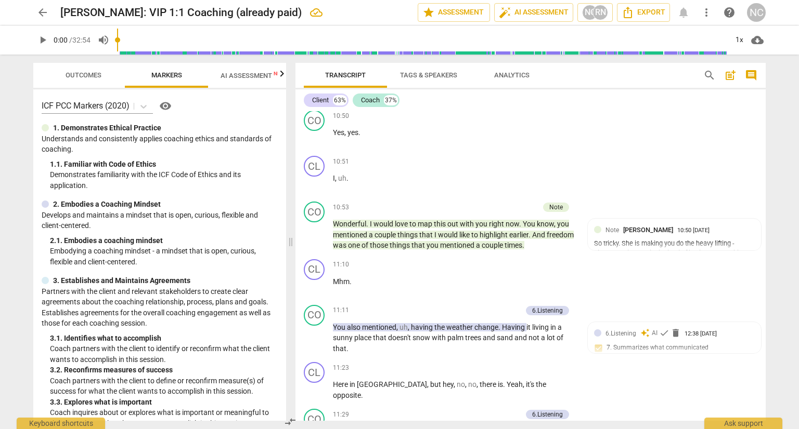
type textarea "While this is a great question because that is what she wants - it's a"
type textarea "While this is a great question because that is what she wants - it's a b"
type textarea "While this is a great question because that is what she wants - it's a bi"
type textarea "While this is a great question because that is what she wants - it's a bit"
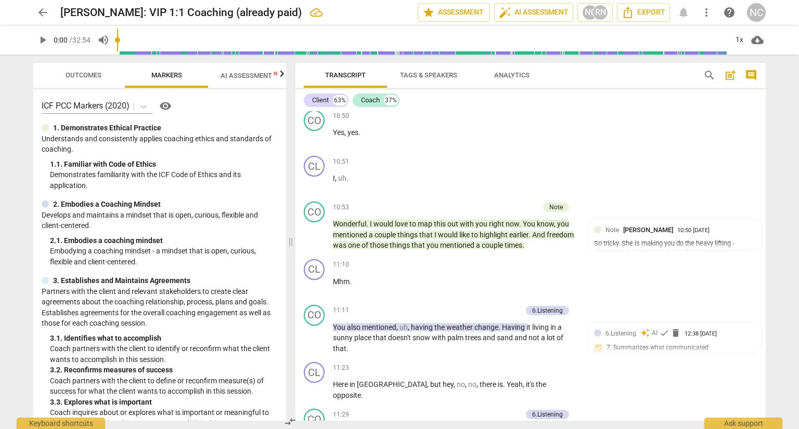
type textarea "While this is a great question because that is what she wants - it's a bit"
type textarea "While this is a great question because that is what she wants - it's a bit o"
type textarea "While this is a great question because that is what she wants - it's a bit of"
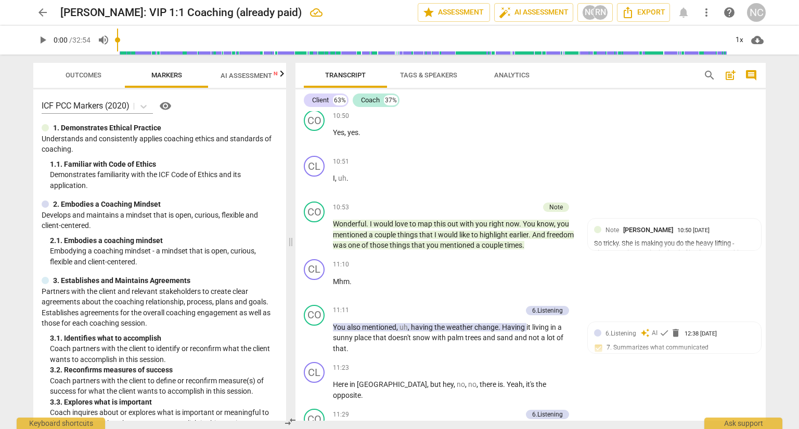
type textarea "While this is a great question because that is what she wants - it's a bit of"
type textarea "While this is a great question because that is what she wants - it's a bit off"
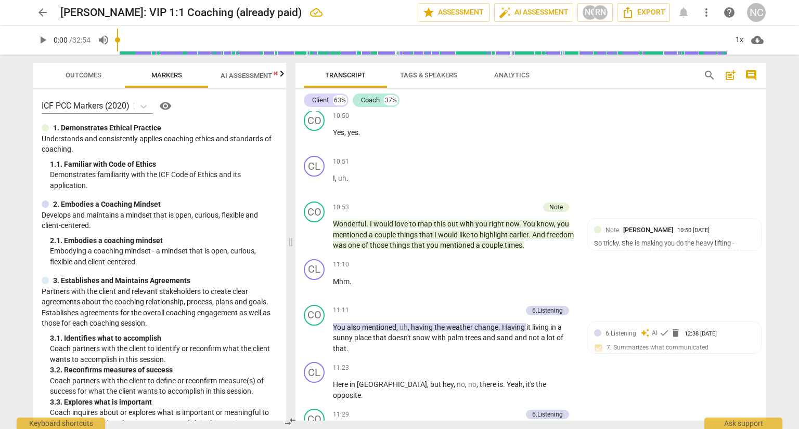
type textarea "While this is a great question because that is what she wants - it's a bit off f"
type textarea "While this is a great question because that is what she wants - it's a bit off …"
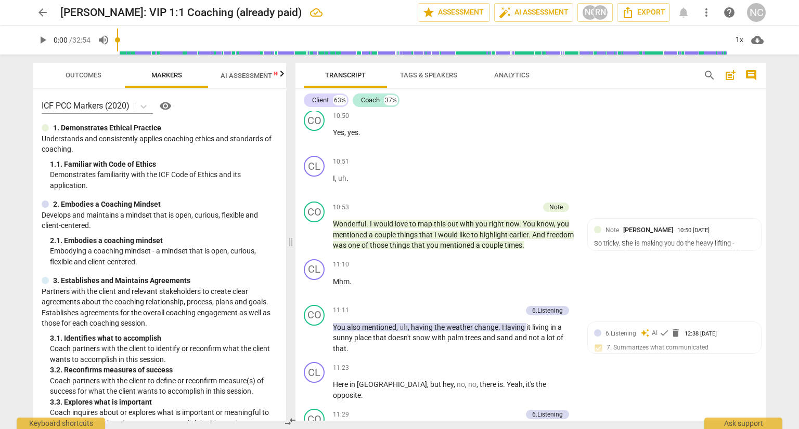
type textarea "While this is a great question because that is what she wants - it's a bit off …"
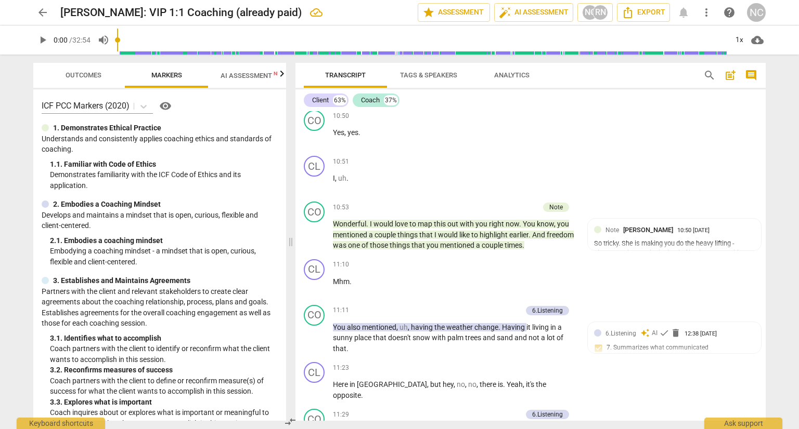
type textarea "While this is a great question because that is what she wants - it's a bit off …"
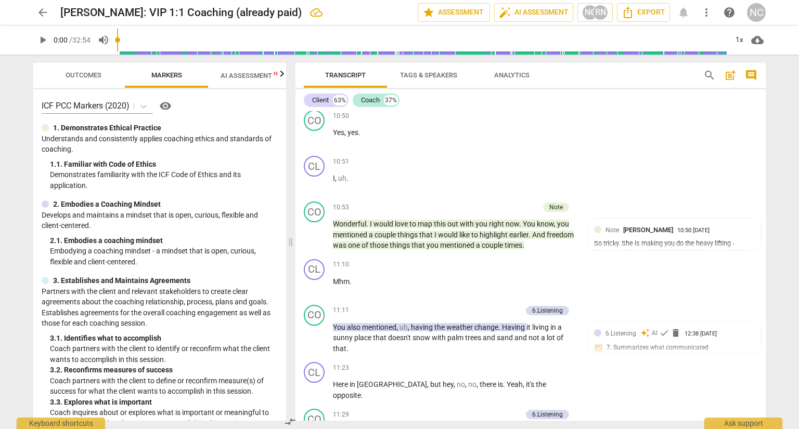
type textarea "While this is a great question because that is what she wants - it's a bit off …"
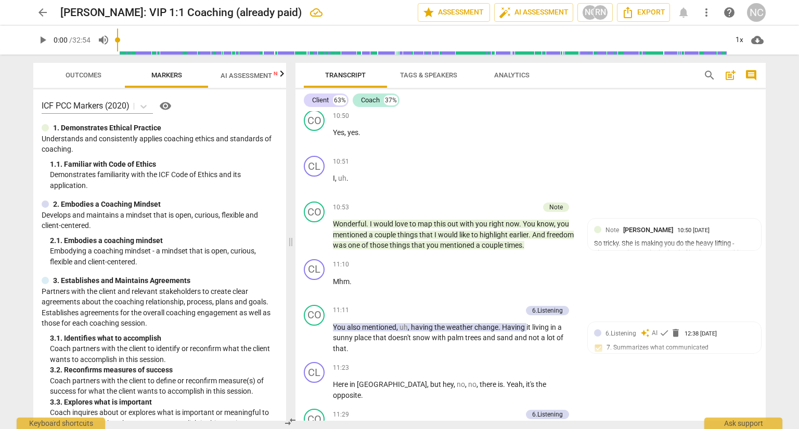
type textarea "While this is a great question because that is what she wants - it's a bit off …"
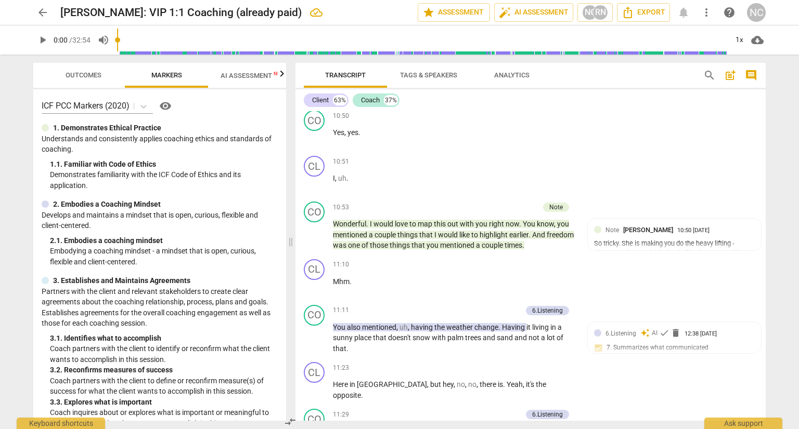
type textarea "While this is a great question because that is what she wants - it's a bit off …"
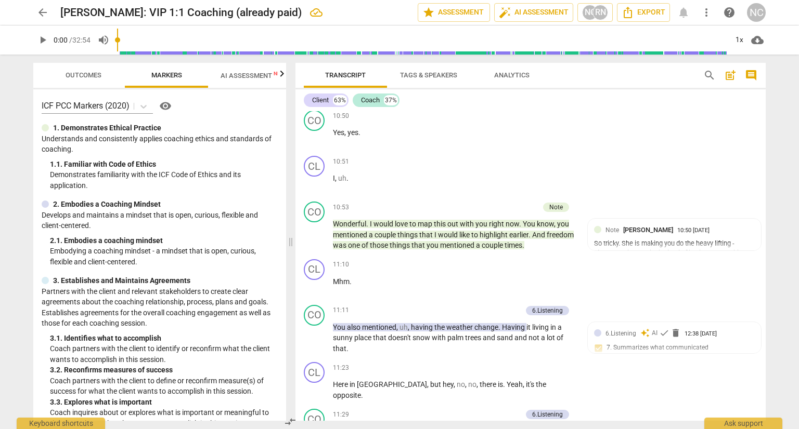
type textarea "While this is a great question because that is what she wants - it's a bit off …"
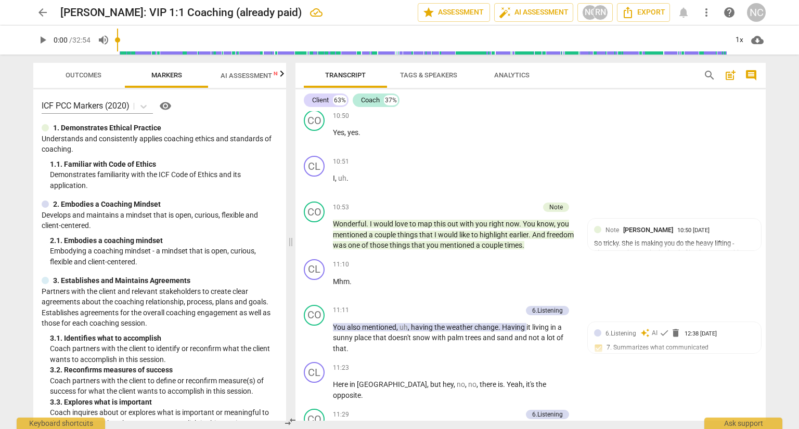
type textarea "While this is a great question because that is what she wants - it's a bit off …"
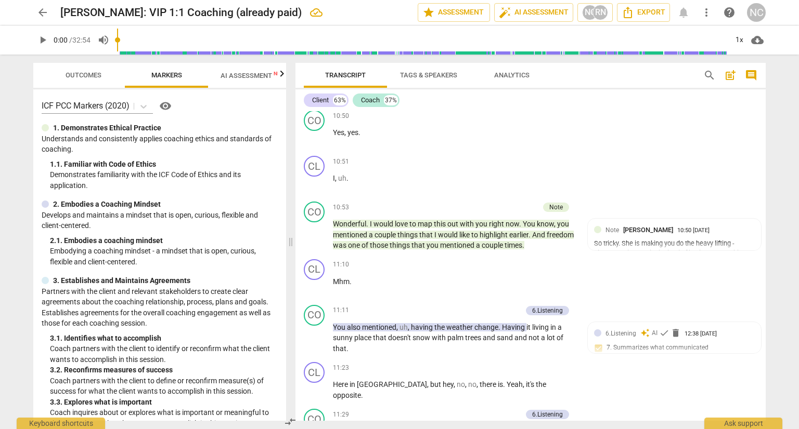
type textarea "While this is a great question because that is what she wants - it's a bit off …"
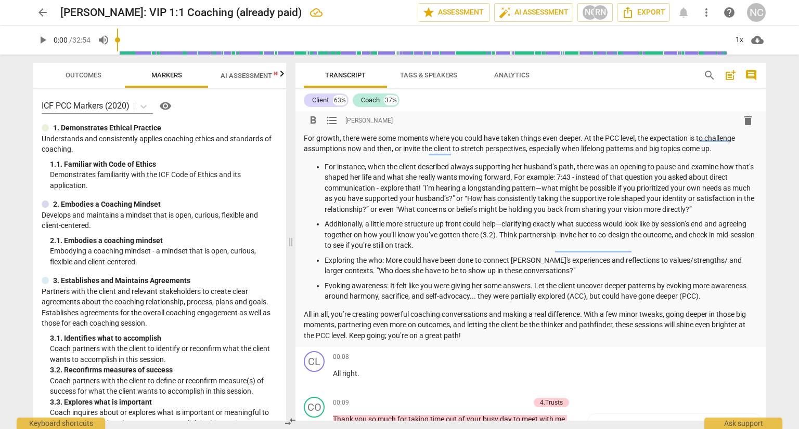
click at [410, 227] on div "Summary: This was an authentic and warm coaching conversation with many strengt…" at bounding box center [530, 160] width 453 height 361
click at [437, 215] on p "For instance, when the client described always supporting her husband’s path, t…" at bounding box center [540, 189] width 433 height 54
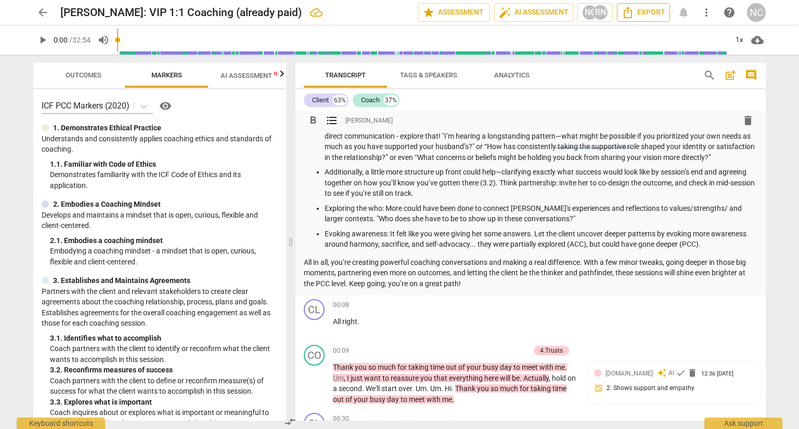
click at [650, 13] on span "Export" at bounding box center [643, 12] width 44 height 12
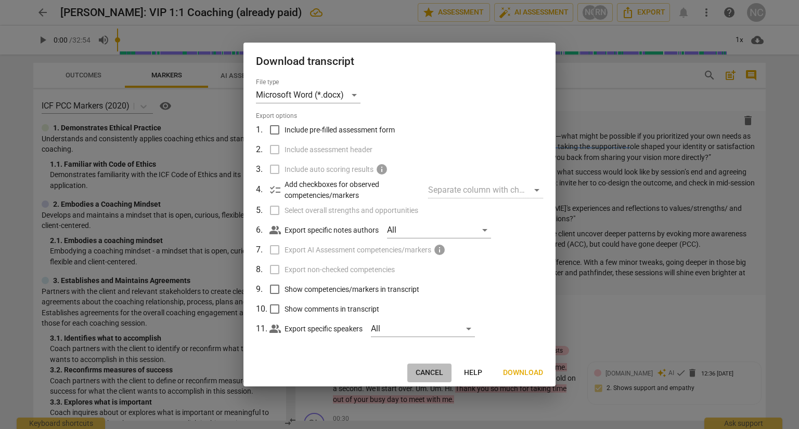
click at [415, 377] on span "Cancel" at bounding box center [429, 373] width 28 height 10
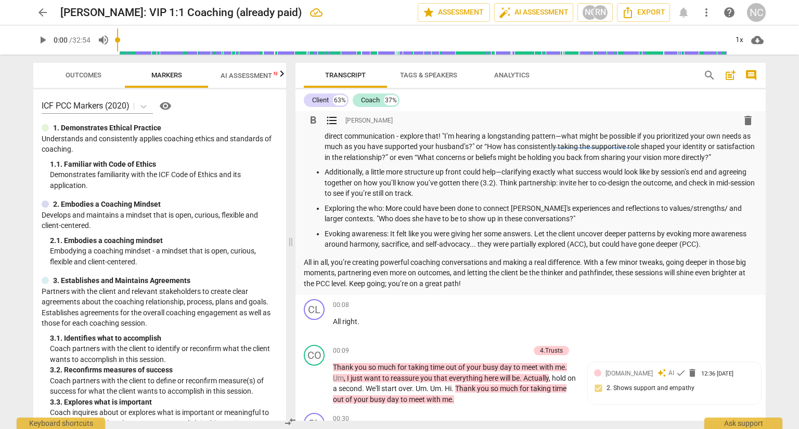
click at [580, 199] on p "Additionally, a little more structure up front could help—clarifying exactly wh…" at bounding box center [540, 183] width 433 height 32
click at [422, 11] on span "star Assessment" at bounding box center [453, 12] width 63 height 12
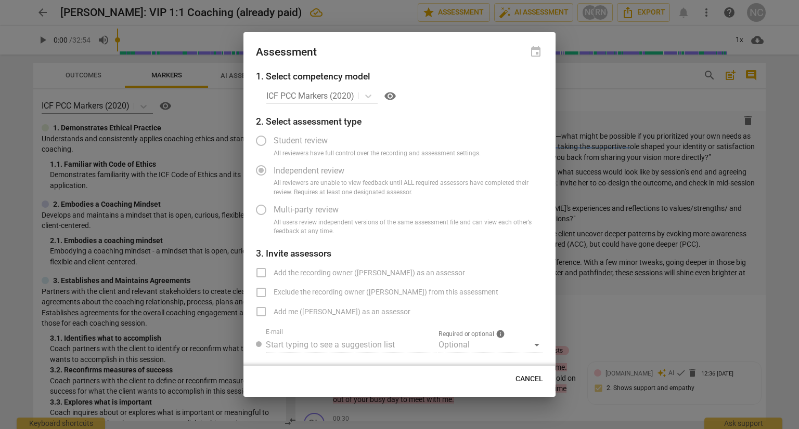
click at [371, 90] on div "ICF PCC Markers (2020) visibility" at bounding box center [404, 96] width 277 height 17
click at [508, 385] on button "Cancel" at bounding box center [529, 379] width 44 height 19
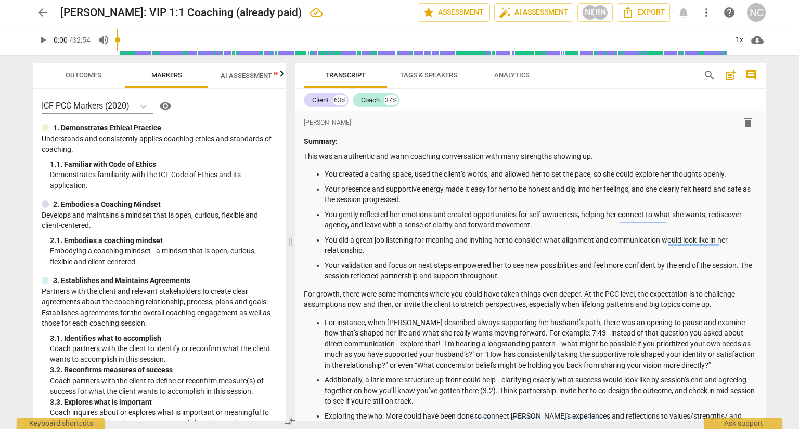
click at [702, 13] on span "more_vert" at bounding box center [706, 12] width 12 height 12
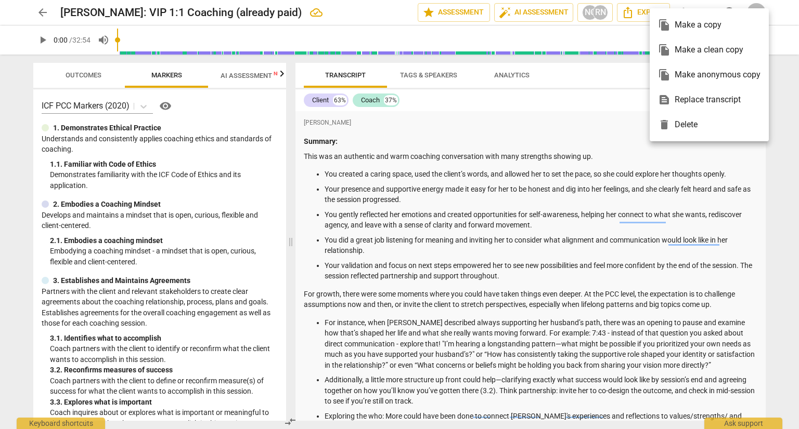
click at [516, 139] on div at bounding box center [399, 214] width 799 height 429
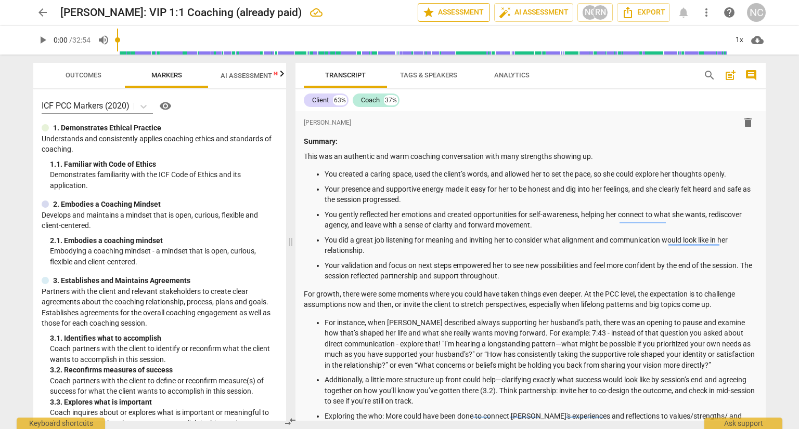
click at [422, 10] on span "star Assessment" at bounding box center [453, 12] width 63 height 12
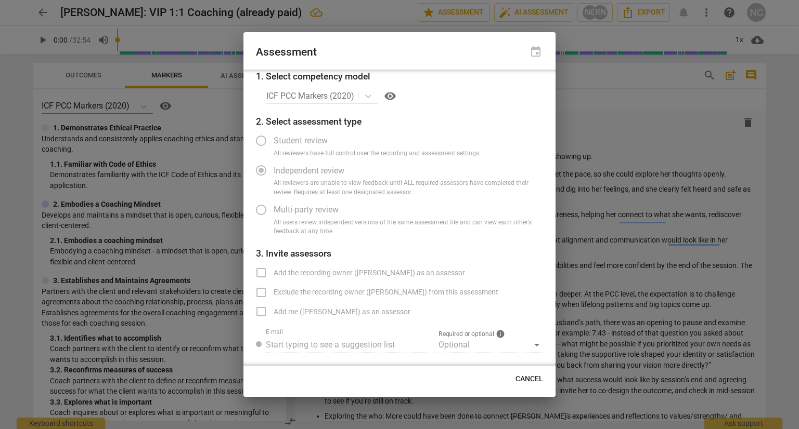
scroll to position [15, 0]
click at [528, 385] on span "Cancel" at bounding box center [529, 379] width 28 height 10
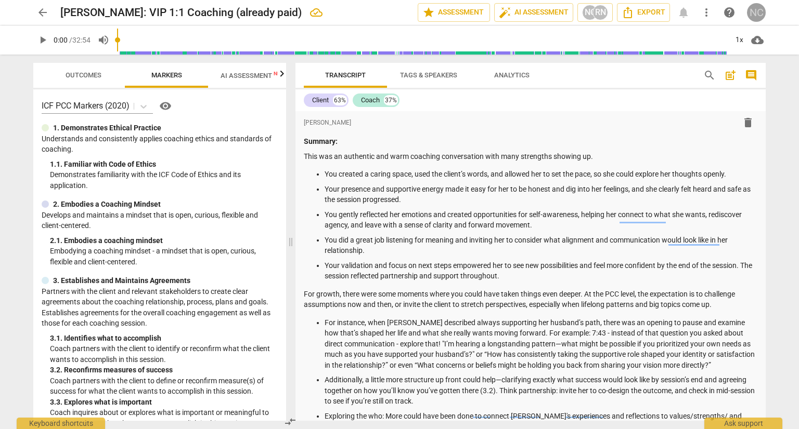
click at [756, 12] on div "NC" at bounding box center [756, 12] width 19 height 19
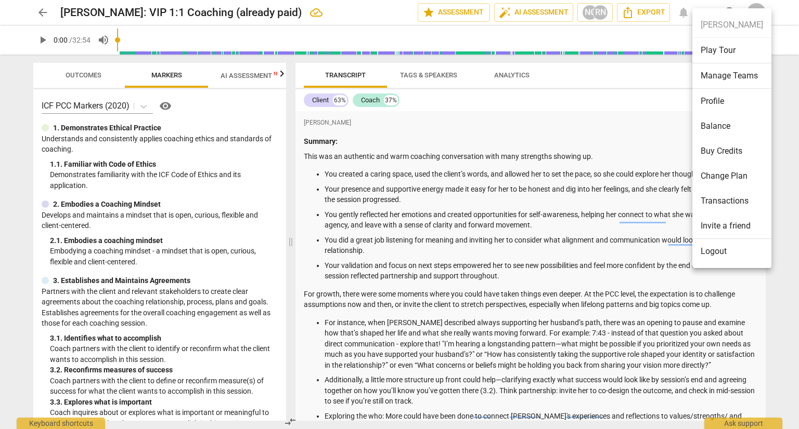
click at [540, 153] on div at bounding box center [399, 214] width 799 height 429
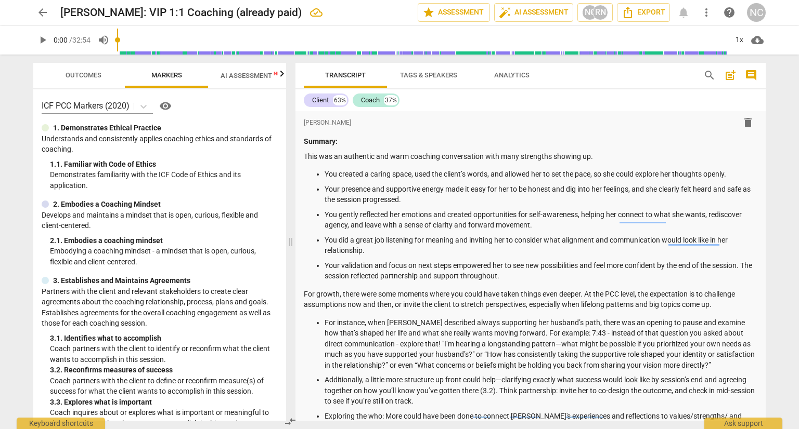
click at [41, 12] on span "arrow_back" at bounding box center [42, 12] width 12 height 12
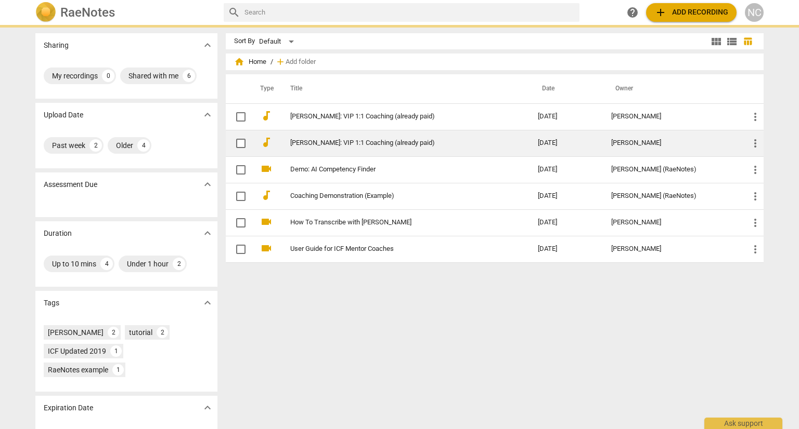
click at [308, 142] on link "[PERSON_NAME]: VIP 1:1 Coaching (already paid)" at bounding box center [395, 143] width 210 height 8
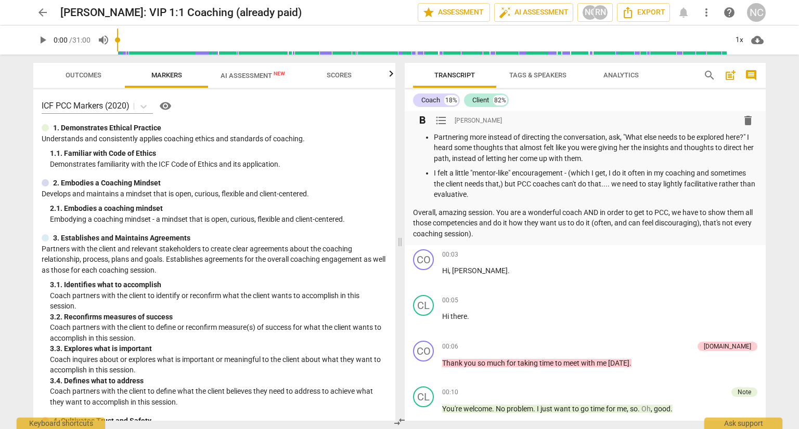
scroll to position [208, 0]
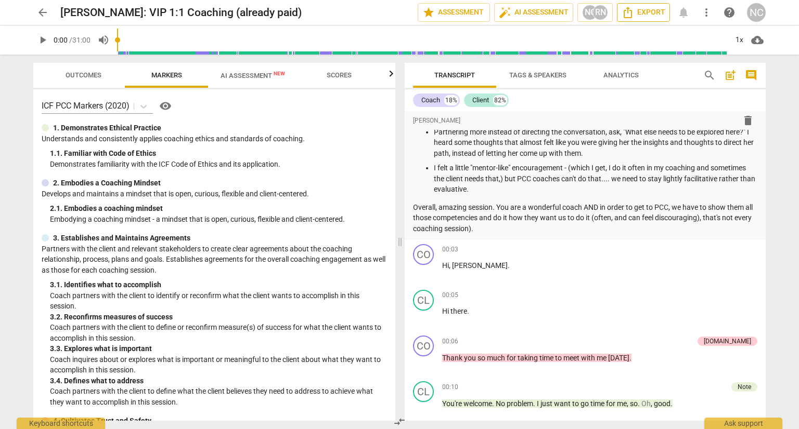
click at [621, 10] on icon "Export" at bounding box center [627, 12] width 12 height 12
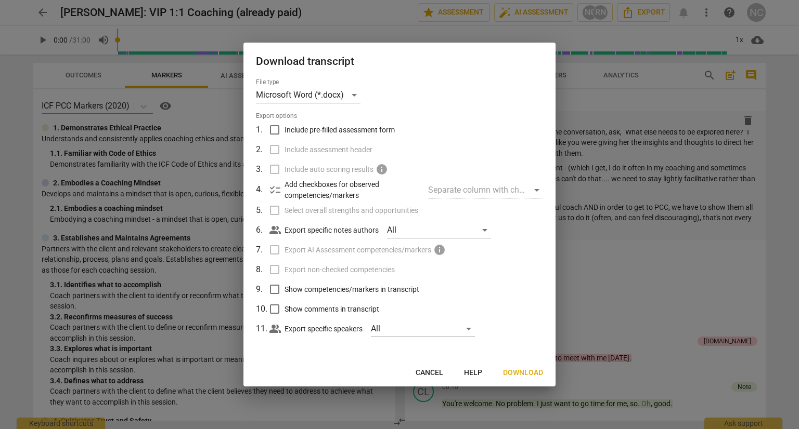
click at [515, 378] on span "Download" at bounding box center [523, 373] width 40 height 10
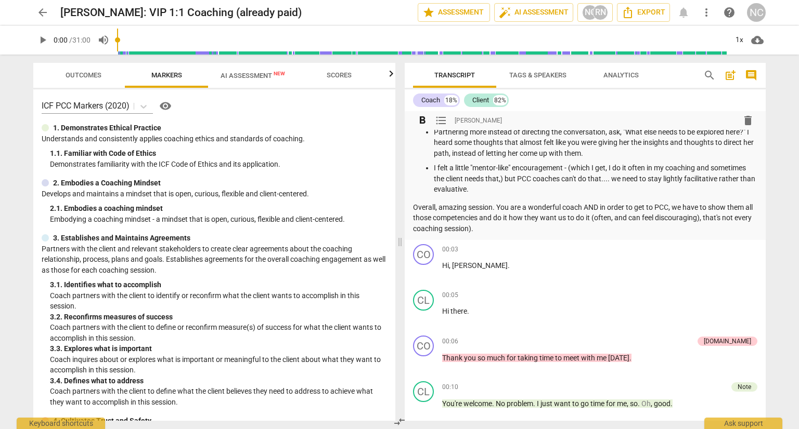
click at [675, 159] on p "Partnering more instead of directing the conversation, ask, "What else needs to…" at bounding box center [595, 143] width 323 height 32
click at [699, 195] on p "I felt a little "mentor-like" encouragement - (which I get, I do it often in my…" at bounding box center [595, 179] width 323 height 32
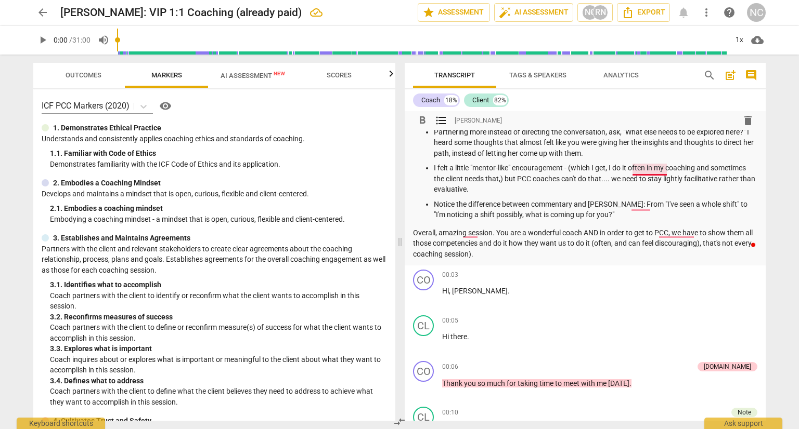
click at [650, 220] on p "Notice the difference between commentary and curisotiy: From "I've seen a whole…" at bounding box center [595, 209] width 323 height 21
click at [735, 220] on p "Notice the difference between commentary and curiosity: From "I've seen a whole…" at bounding box center [595, 209] width 323 height 21
click at [721, 220] on p "Notice the difference between commentary and curiosity: From "I've seen a whole…" at bounding box center [595, 209] width 323 height 21
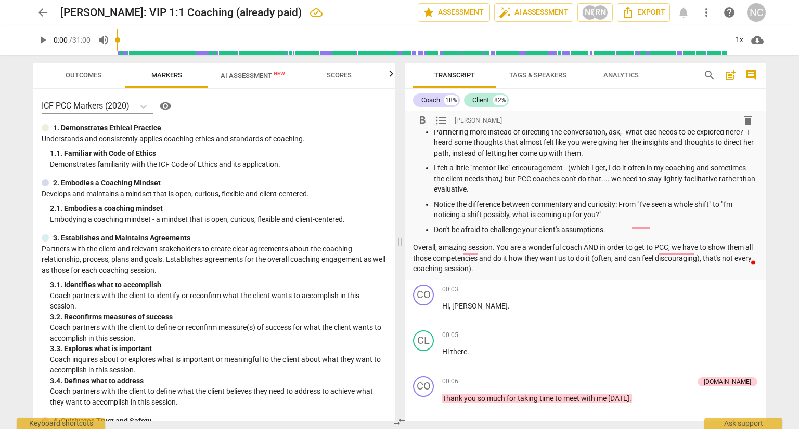
click at [661, 235] on p "Don't be afraid to challenge your client's assumptions." at bounding box center [595, 230] width 323 height 11
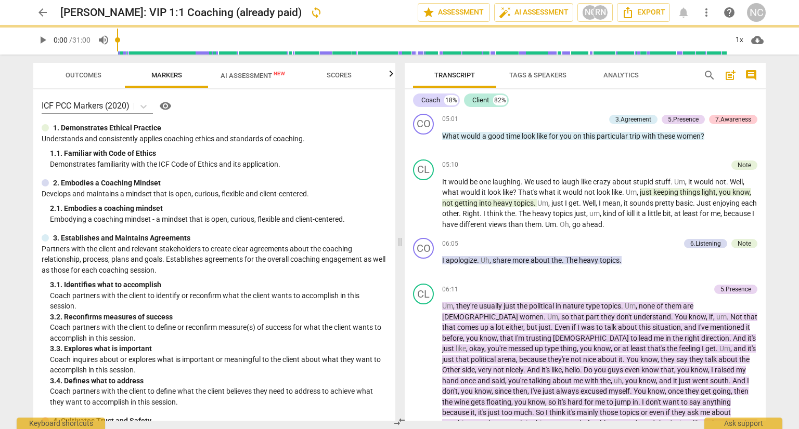
scroll to position [1615, 0]
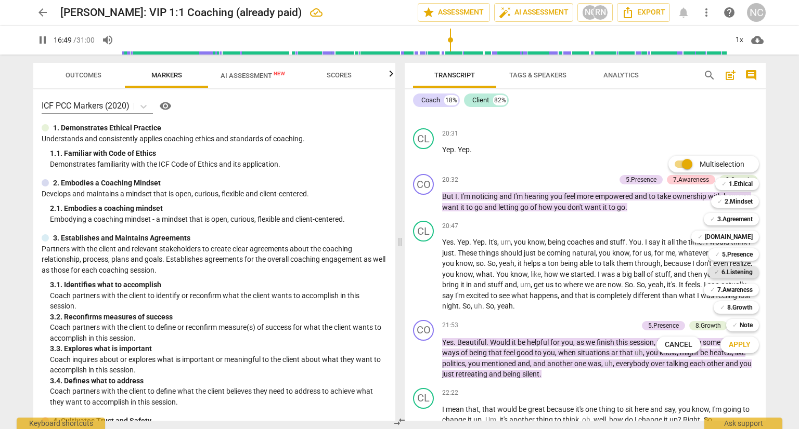
click at [751, 267] on b "6.Listening" at bounding box center [736, 272] width 31 height 12
click at [749, 346] on span "Apply" at bounding box center [739, 345] width 22 height 10
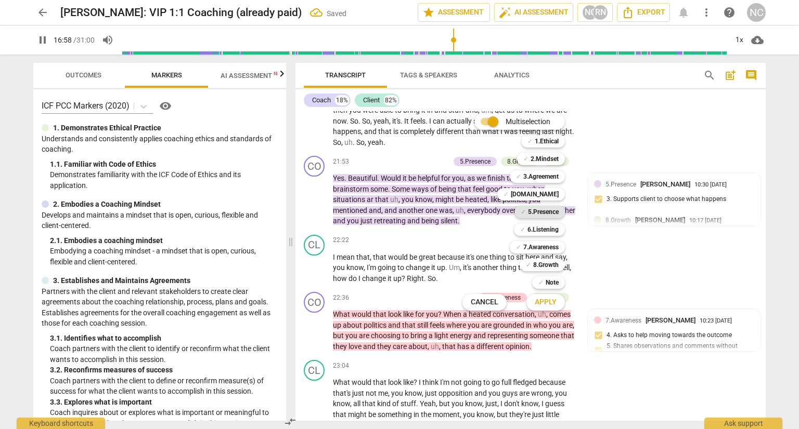
click at [540, 209] on b "5.Presence" at bounding box center [543, 212] width 31 height 12
click at [556, 303] on span "Apply" at bounding box center [545, 302] width 22 height 10
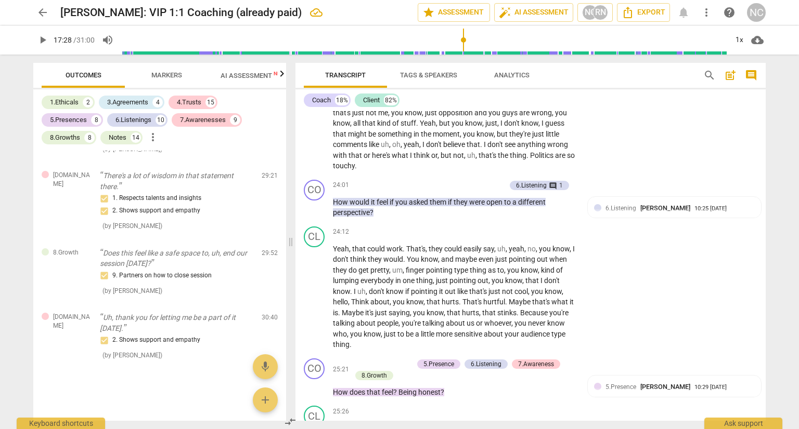
scroll to position [4384, 0]
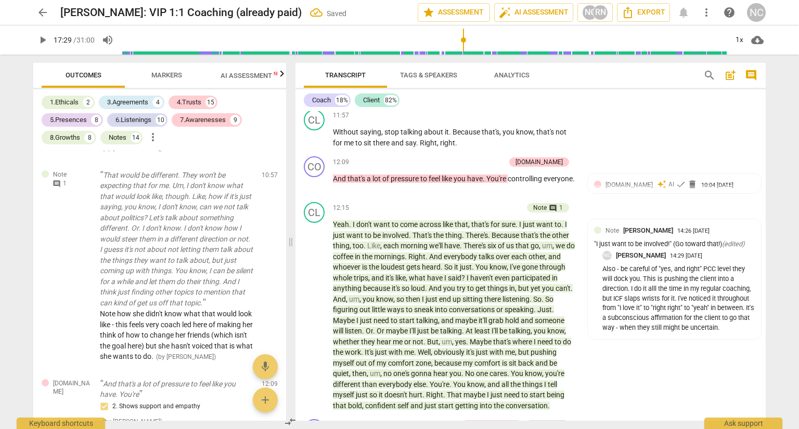
scroll to position [4054, 0]
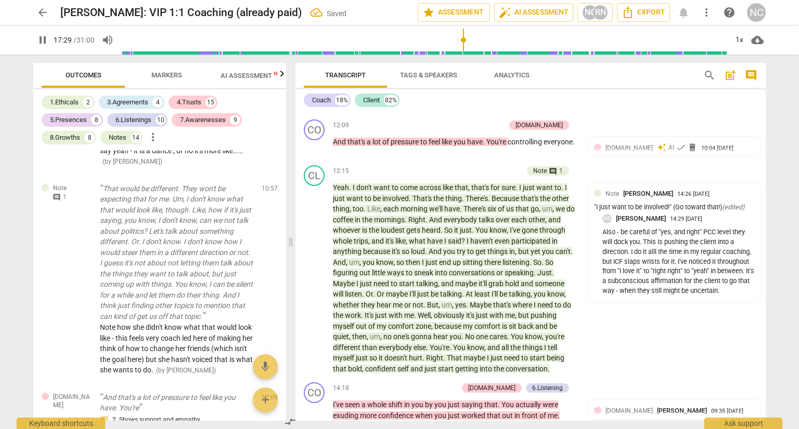
scroll to position [2409, 0]
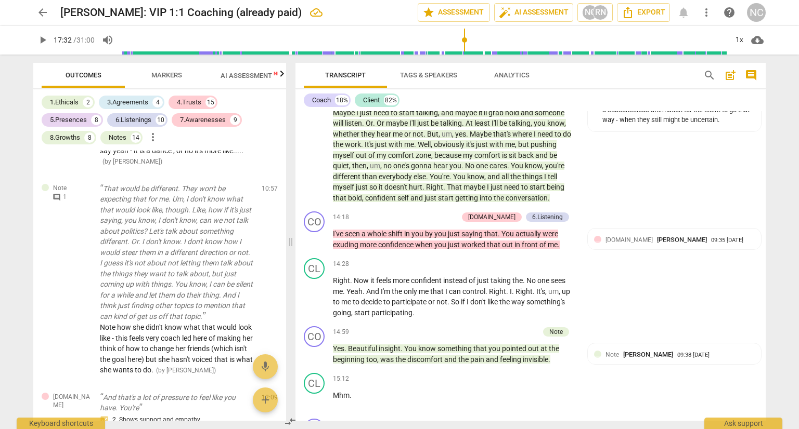
scroll to position [2359, 0]
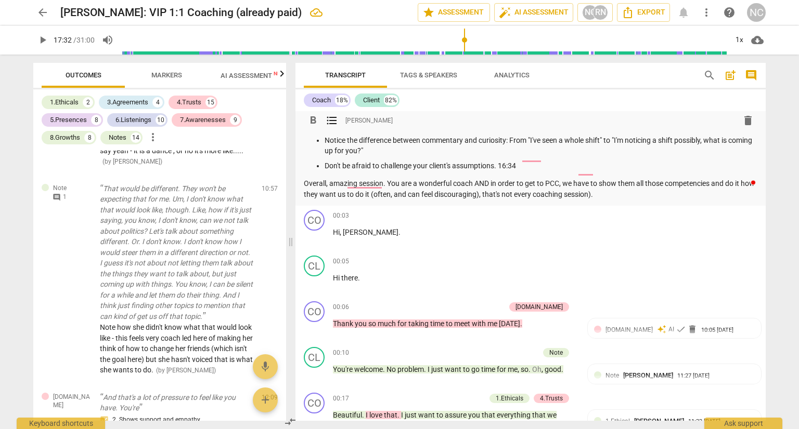
click at [511, 156] on p "Notice the difference between commentary and curiosity: From "I've seen a whole…" at bounding box center [540, 145] width 433 height 21
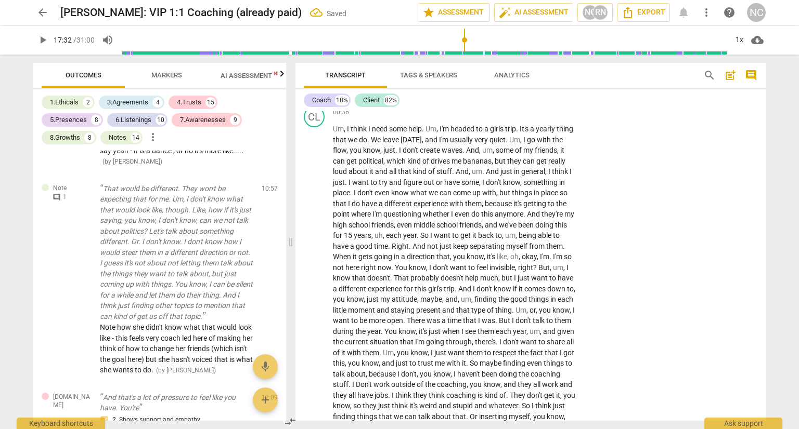
scroll to position [676, 0]
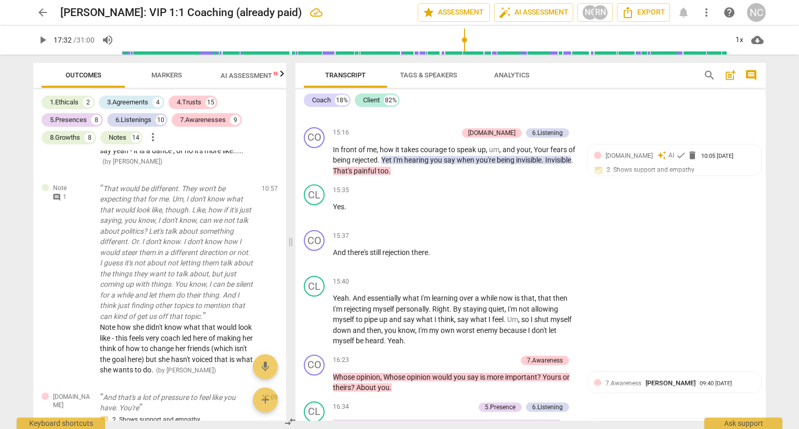
click at [151, 71] on span "Markers" at bounding box center [166, 75] width 31 height 8
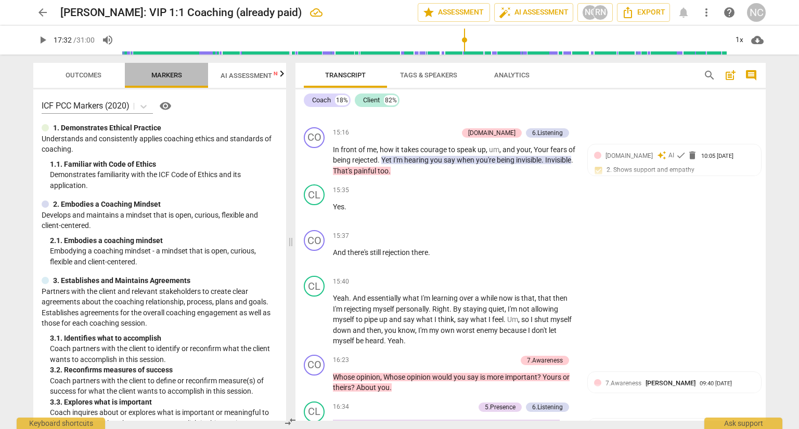
click at [143, 76] on span "Markers" at bounding box center [167, 76] width 56 height 14
drag, startPoint x: 98, startPoint y: 73, endPoint x: 102, endPoint y: 77, distance: 5.9
click at [98, 73] on span "Outcomes" at bounding box center [84, 75] width 36 height 8
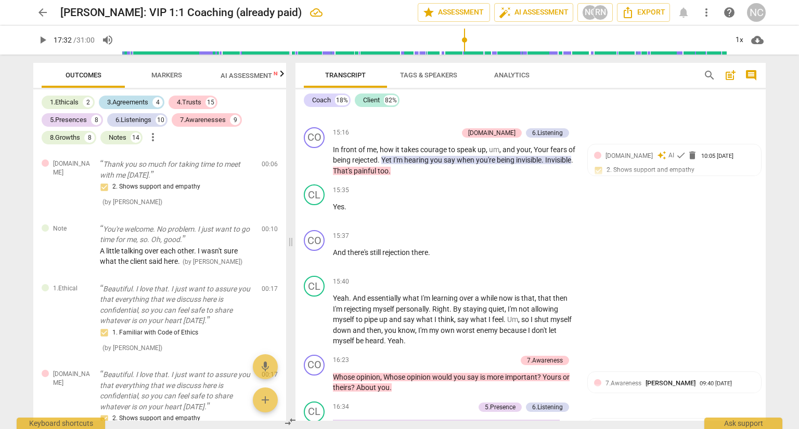
click at [117, 99] on div "3.Agreements" at bounding box center [127, 102] width 41 height 10
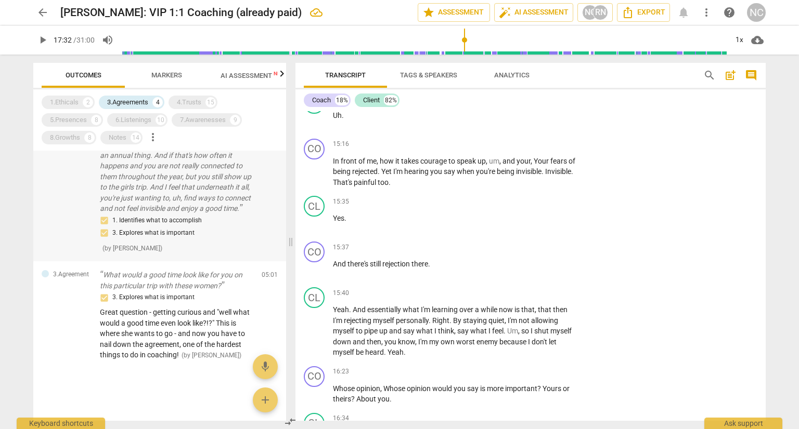
click at [211, 214] on p "what I'm hearing is that this tradition of meeting with this group of girls tha…" at bounding box center [176, 166] width 153 height 96
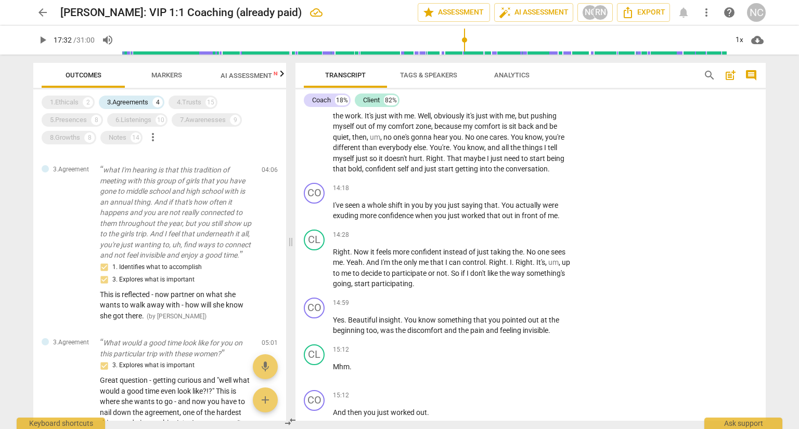
drag, startPoint x: 765, startPoint y: 226, endPoint x: 765, endPoint y: 119, distance: 106.6
click at [765, 119] on div "Transcript Tags & Speakers Analytics search post_add comment Coach 18% Client 8…" at bounding box center [532, 242] width 482 height 375
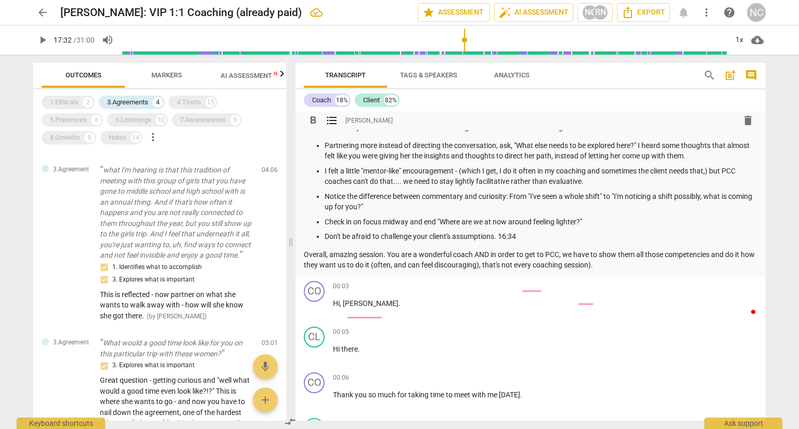
click at [666, 228] on p "Check in on focus midway and end "Where are we at now around feeling lighter?"" at bounding box center [540, 222] width 433 height 11
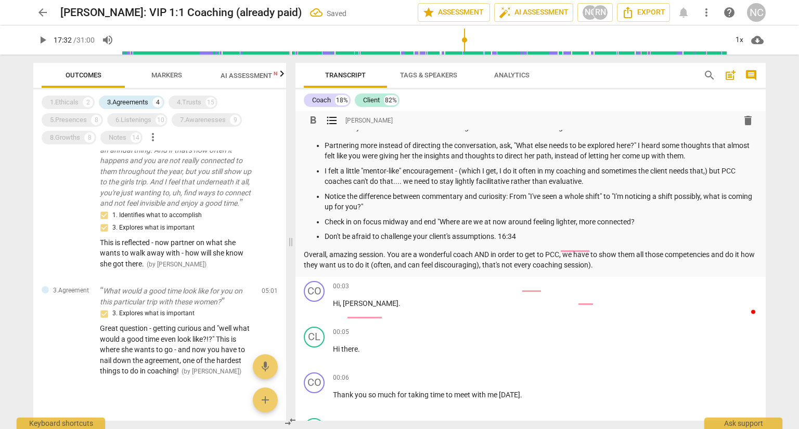
drag, startPoint x: 745, startPoint y: 356, endPoint x: 622, endPoint y: 352, distance: 122.7
click at [624, 242] on p "Don't be afraid to challenge your client's assumptions. 16:34" at bounding box center [540, 236] width 433 height 11
drag, startPoint x: 551, startPoint y: 339, endPoint x: 743, endPoint y: 339, distance: 192.4
click at [743, 228] on p "Check in on focus midway and end "Where are we at now around feeling lighter, m…" at bounding box center [540, 222] width 433 height 11
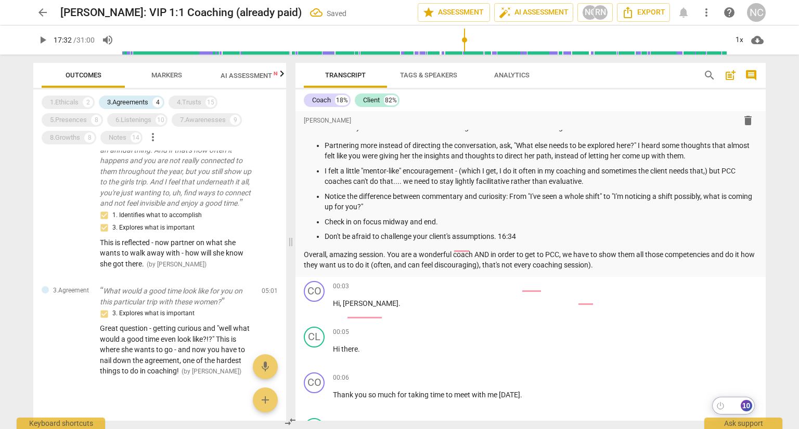
click at [771, 180] on div "Transcript Tags & Speakers Analytics search post_add comment Coach 18% Client 8…" at bounding box center [532, 242] width 482 height 375
click at [47, 9] on span "arrow_back" at bounding box center [42, 12] width 12 height 12
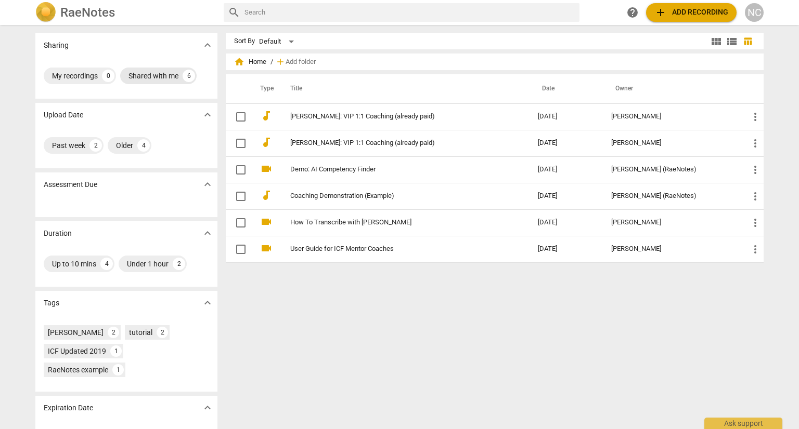
click at [153, 80] on div "Shared with me" at bounding box center [153, 76] width 50 height 10
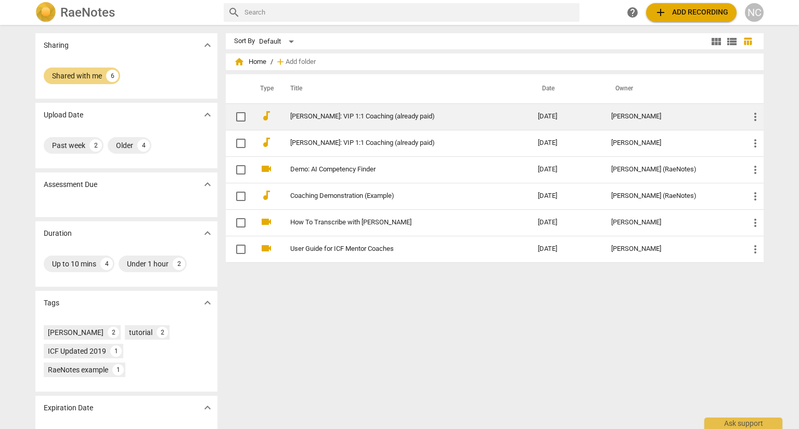
click at [754, 119] on span "more_vert" at bounding box center [755, 117] width 12 height 12
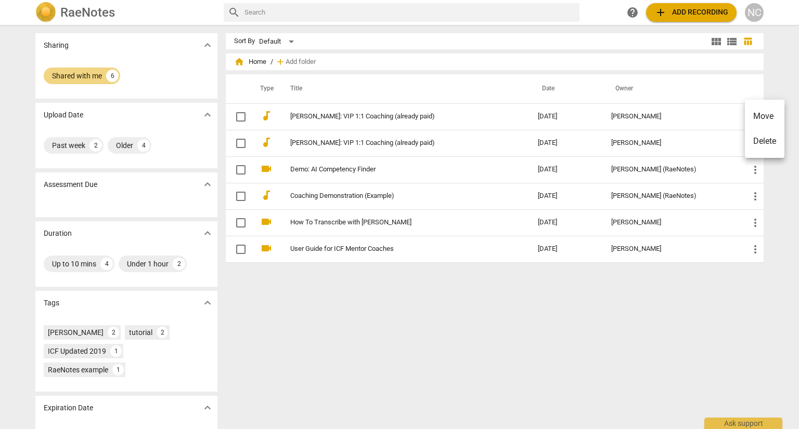
click at [322, 121] on div at bounding box center [399, 214] width 799 height 429
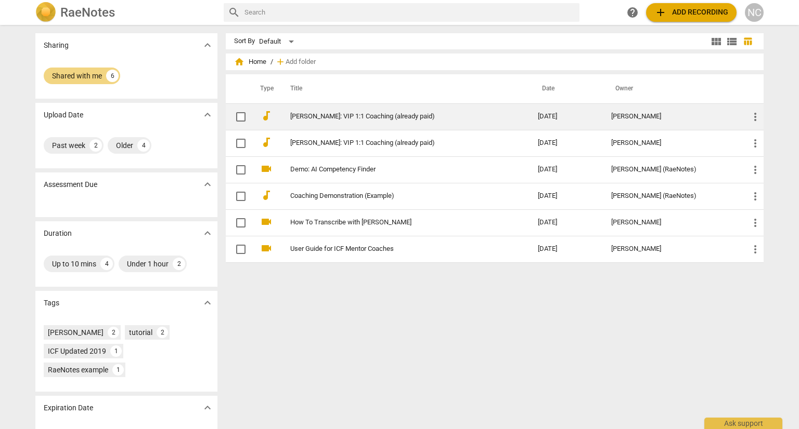
click at [326, 118] on link "[PERSON_NAME]: VIP 1:1 Coaching (already paid)" at bounding box center [395, 117] width 210 height 8
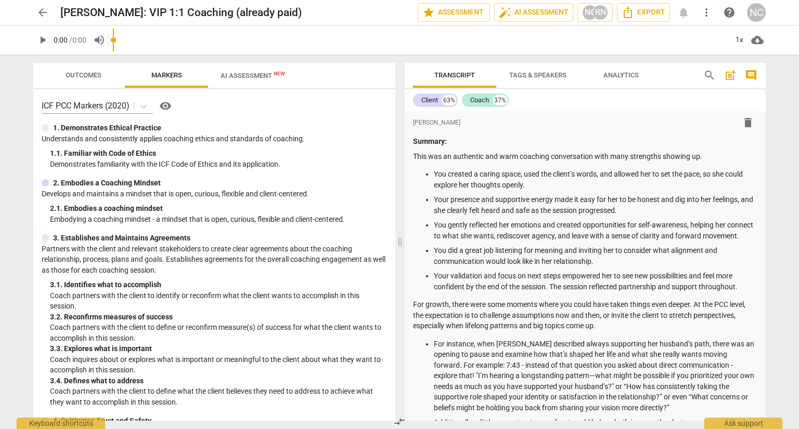
click at [705, 19] on button "more_vert" at bounding box center [706, 12] width 19 height 19
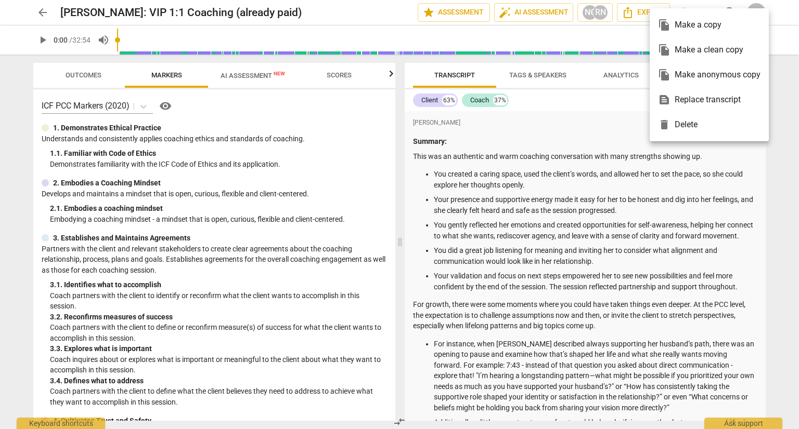
click at [577, 128] on div at bounding box center [399, 214] width 799 height 429
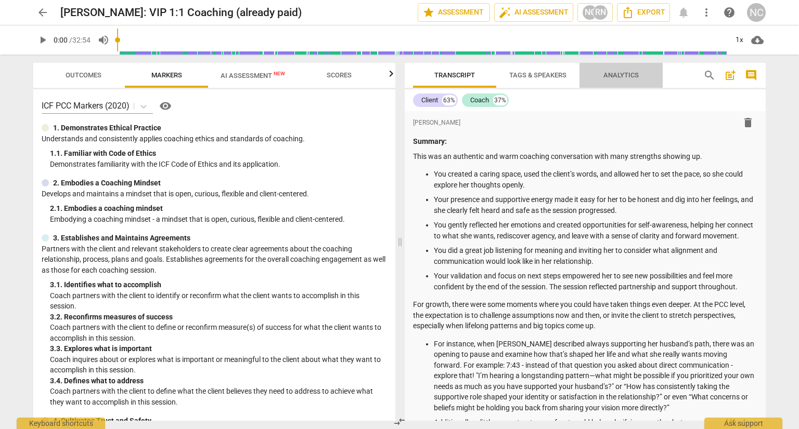
click at [615, 71] on span "Analytics" at bounding box center [620, 75] width 35 height 8
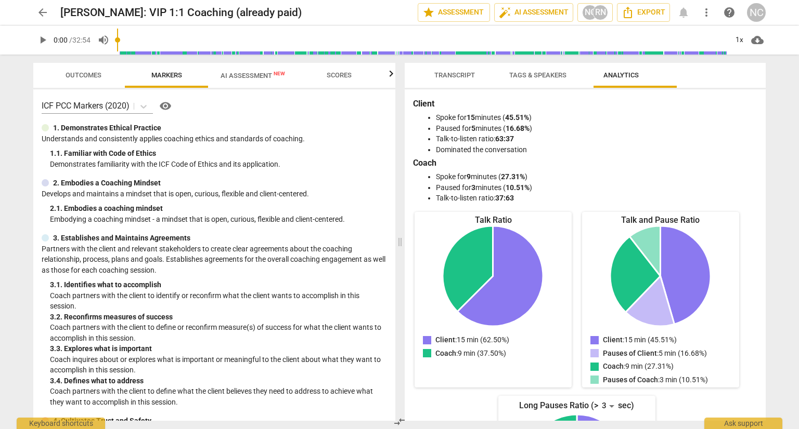
click at [77, 75] on span "Outcomes" at bounding box center [84, 75] width 36 height 8
